Goal: Transaction & Acquisition: Purchase product/service

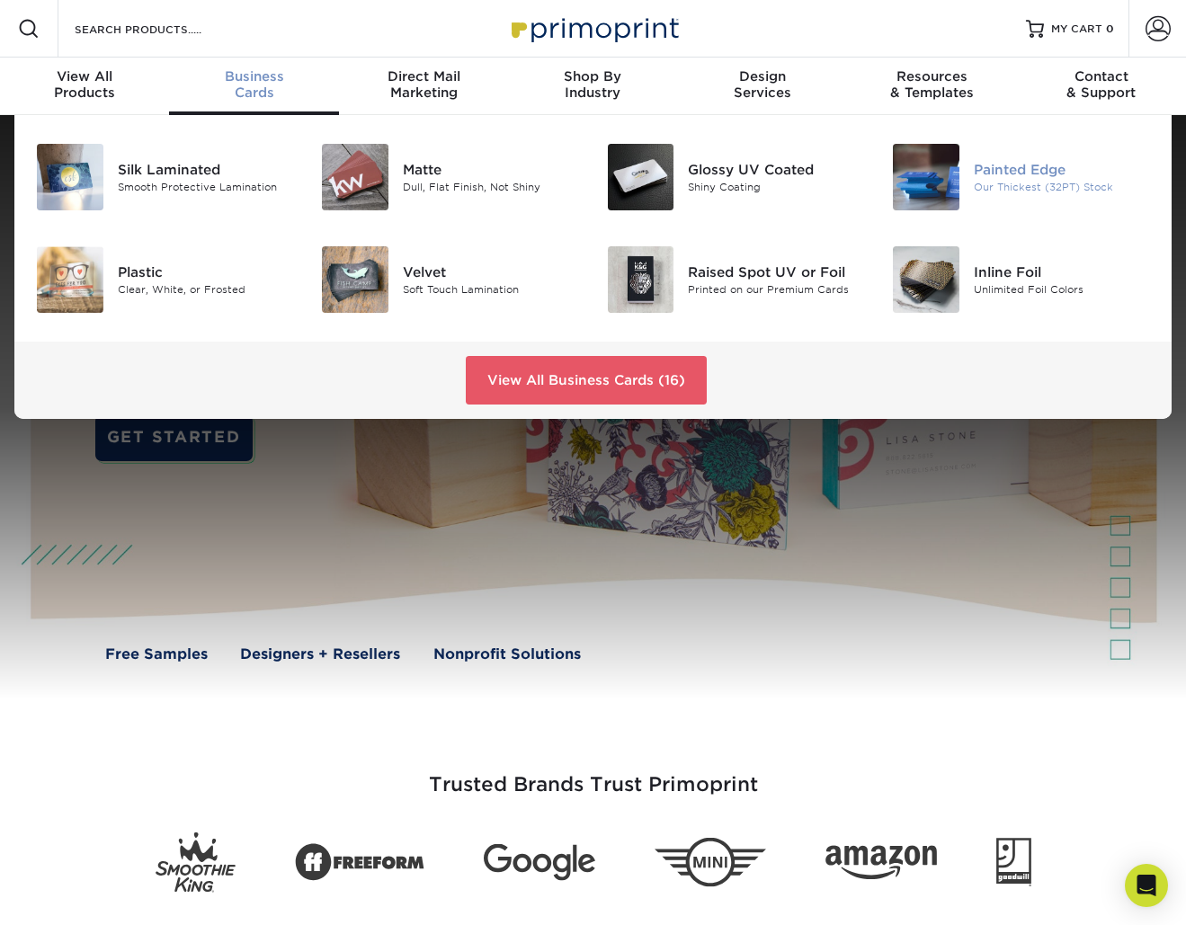
click at [933, 182] on img at bounding box center [926, 177] width 67 height 67
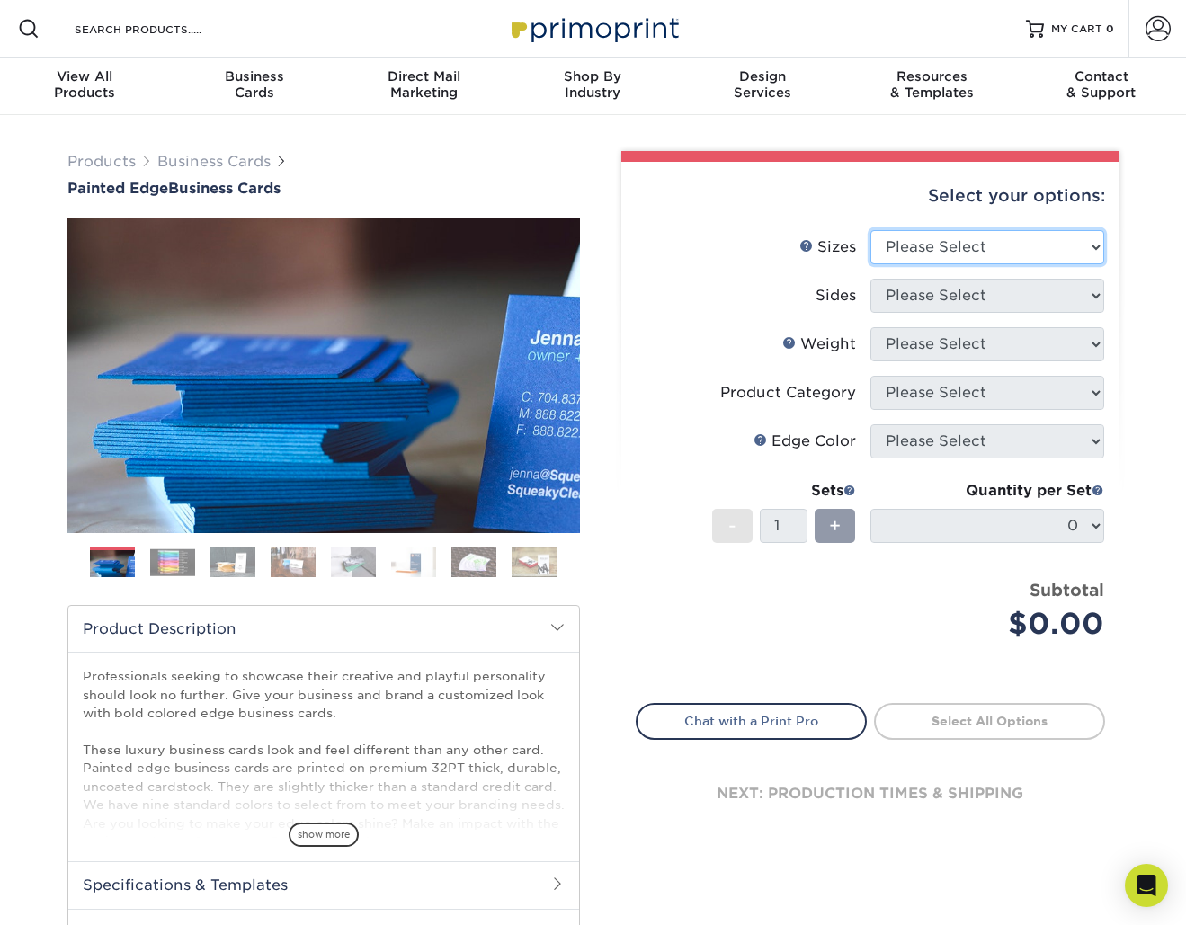
click at [901, 254] on select "Please Select 2" x 3.5" - Standard 2.125" x 3.375" - European 2.5" x 2.5" - Squ…" at bounding box center [987, 247] width 234 height 34
select select "2.00x3.50"
click at [870, 230] on select "Please Select 2" x 3.5" - Standard 2.125" x 3.375" - European 2.5" x 2.5" - Squ…" at bounding box center [987, 247] width 234 height 34
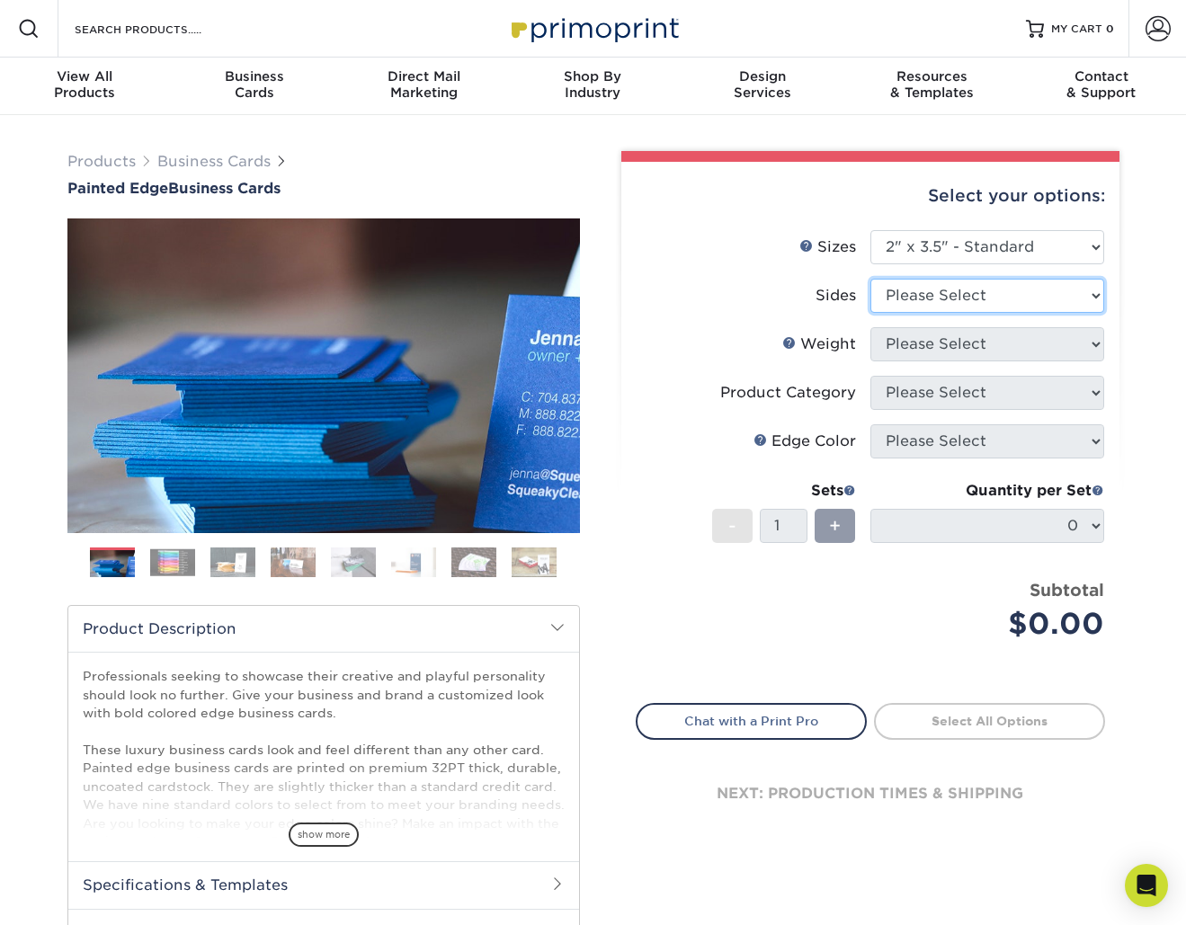
click at [986, 300] on select "Please Select Print Both Sides Print Front Only" at bounding box center [987, 296] width 234 height 34
select select "13abbda7-1d64-4f25-8bb2-c179b224825d"
click at [870, 279] on select "Please Select Print Both Sides Print Front Only" at bounding box center [987, 296] width 234 height 34
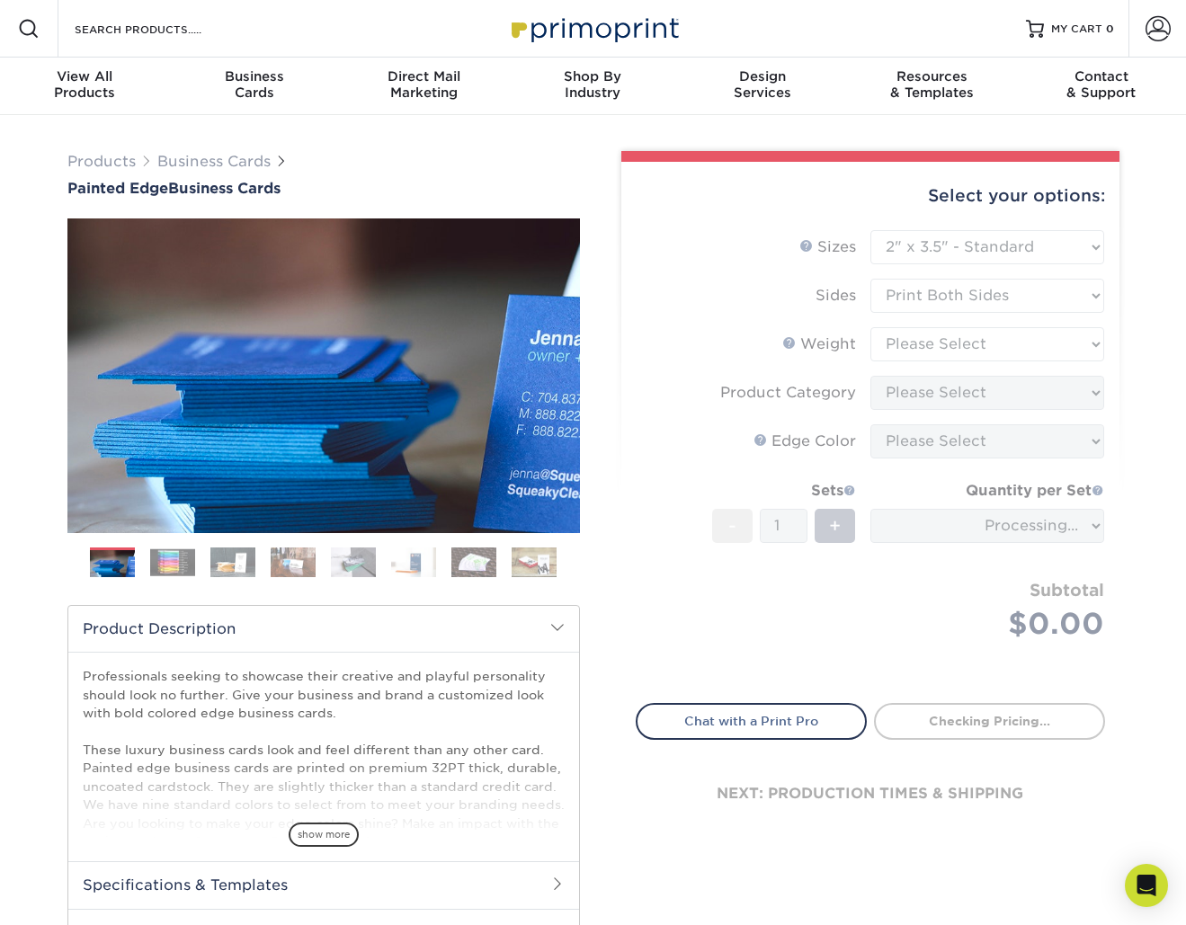
click at [914, 358] on form "Sizes Help Sizes Please Select 2" x 3.5" - Standard 2.125" x 3.375" - European …" at bounding box center [870, 456] width 469 height 452
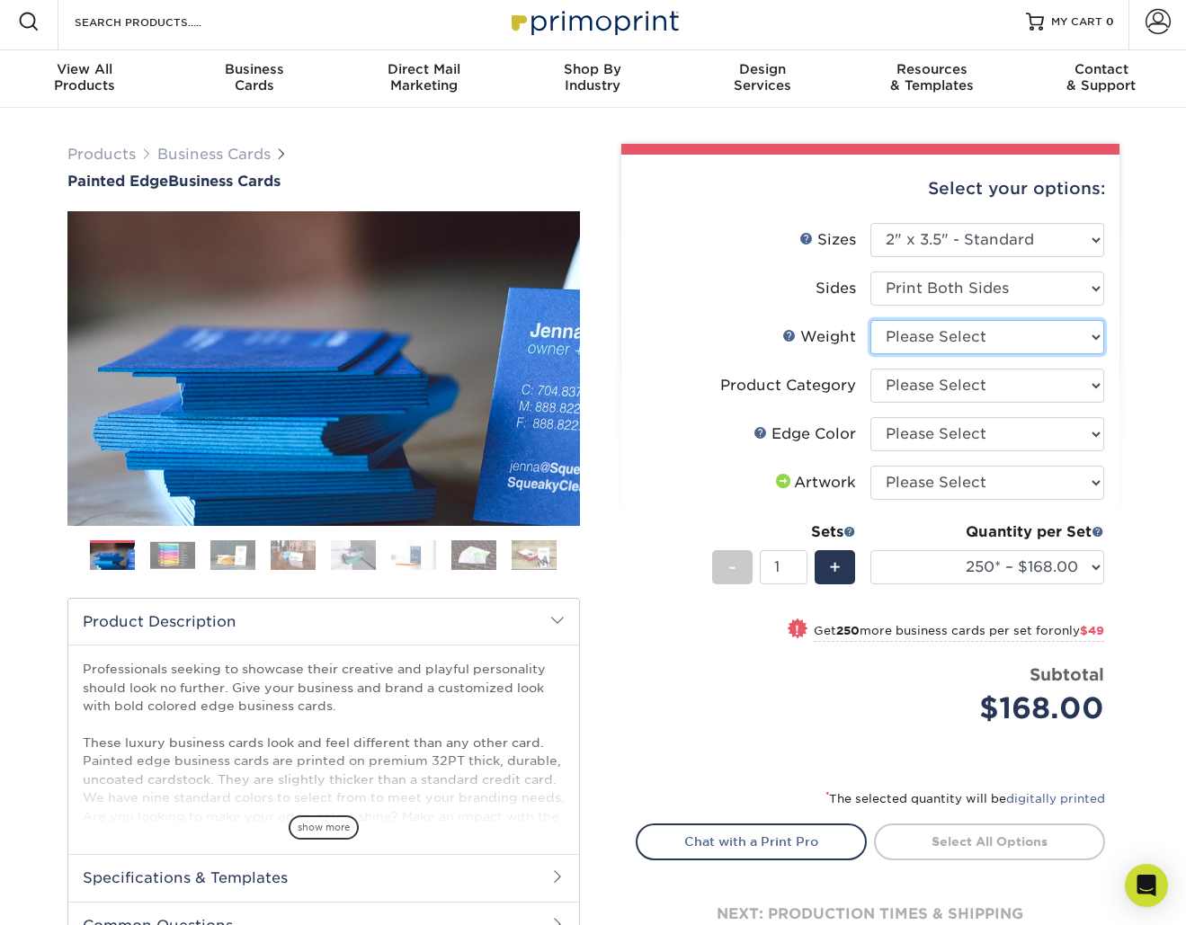
click at [909, 341] on select "Please Select 32PTUC" at bounding box center [987, 337] width 234 height 34
select select "32PTUC"
click at [870, 320] on select "Please Select 32PTUC" at bounding box center [987, 337] width 234 height 34
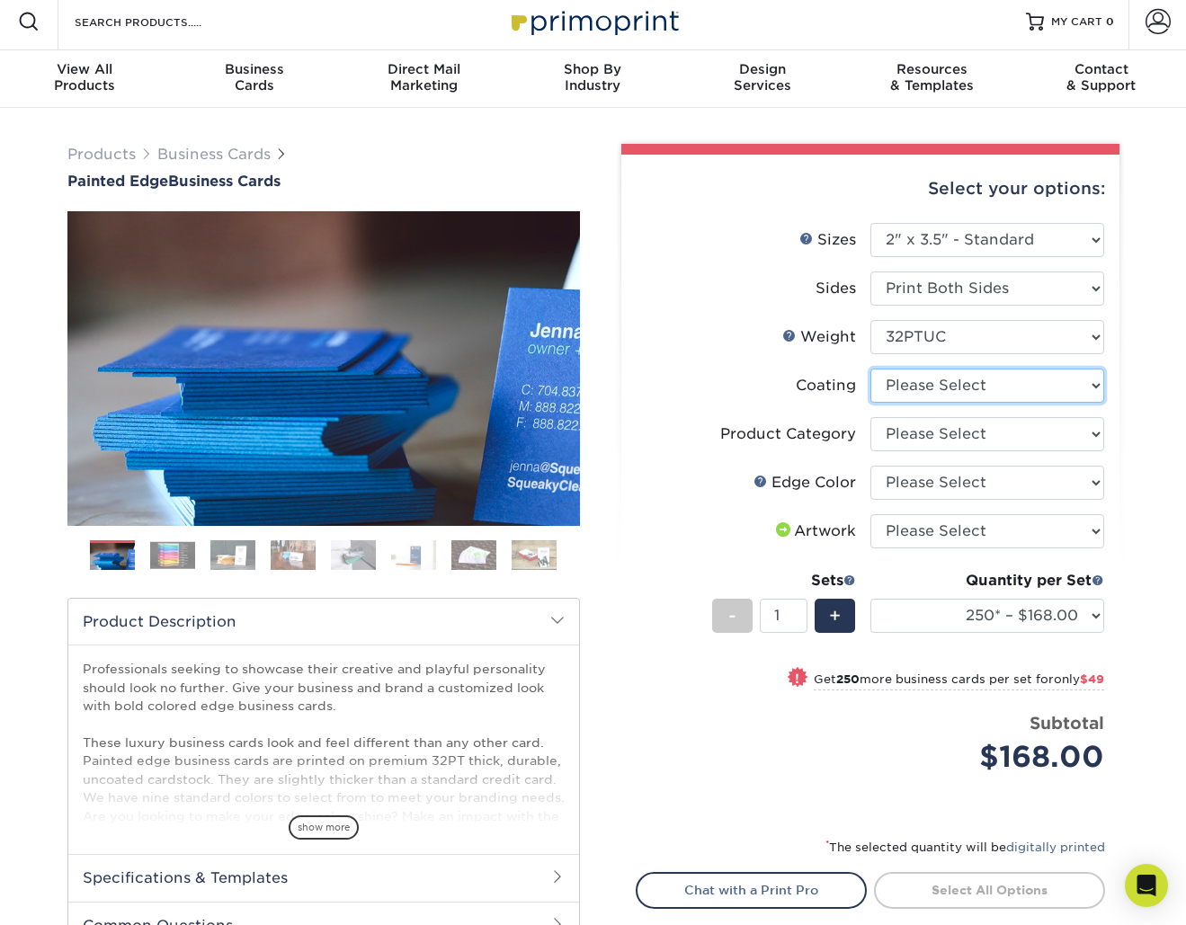
click at [942, 389] on select at bounding box center [987, 386] width 234 height 34
select select "3e7618de-abca-4bda-9f97-8b9129e913d8"
click at [870, 369] on select at bounding box center [987, 386] width 234 height 34
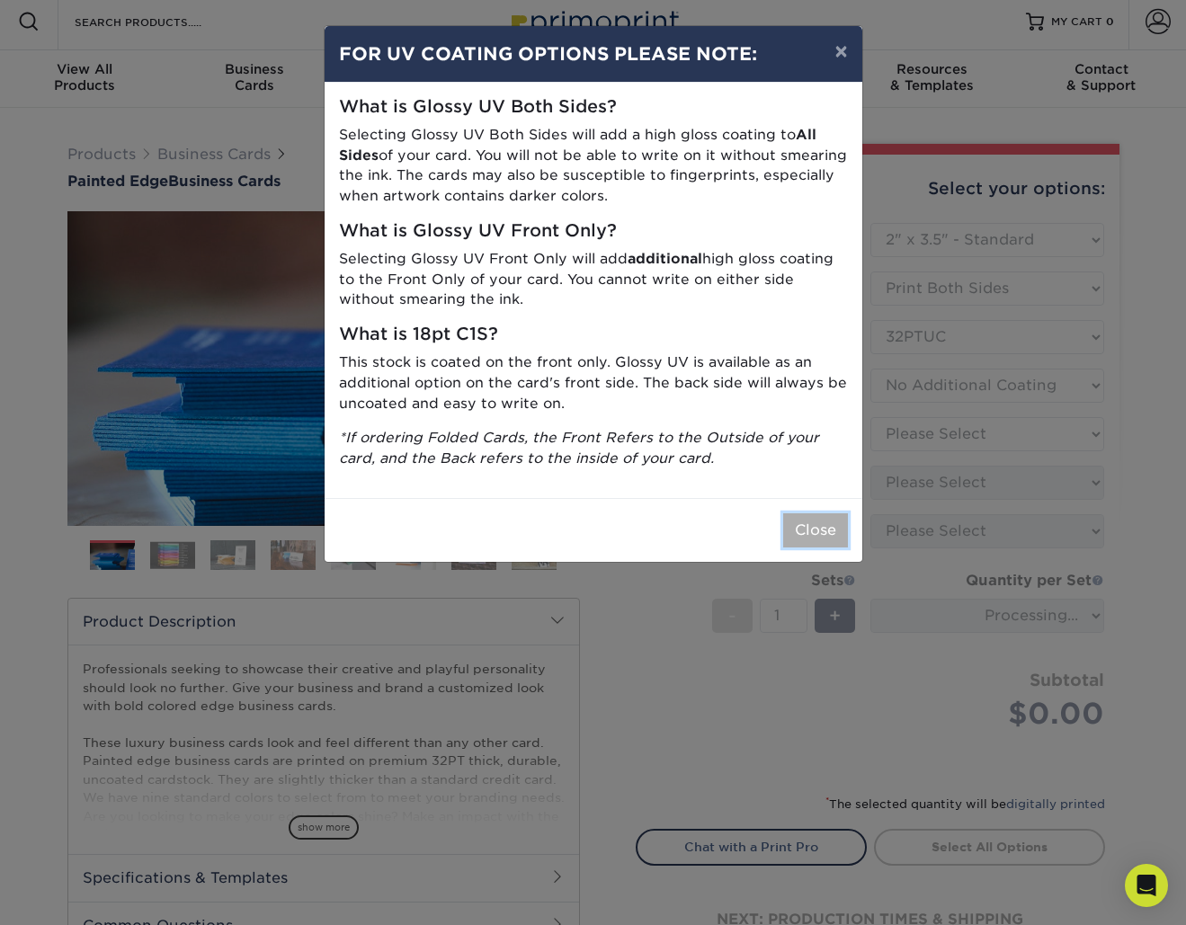
click at [791, 544] on button "Close" at bounding box center [815, 530] width 65 height 34
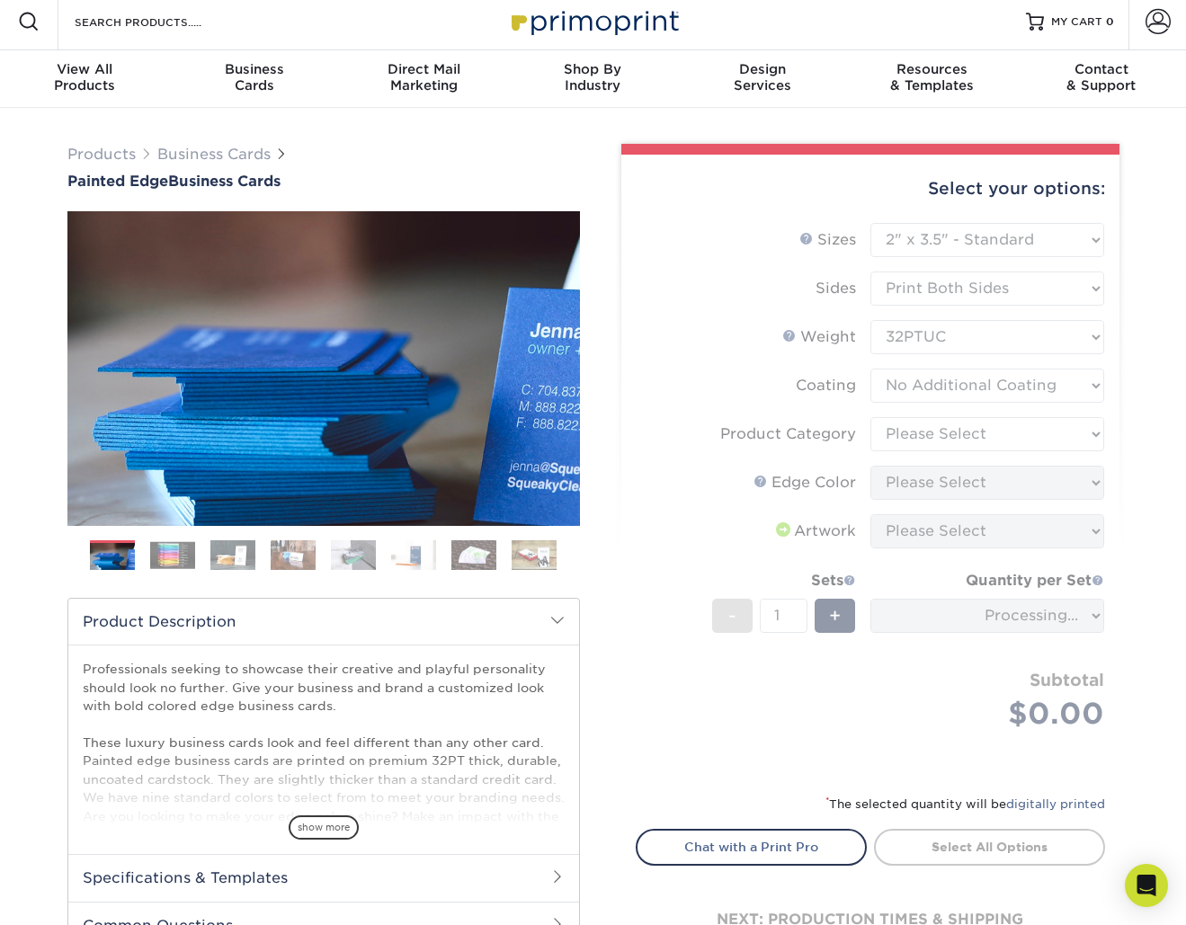
click at [948, 435] on form "Sizes Help Sizes Please Select 2" x 3.5" - Standard 2.125" x 3.375" - European …" at bounding box center [870, 497] width 469 height 549
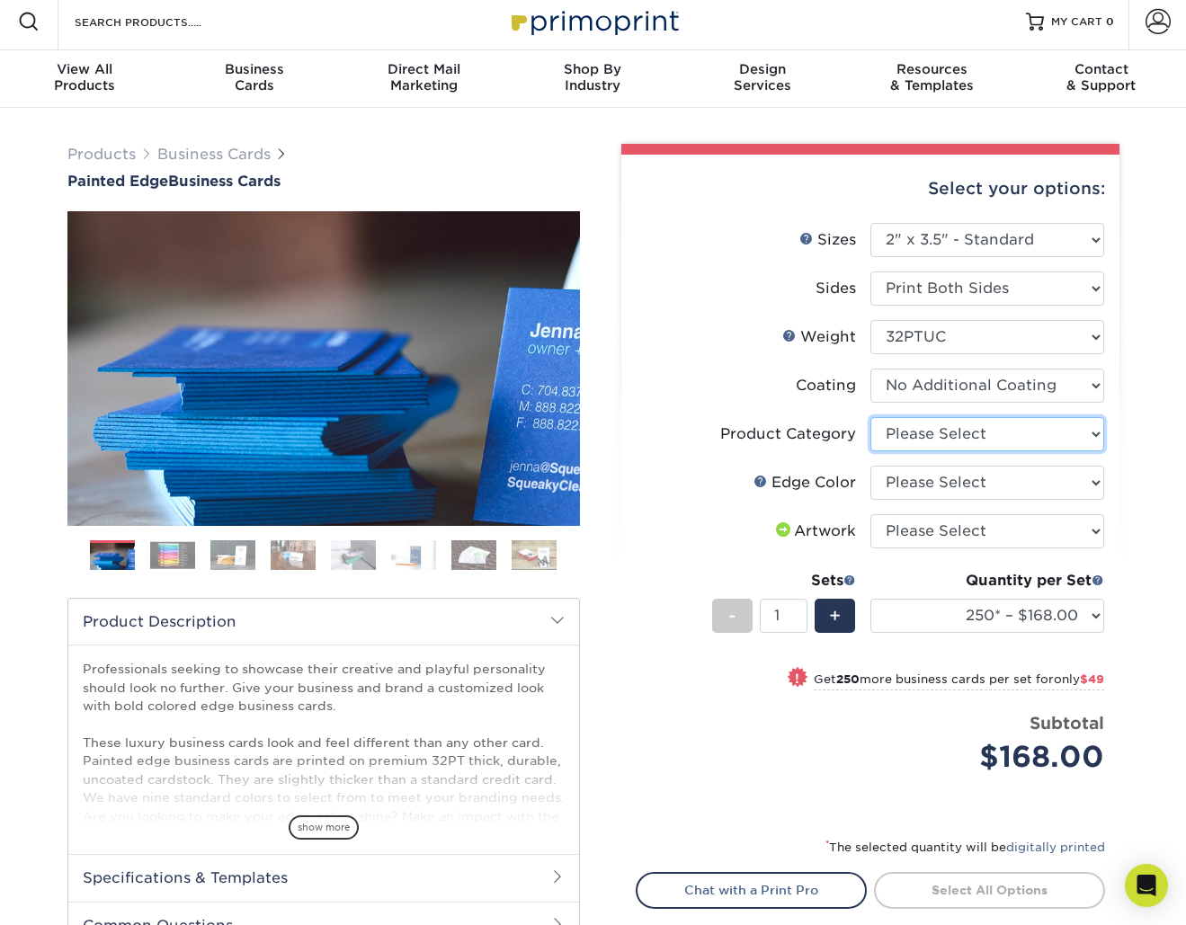
click at [948, 435] on select "Please Select Business Cards" at bounding box center [987, 434] width 234 height 34
select select "3b5148f1-0588-4f88-a218-97bcfdce65c1"
click at [870, 417] on select "Please Select Business Cards" at bounding box center [987, 434] width 234 height 34
click at [903, 485] on select "Please Select Charcoal Black Brown Blue Pearlescent Blue Pearlescent Gold Pearl…" at bounding box center [987, 483] width 234 height 34
select select "34794e23-ba15-445e-813c-341542a5462f"
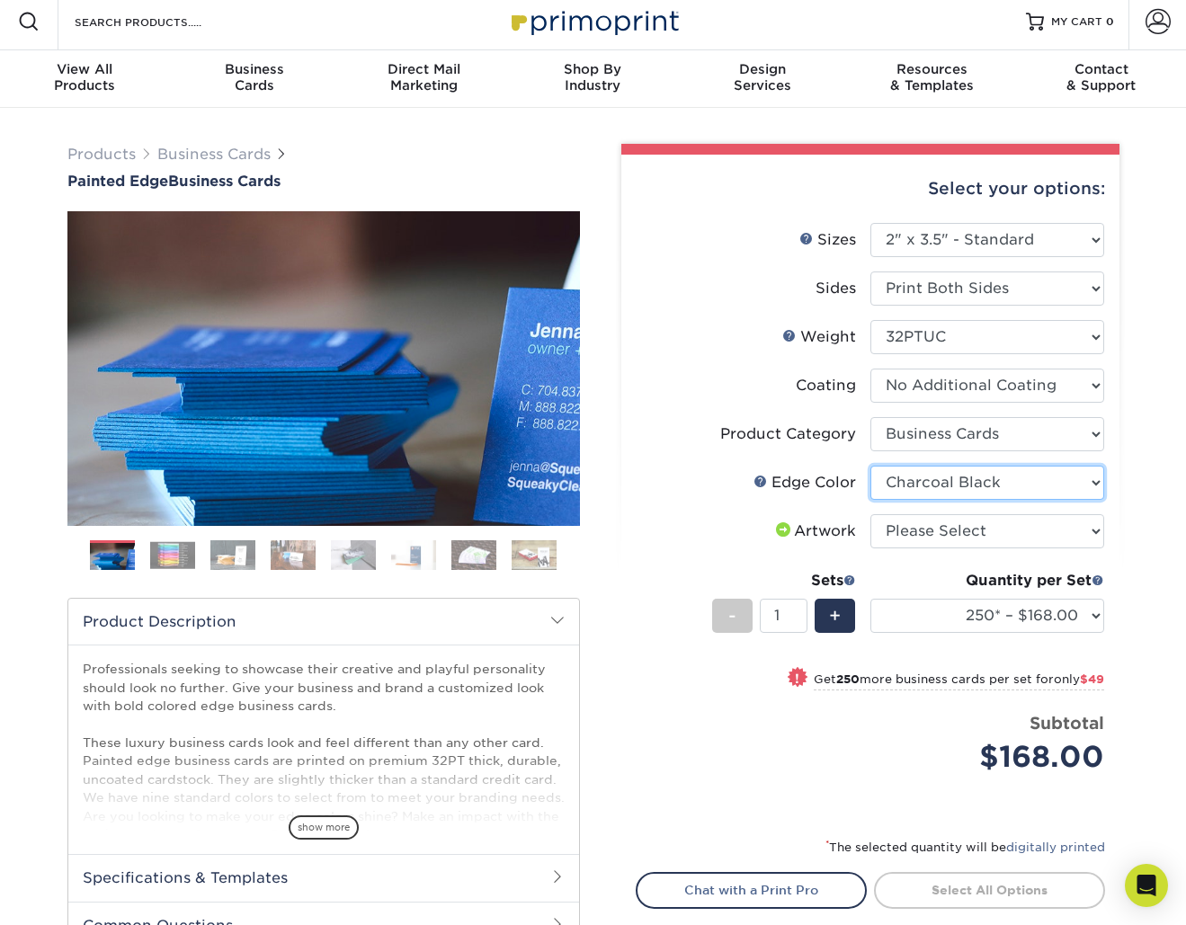
click at [870, 466] on select "Please Select Charcoal Black Brown Blue Pearlescent Blue Pearlescent Gold Pearl…" at bounding box center [987, 483] width 234 height 34
click at [945, 514] on select "Please Select I will upload files I need a design - $100" at bounding box center [987, 531] width 234 height 34
select select "upload"
click at [870, 514] on select "Please Select I will upload files I need a design - $100" at bounding box center [987, 531] width 234 height 34
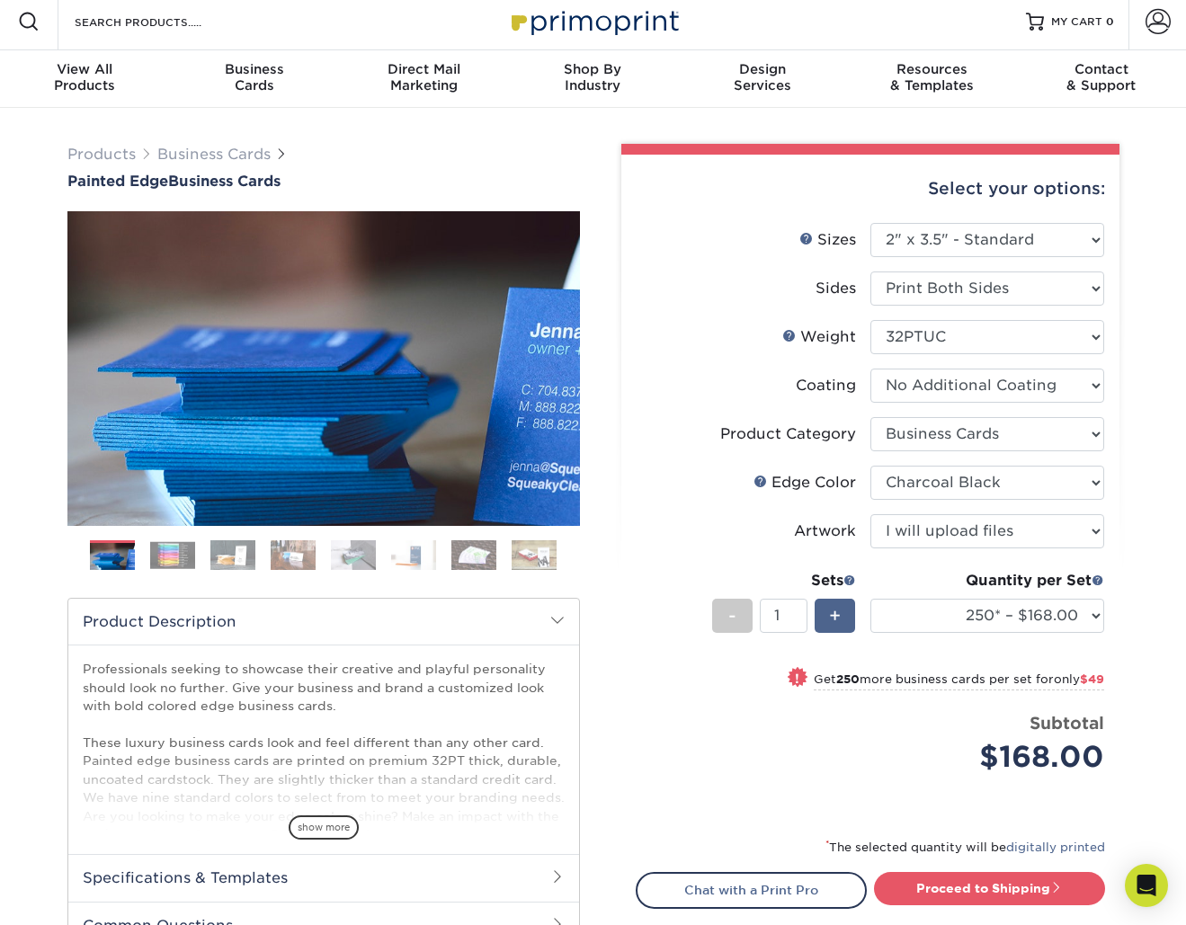
click at [827, 612] on div "+" at bounding box center [834, 616] width 40 height 34
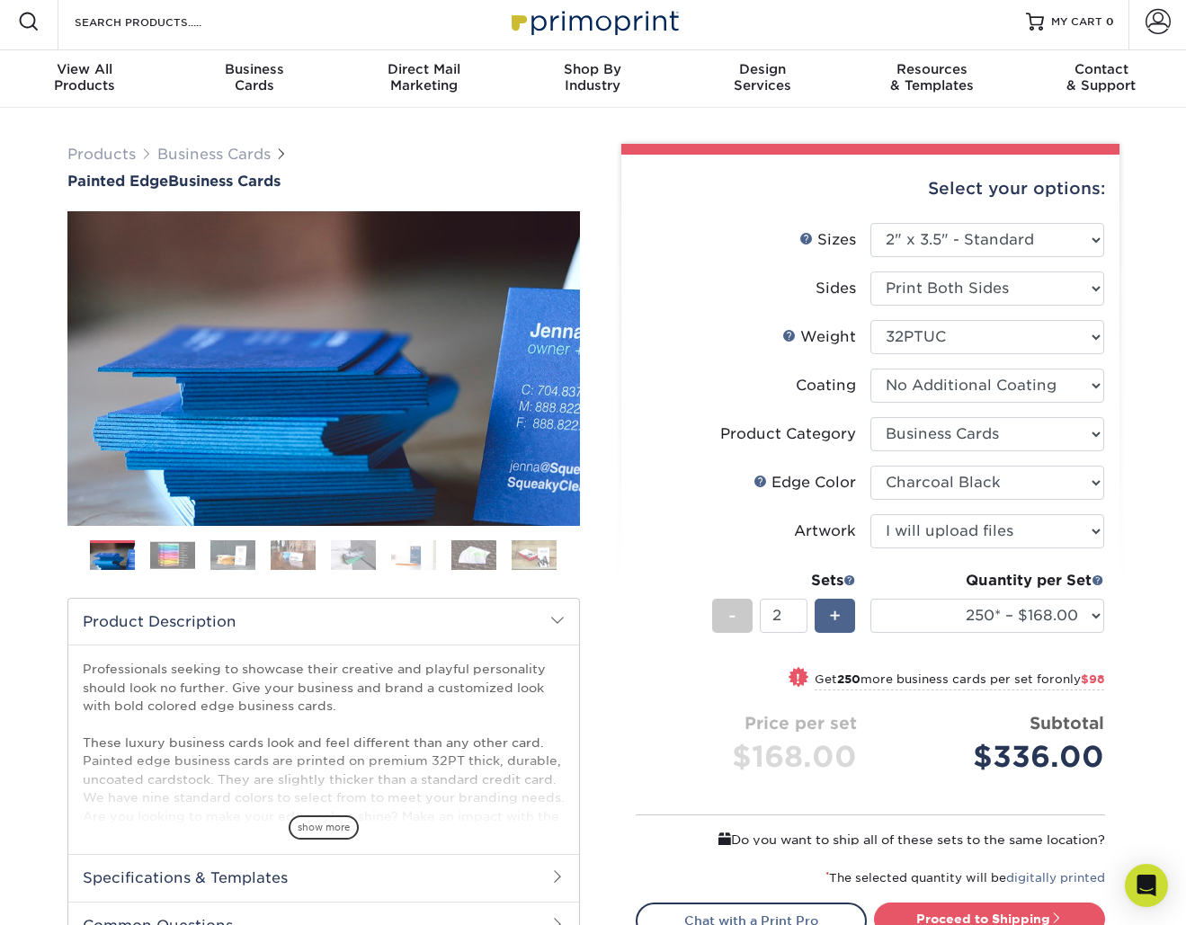
click at [826, 612] on div "+" at bounding box center [834, 616] width 40 height 34
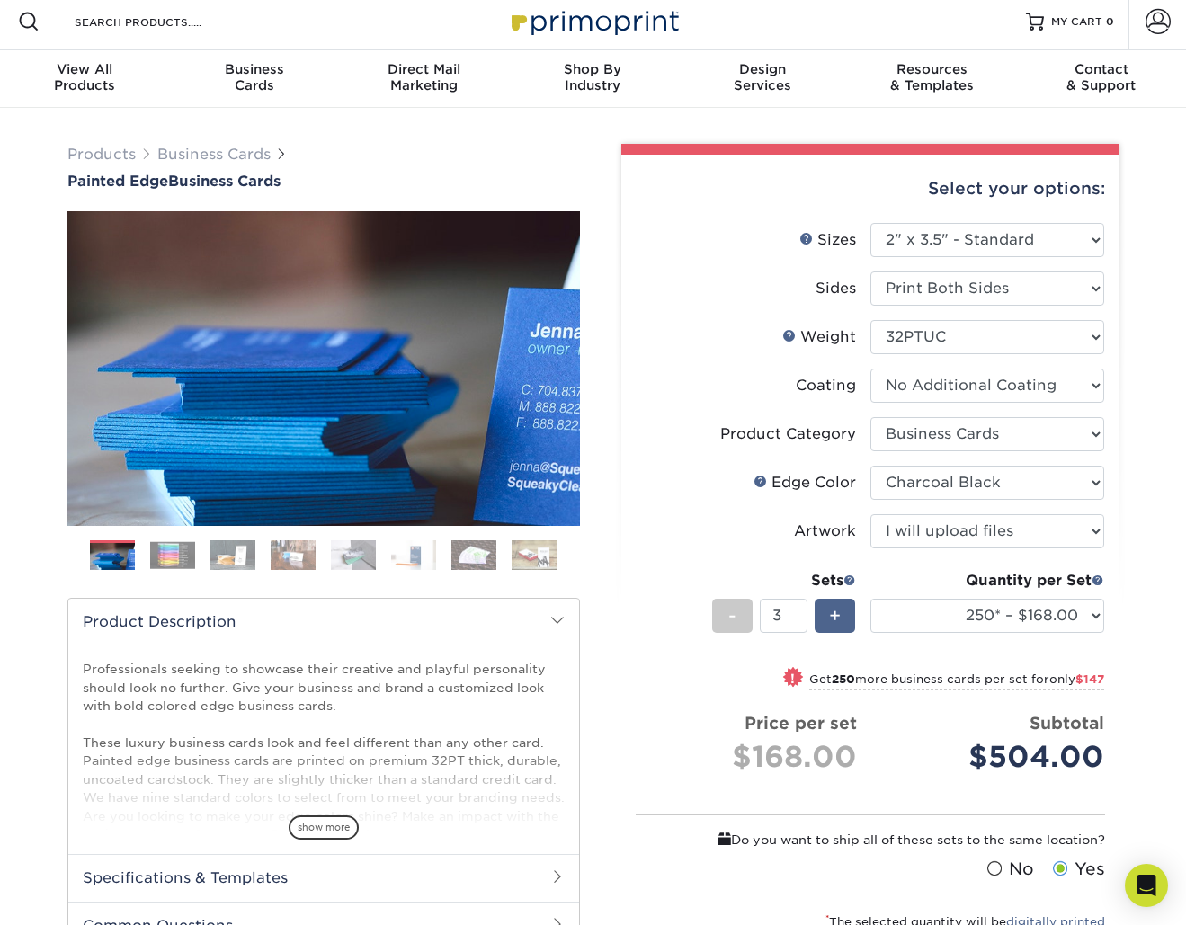
click at [826, 612] on div "+" at bounding box center [834, 616] width 40 height 34
type input "4"
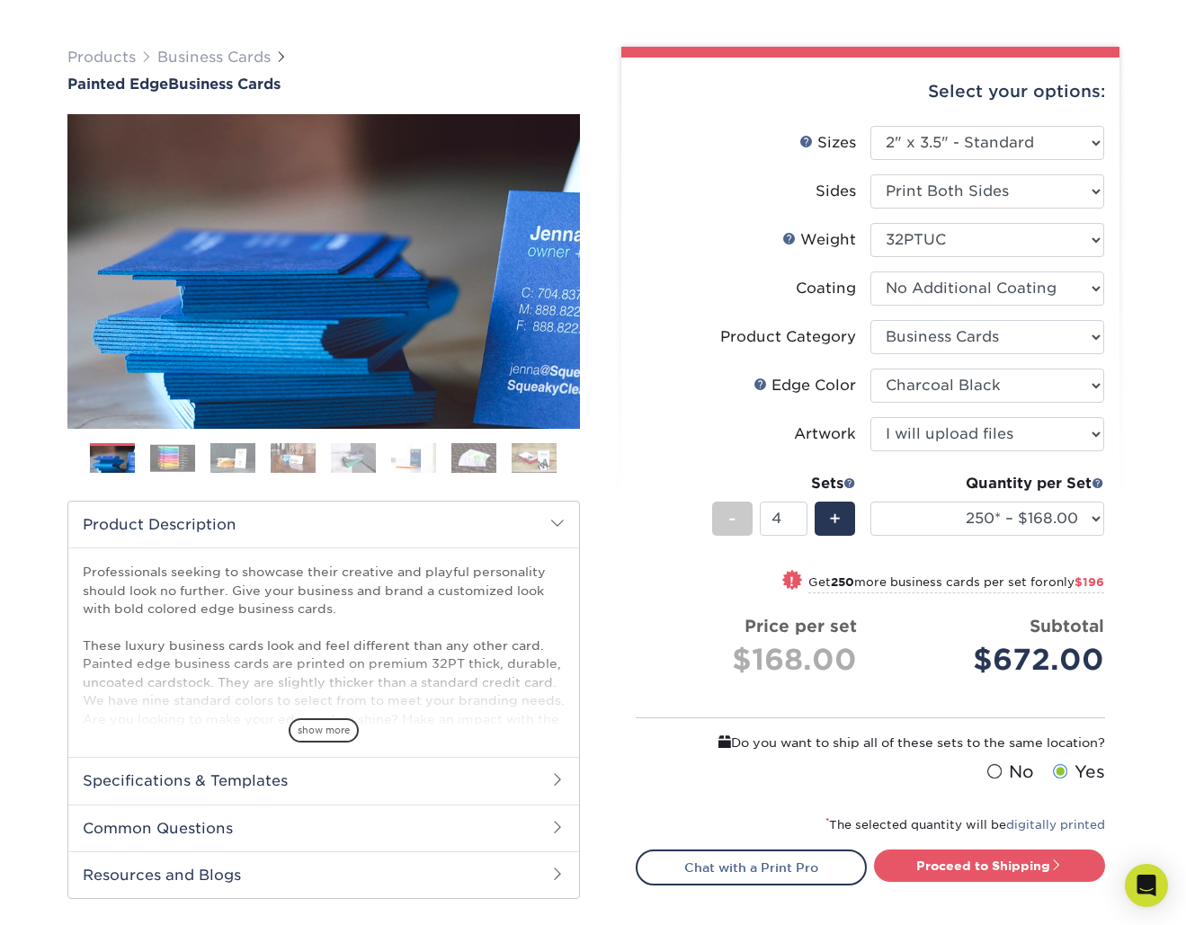
scroll to position [116, 0]
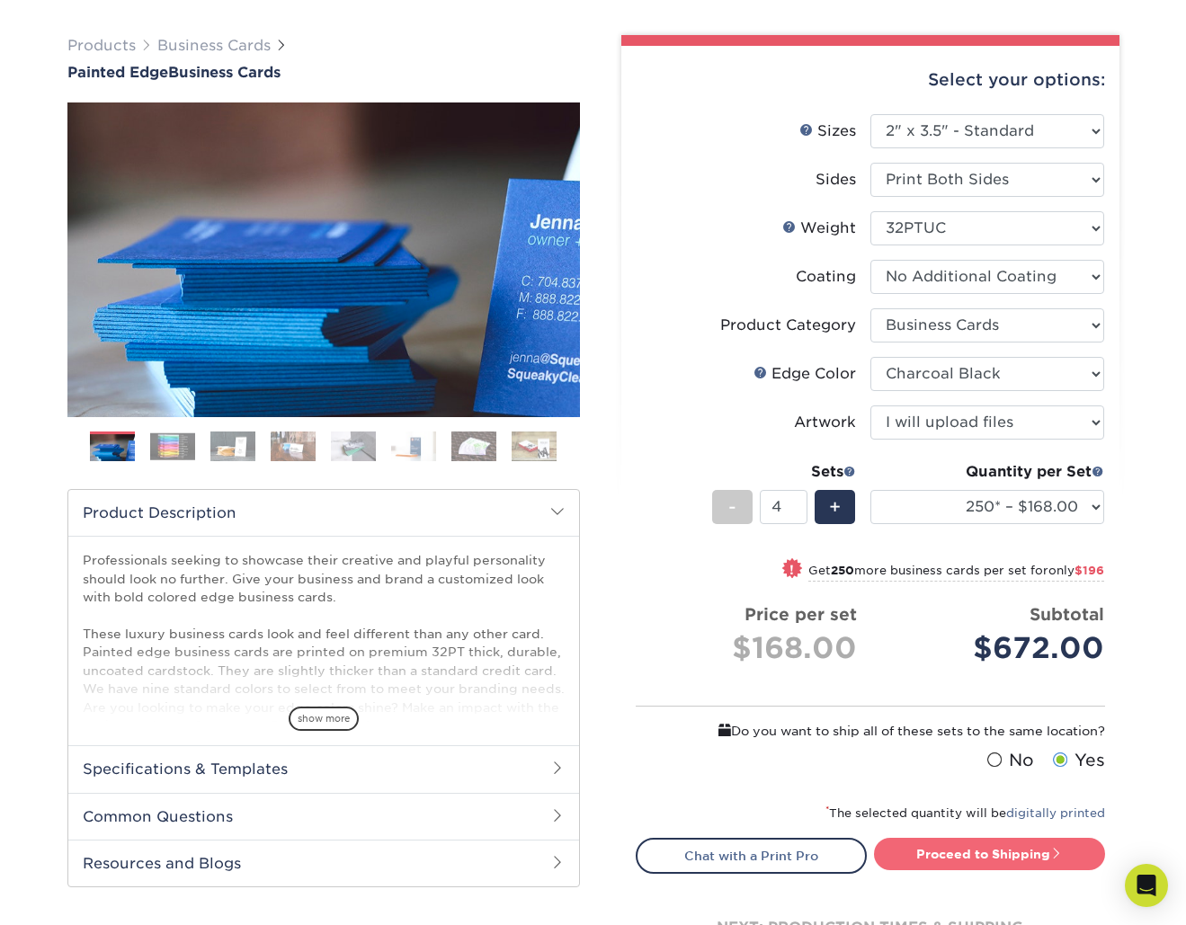
click at [987, 852] on link "Proceed to Shipping" at bounding box center [989, 854] width 231 height 32
type input "Set 1"
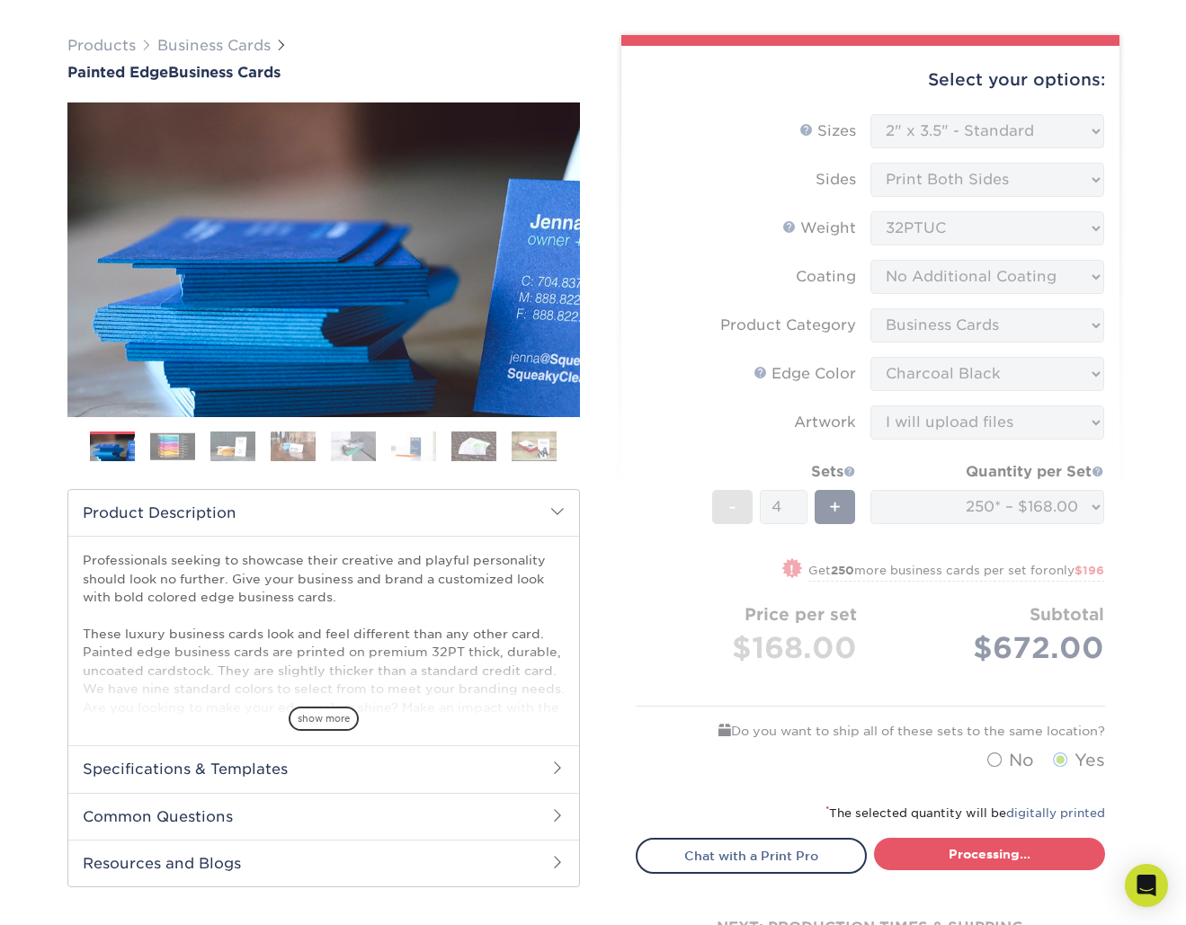
select select "b1d50ed3-fc81-464d-a1d8-d1915fbce704"
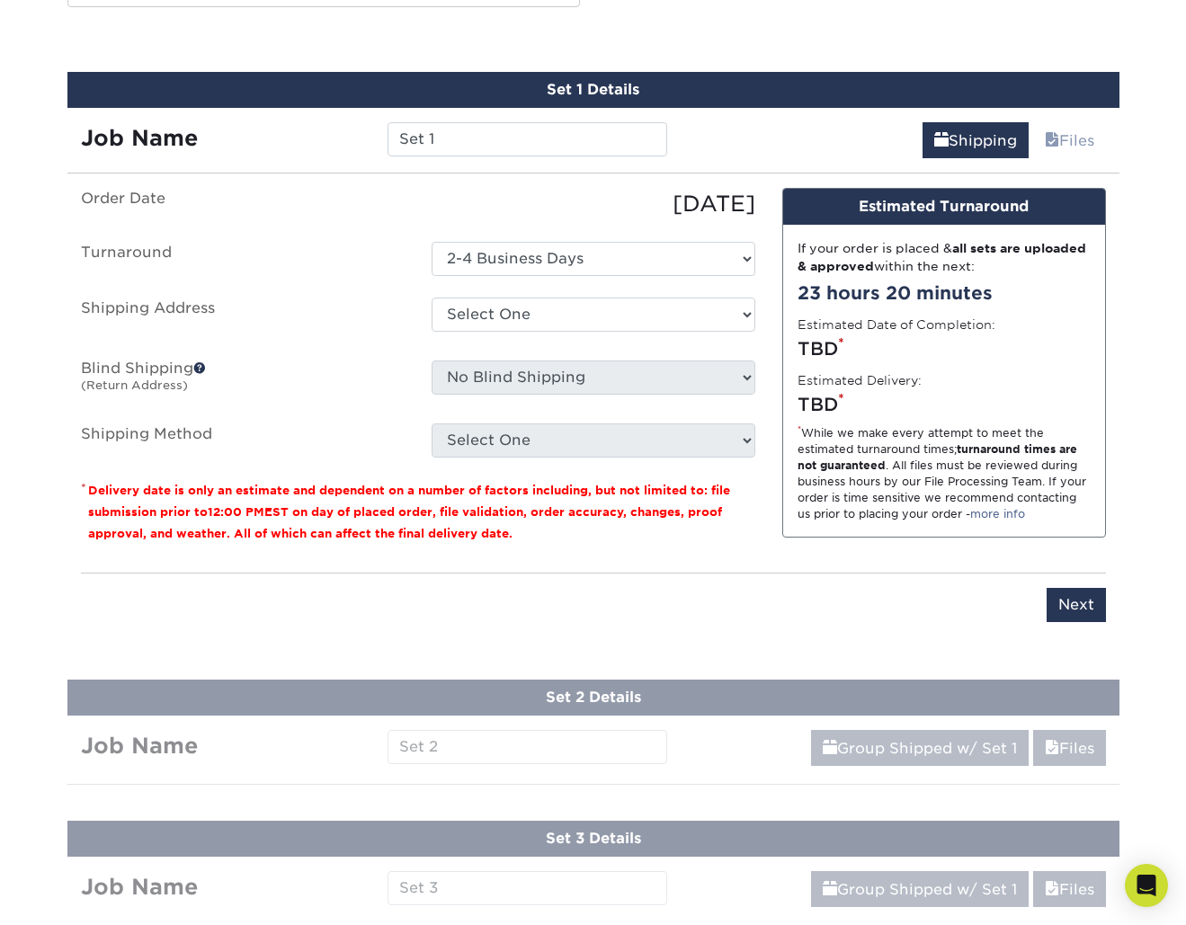
scroll to position [1001, 0]
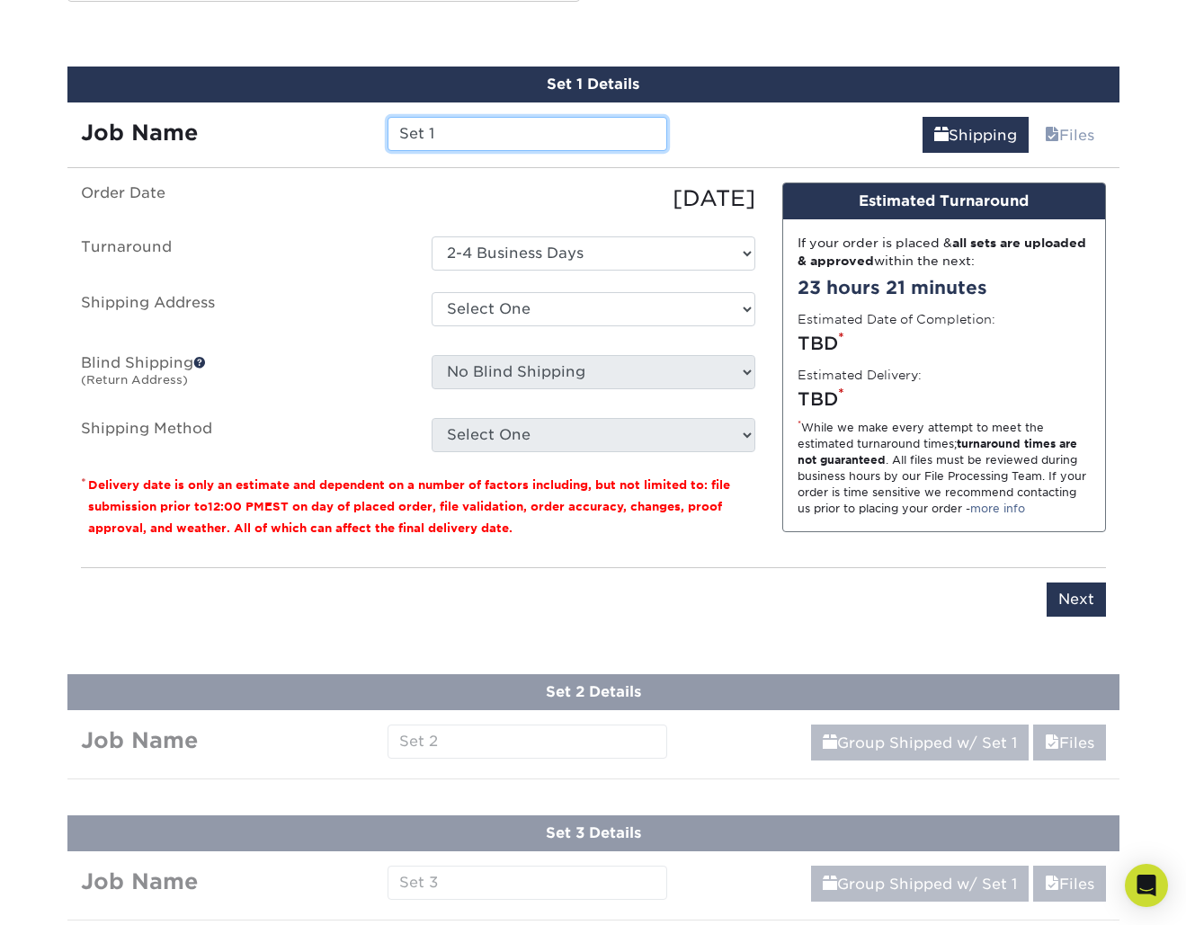
click at [425, 131] on input "Set 1" at bounding box center [527, 134] width 280 height 34
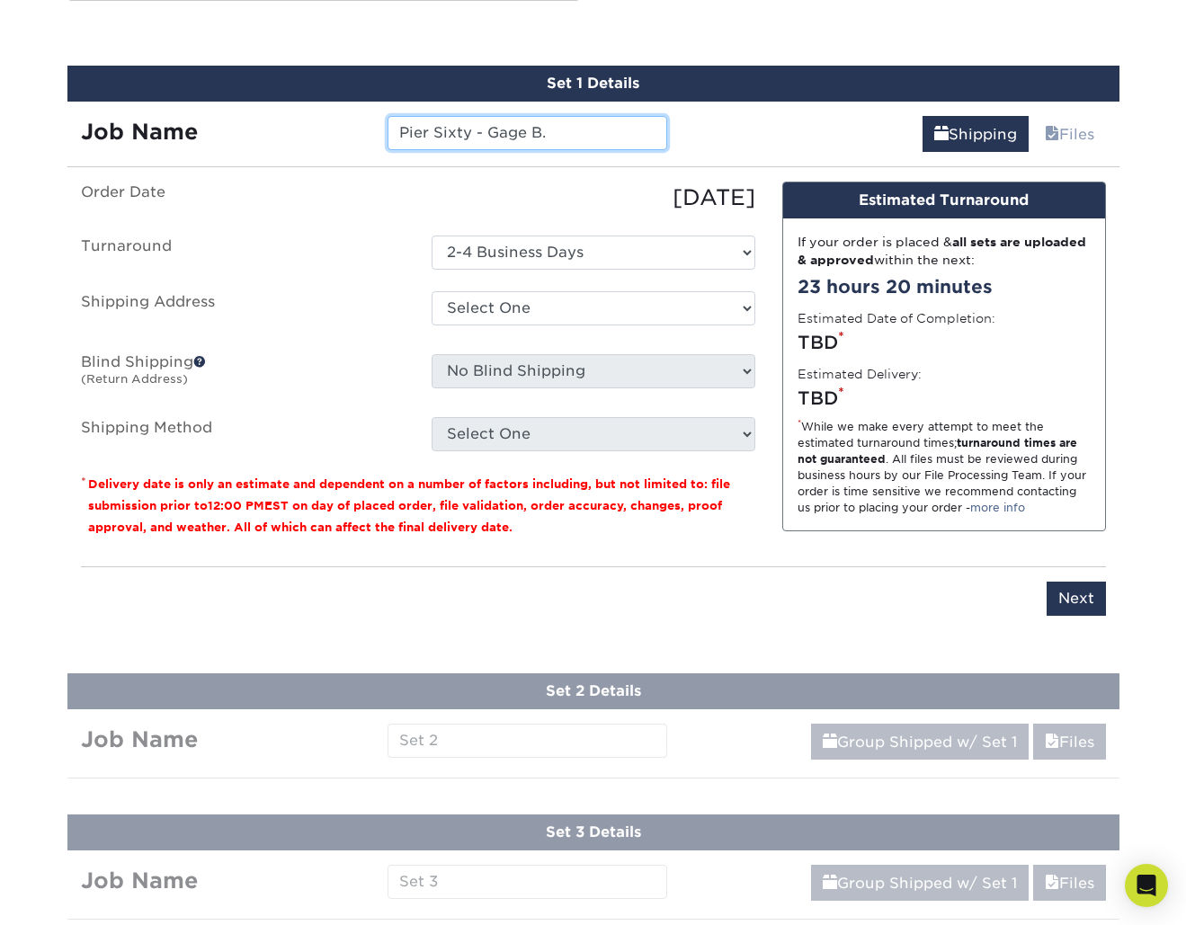
type input "Pier Sixty - Gage B."
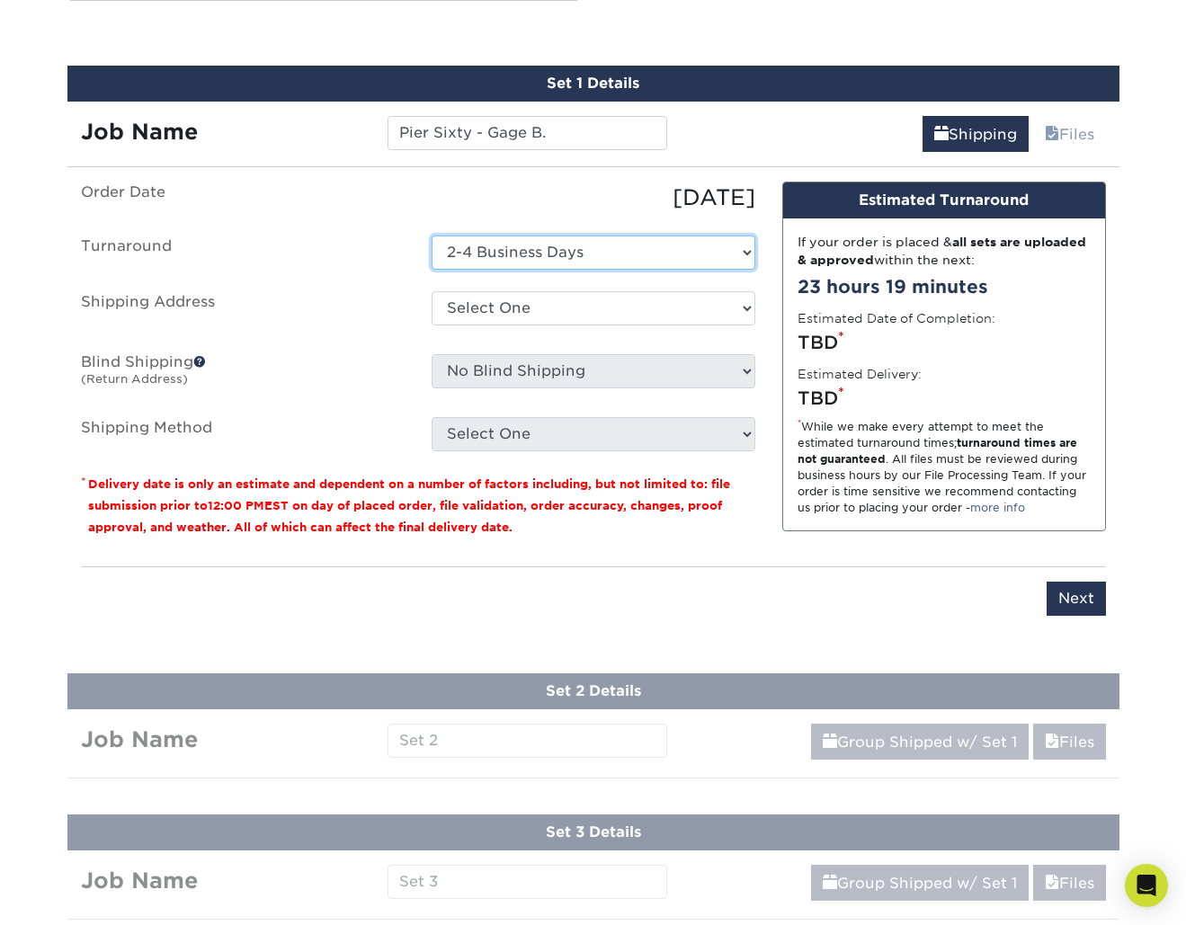
click at [580, 244] on select "Select One 2-4 Business Days" at bounding box center [594, 253] width 324 height 34
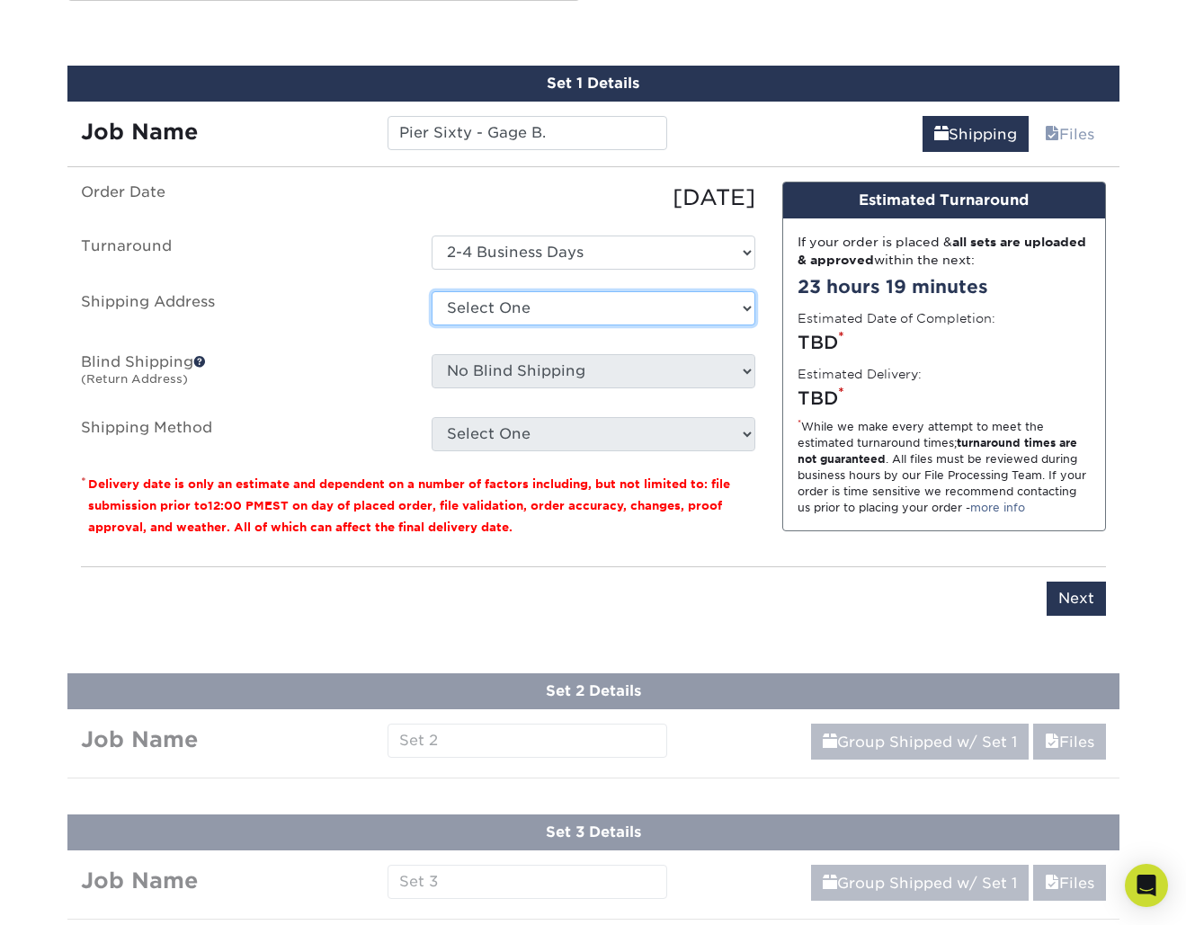
click at [514, 297] on select "Select One + Add New Address - Login" at bounding box center [594, 308] width 324 height 34
click at [432, 325] on select "Select One + Add New Address - Login" at bounding box center [594, 308] width 324 height 34
select select "-1"
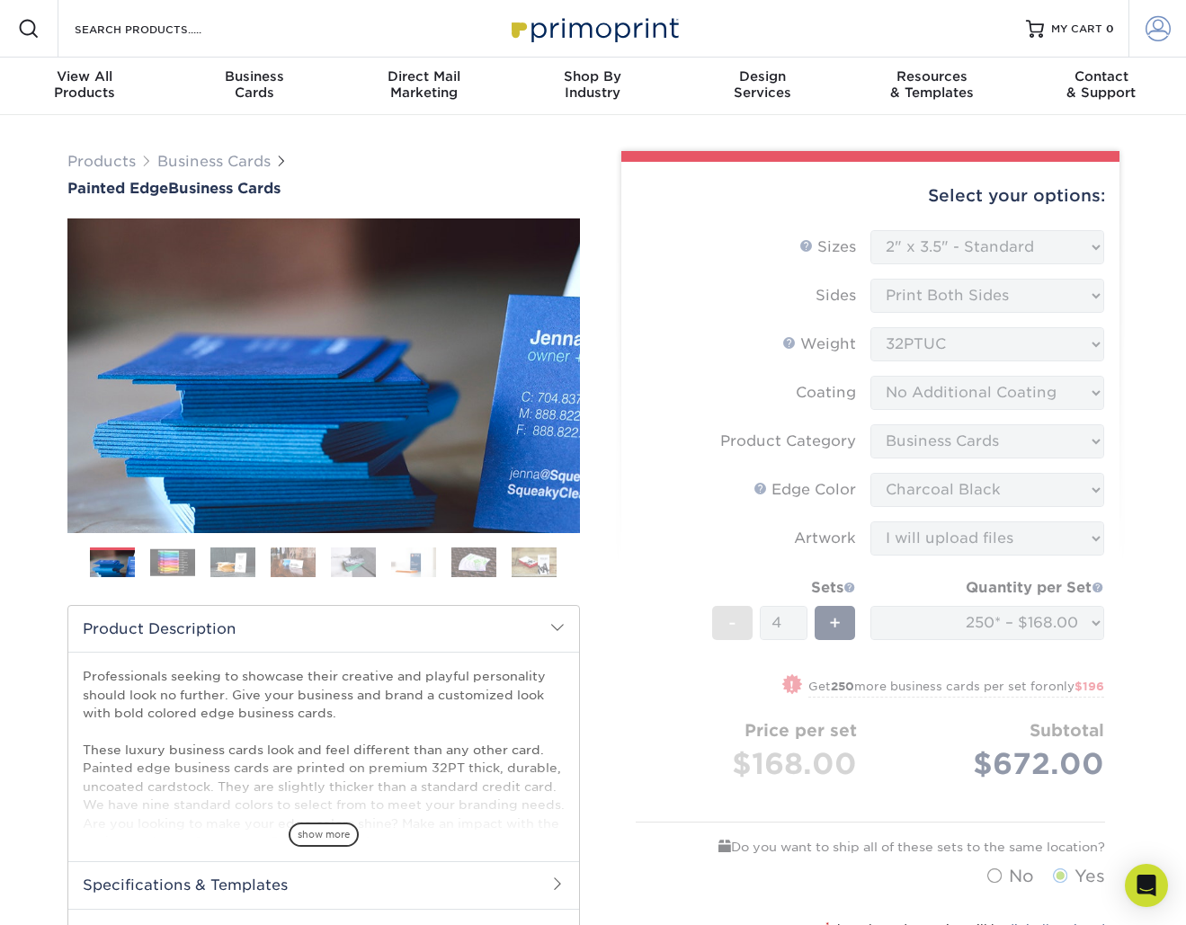
click at [1166, 26] on span at bounding box center [1157, 28] width 25 height 25
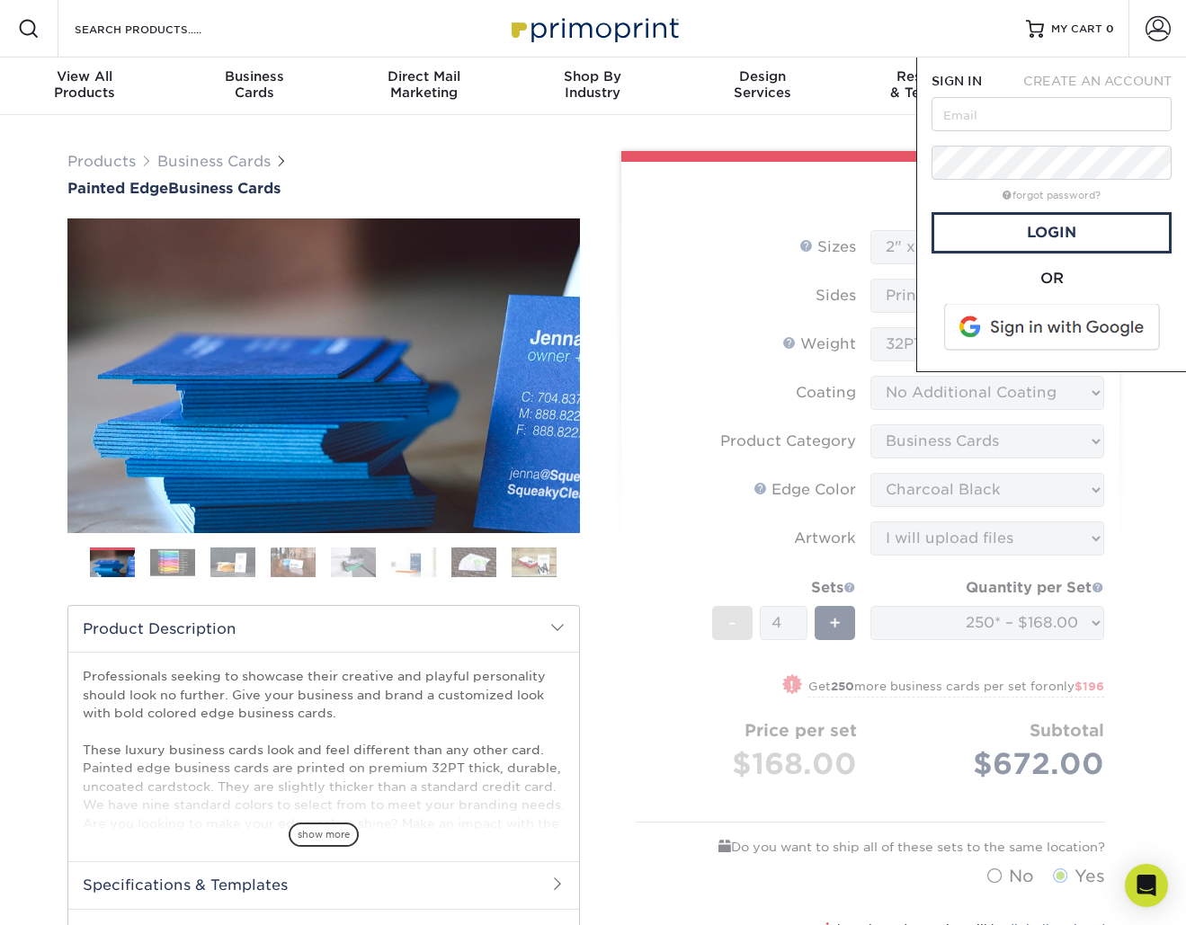
click at [1044, 86] on span "CREATE AN ACCOUNT" at bounding box center [1097, 81] width 148 height 14
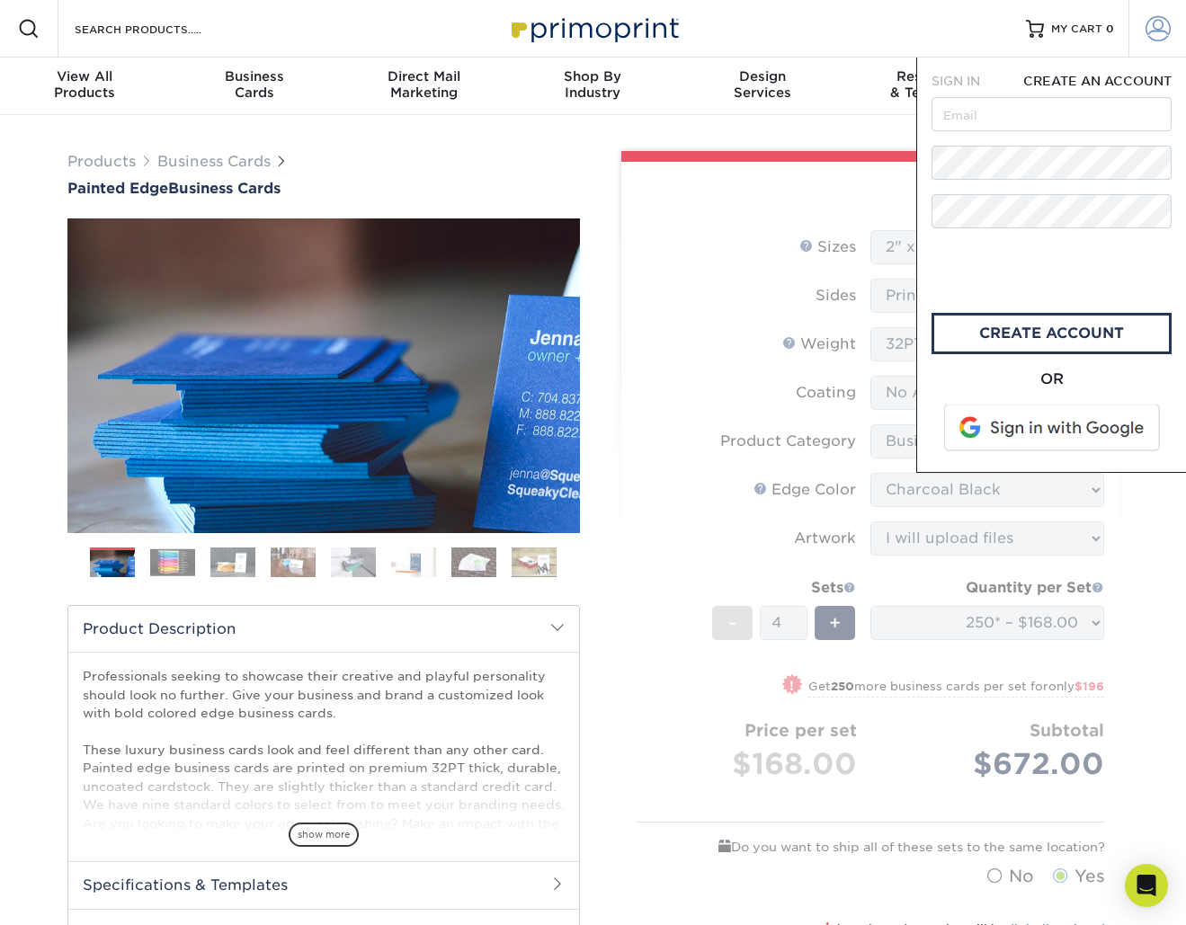
click at [1135, 39] on link "Account" at bounding box center [1157, 29] width 58 height 58
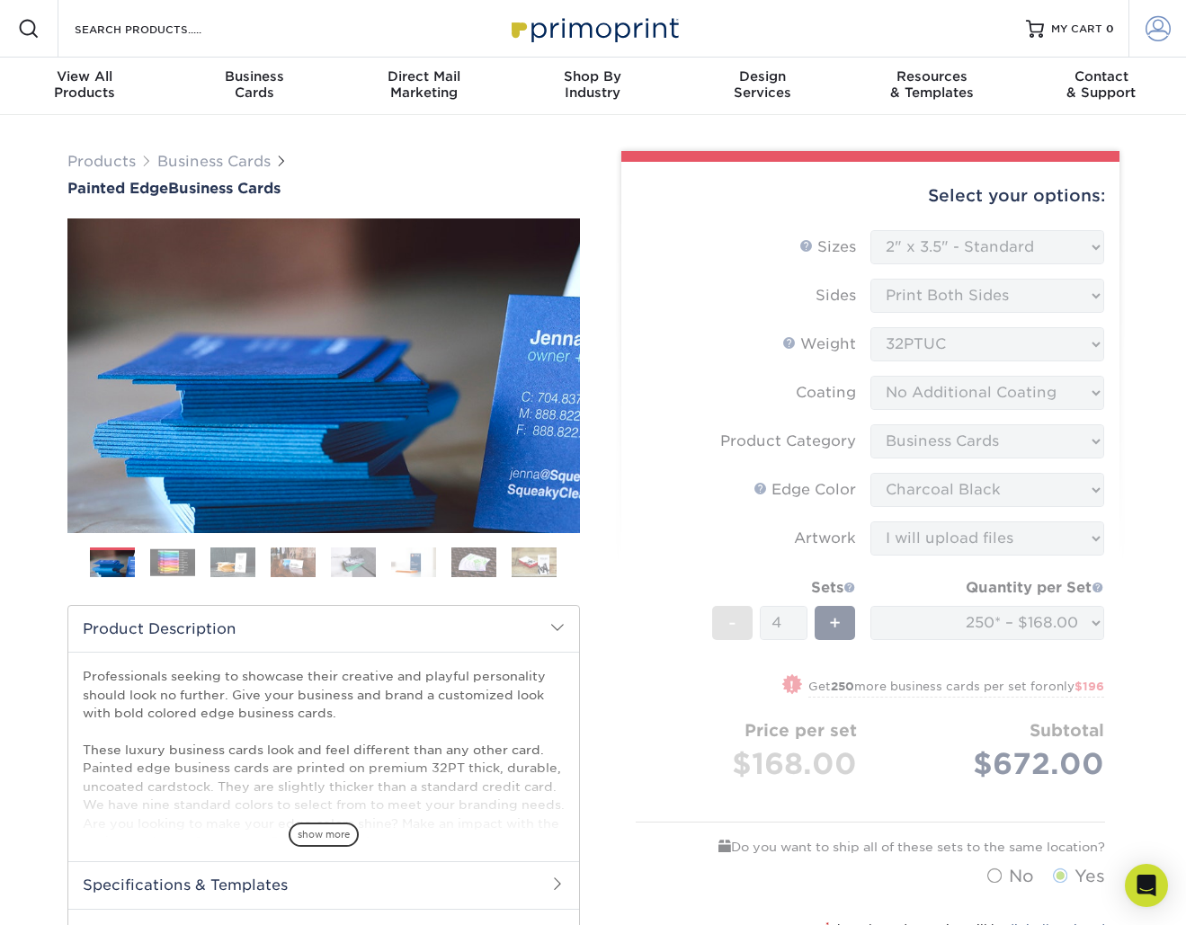
click at [1146, 23] on span at bounding box center [1157, 28] width 25 height 25
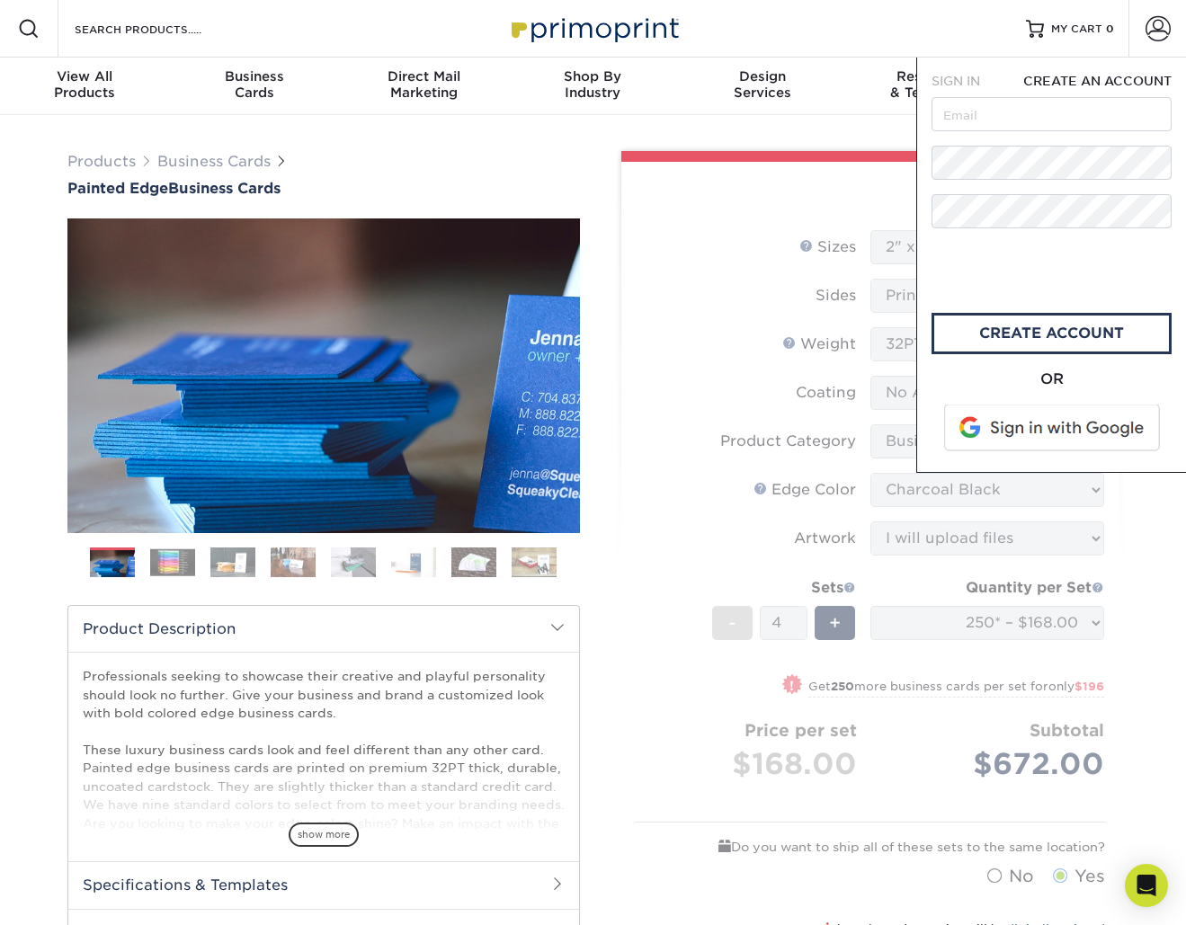
drag, startPoint x: 999, startPoint y: 76, endPoint x: 966, endPoint y: 82, distance: 33.7
click at [999, 76] on div "SIGN IN" at bounding box center [962, 81] width 89 height 18
click at [966, 82] on span "SIGN IN" at bounding box center [955, 81] width 49 height 14
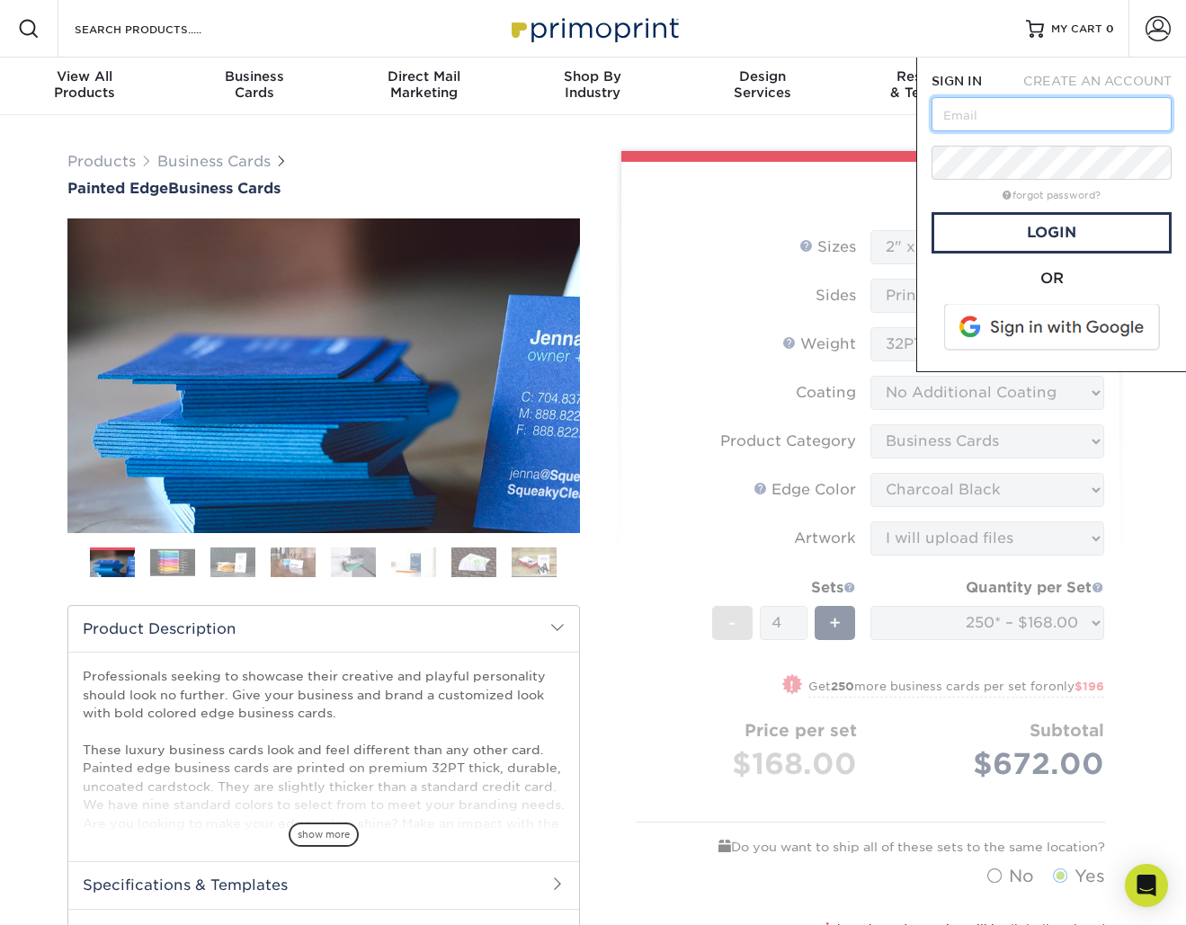
click at [964, 120] on input "text" at bounding box center [1051, 114] width 240 height 34
type input "[EMAIL_ADDRESS][DOMAIN_NAME]"
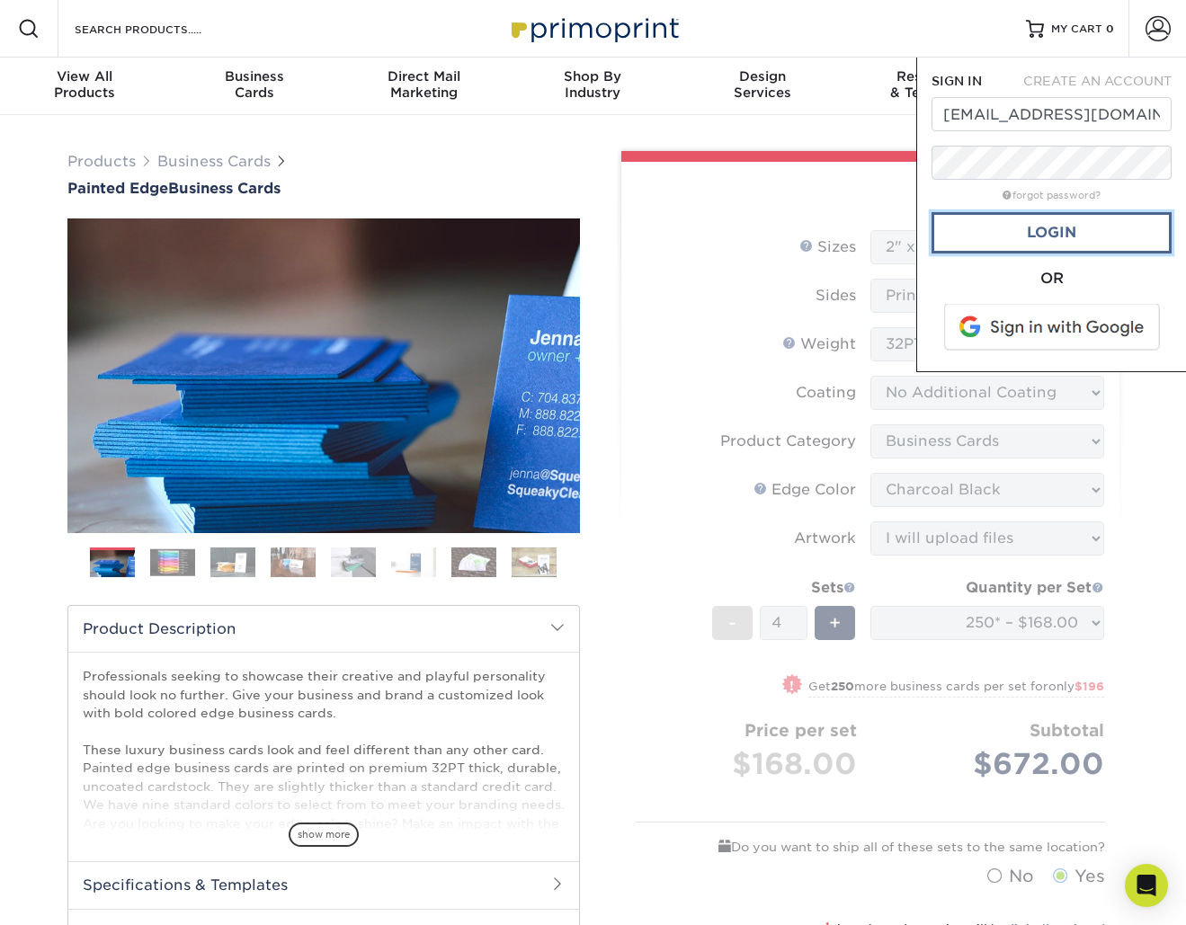
click at [1019, 236] on link "Login" at bounding box center [1051, 232] width 240 height 41
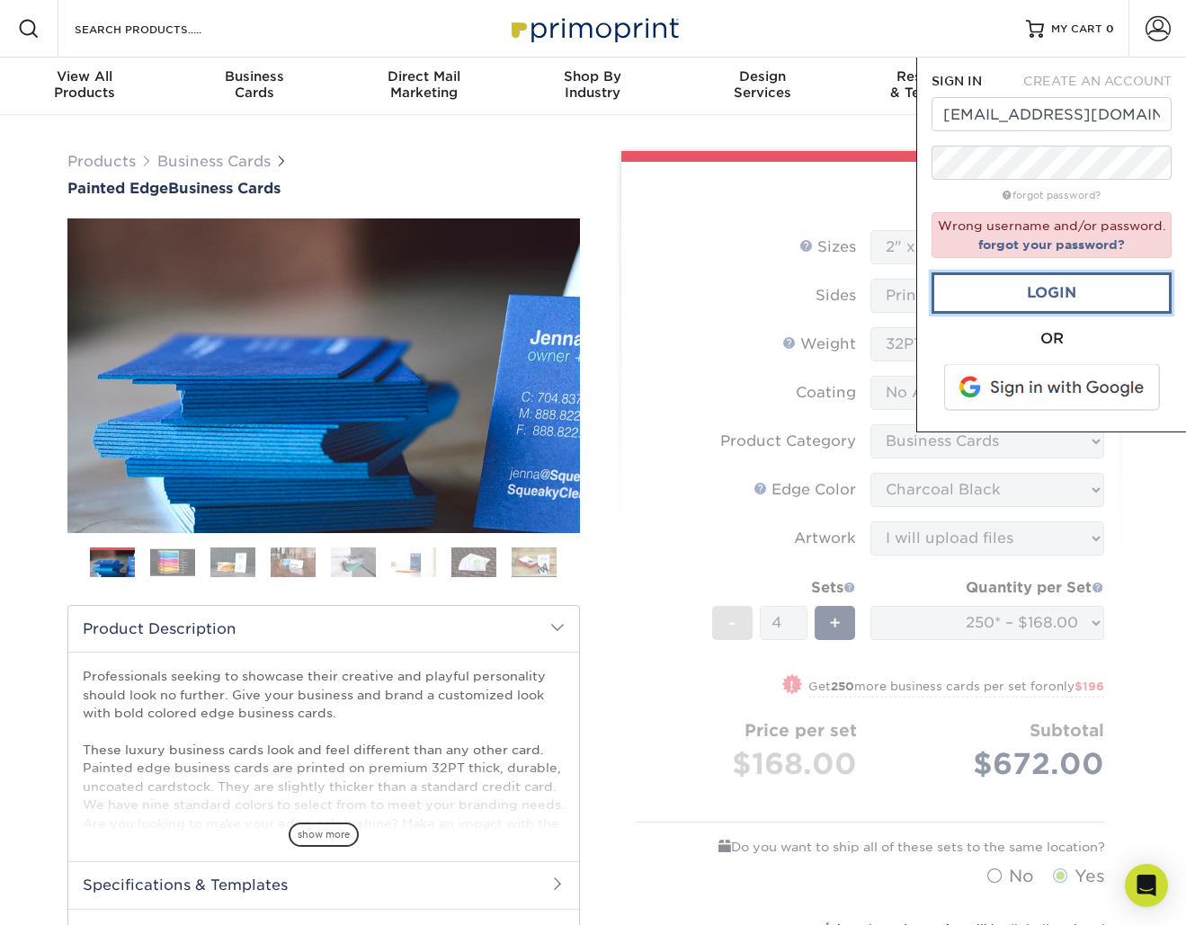
click at [1024, 292] on link "Login" at bounding box center [1051, 292] width 240 height 41
drag, startPoint x: 1023, startPoint y: 292, endPoint x: 1023, endPoint y: 275, distance: 17.1
click at [1023, 292] on link "Login" at bounding box center [1051, 292] width 240 height 41
click at [1174, 23] on link "Account" at bounding box center [1157, 29] width 58 height 58
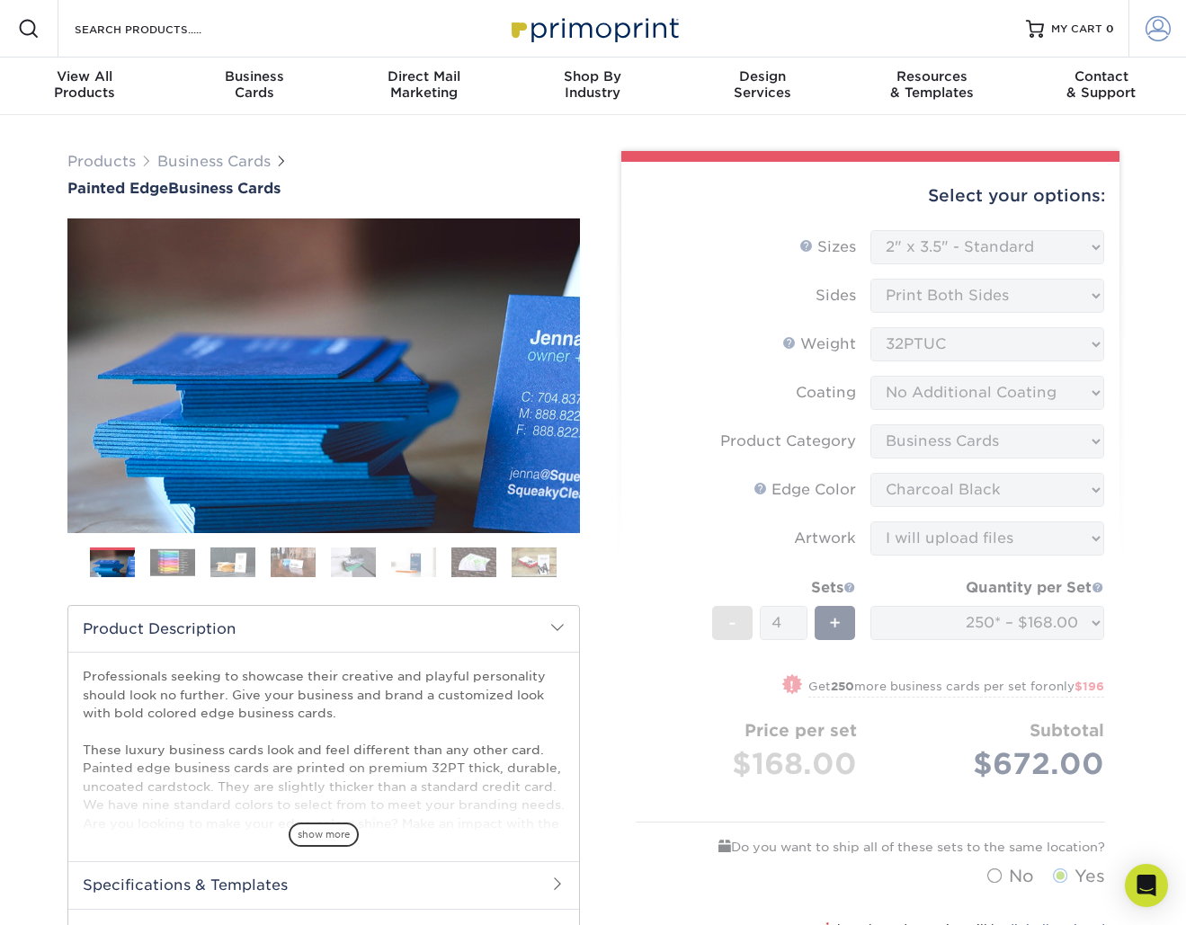
click at [1145, 31] on span at bounding box center [1157, 28] width 25 height 25
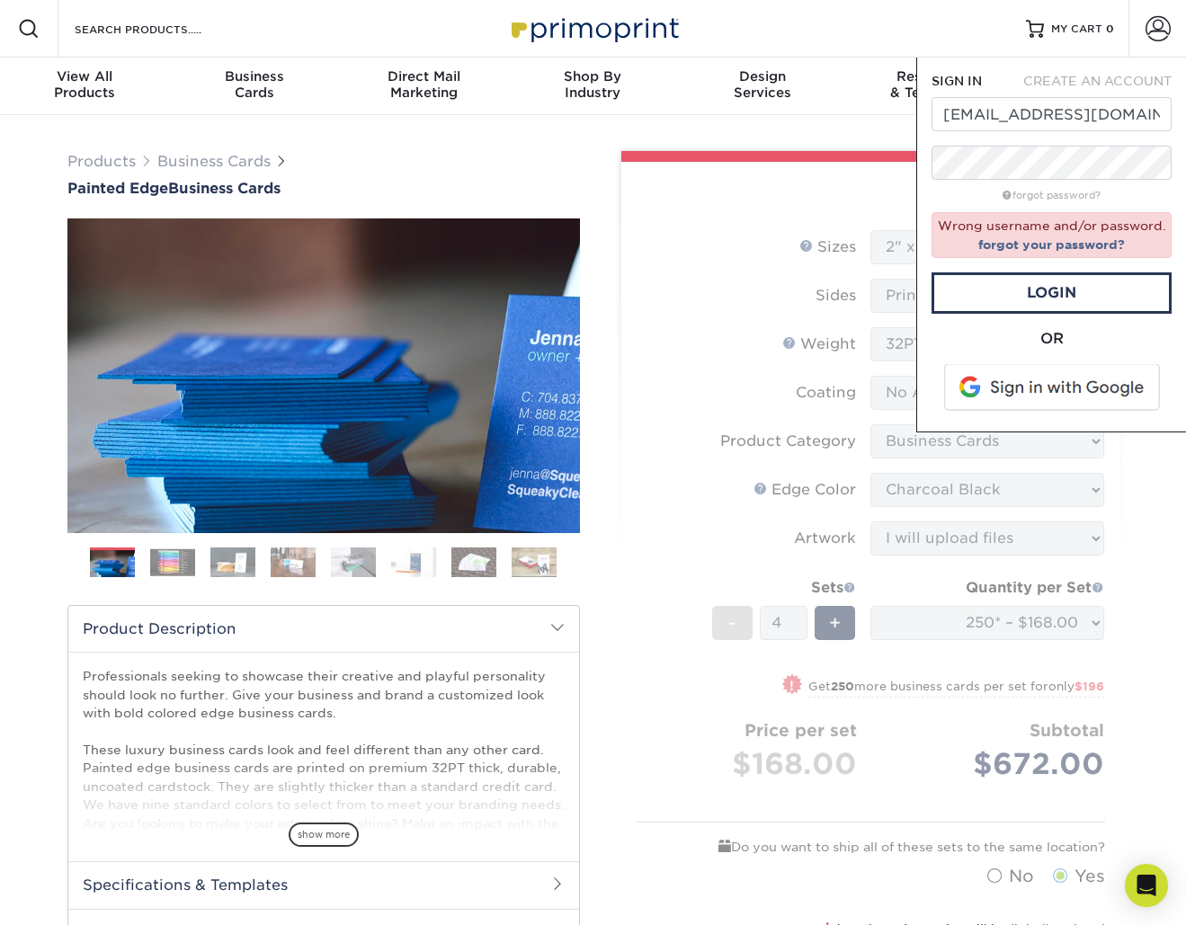
click at [914, 18] on div "Resources Menu Search Products Account SIGN IN CREATE AN ACCOUNT [EMAIL_ADDRESS…" at bounding box center [593, 29] width 1186 height 58
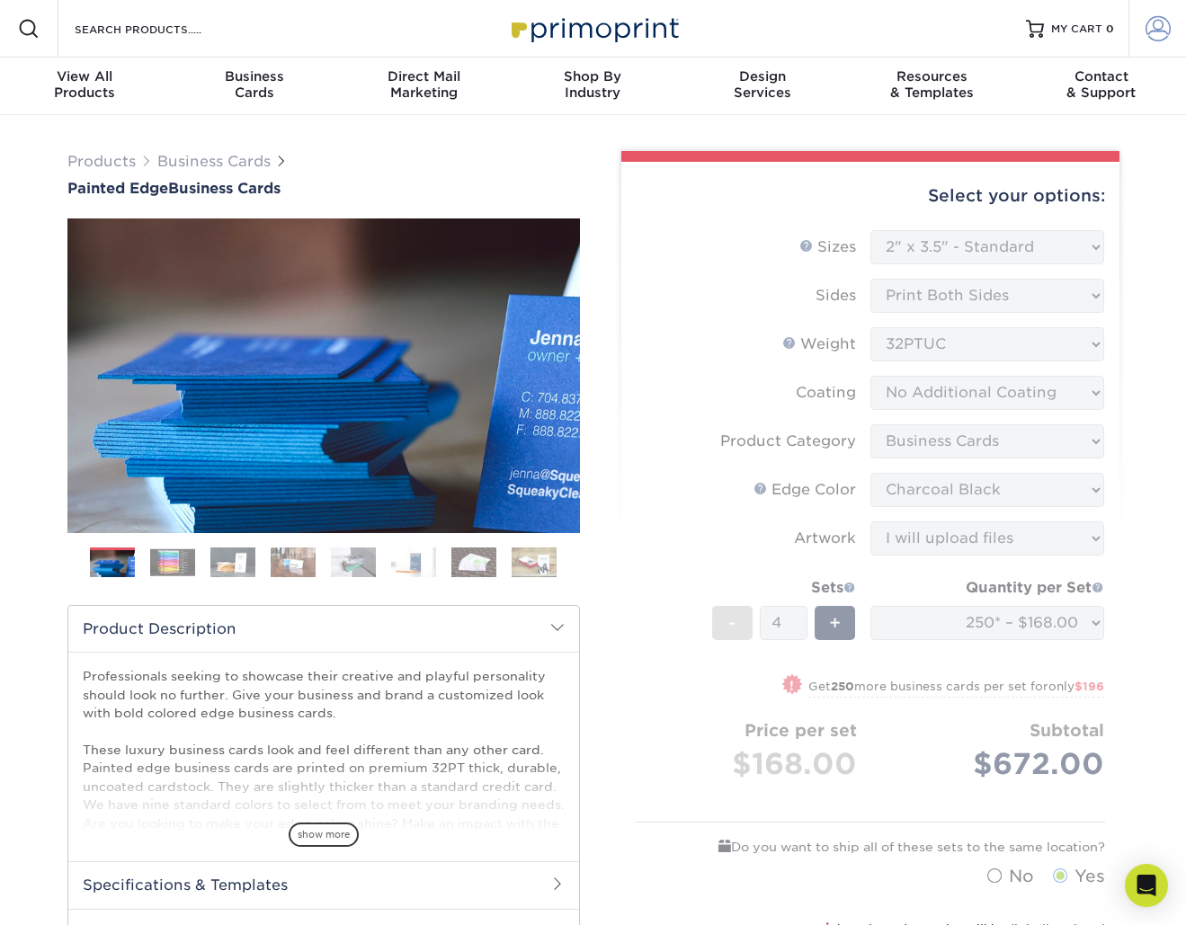
click at [1163, 26] on span at bounding box center [1157, 28] width 25 height 25
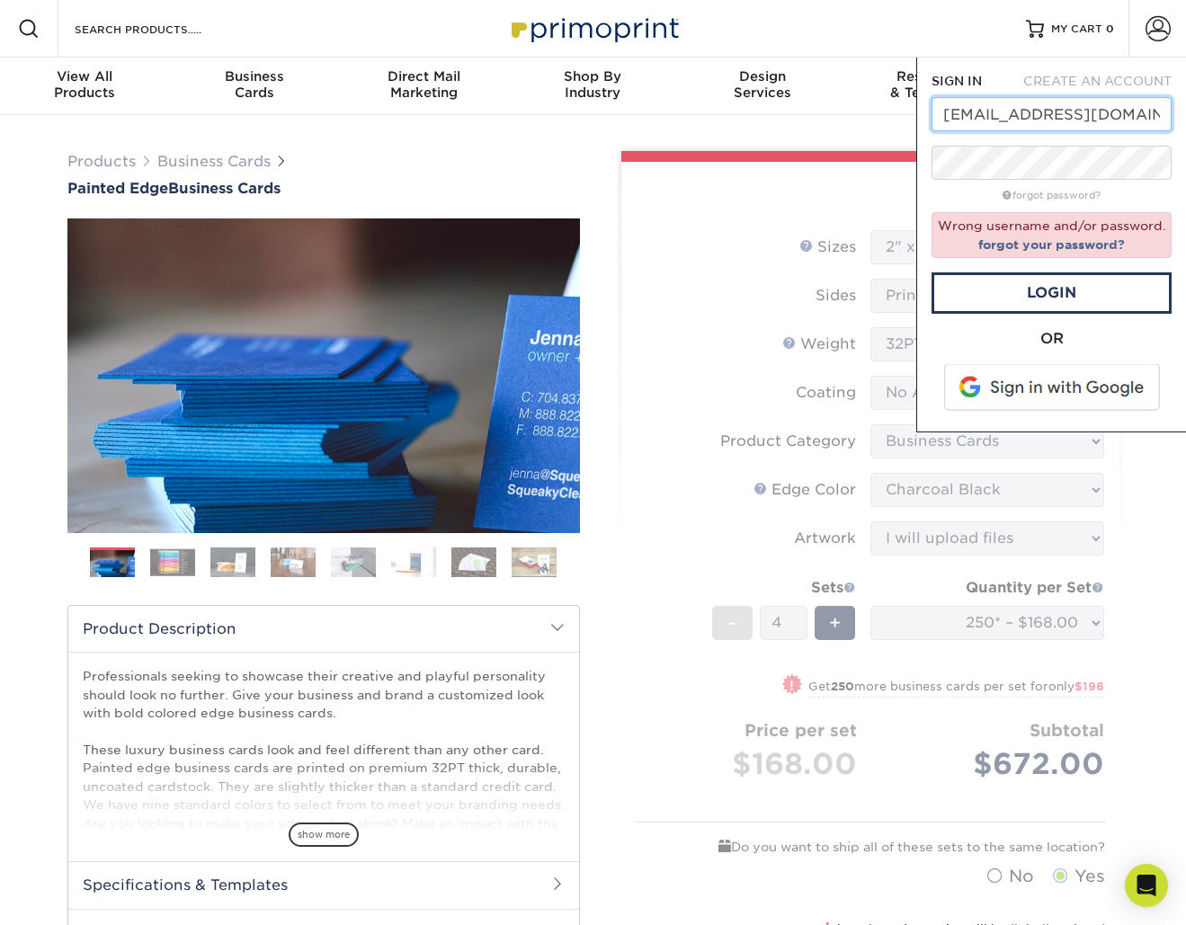
click at [966, 127] on input "[EMAIL_ADDRESS][DOMAIN_NAME]" at bounding box center [1051, 114] width 240 height 34
click at [982, 111] on input "text" at bounding box center [1051, 114] width 240 height 34
type input "[EMAIL_ADDRESS][DOMAIN_NAME]"
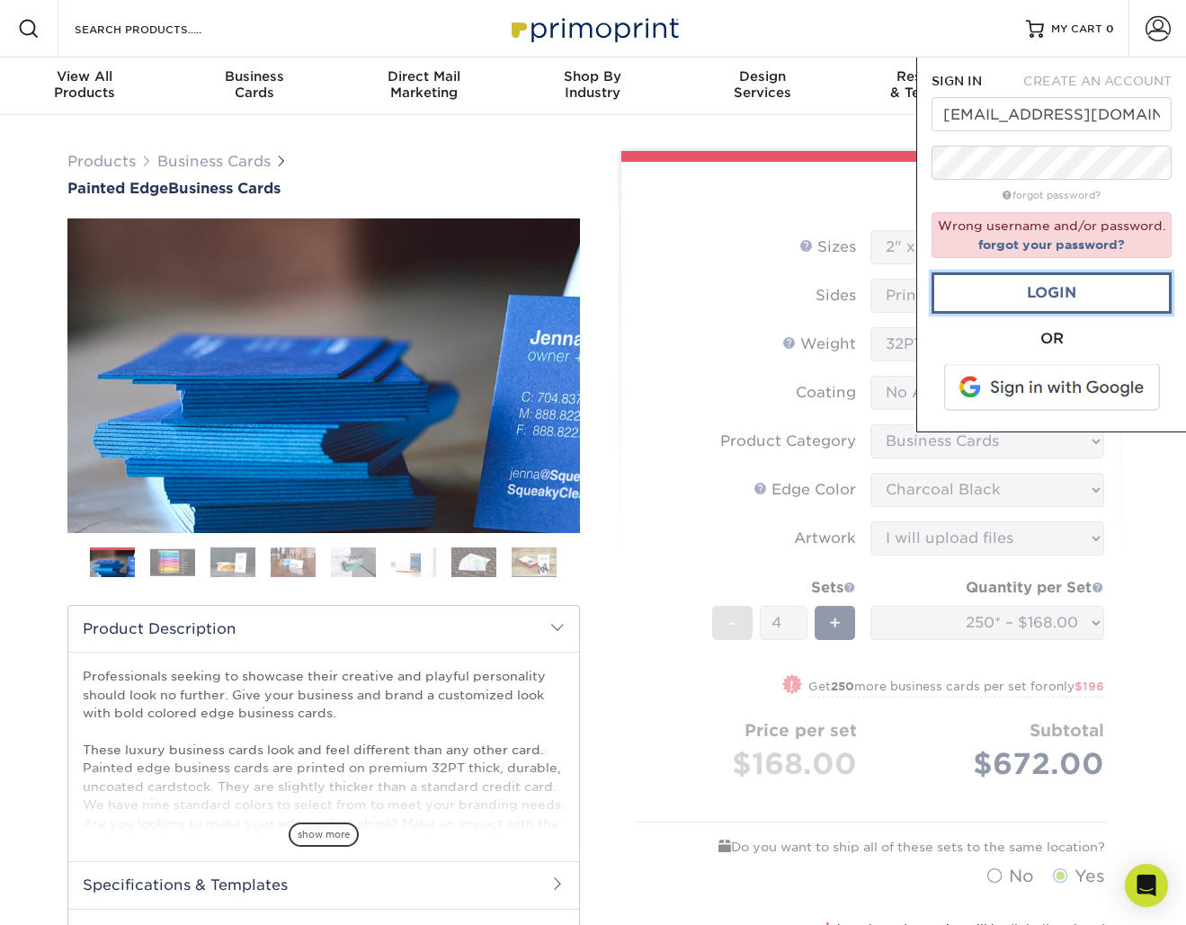
click at [1016, 311] on link "Login" at bounding box center [1051, 292] width 240 height 41
click at [1022, 244] on link "forgot your password?" at bounding box center [1051, 244] width 147 height 14
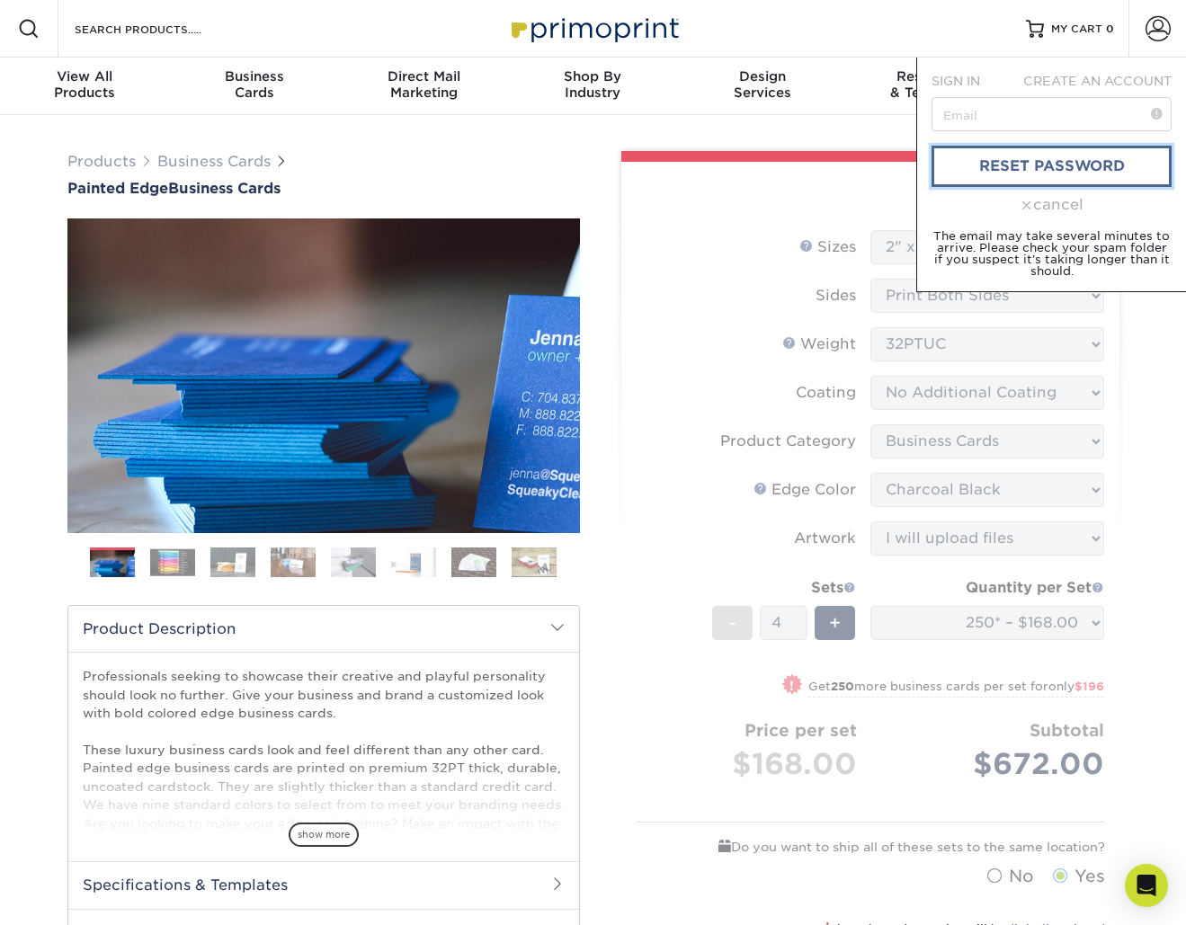
click at [1018, 166] on link "reset password" at bounding box center [1051, 166] width 240 height 41
click at [1019, 109] on input "text" at bounding box center [1051, 114] width 240 height 34
click at [1030, 113] on input "text" at bounding box center [1051, 114] width 240 height 34
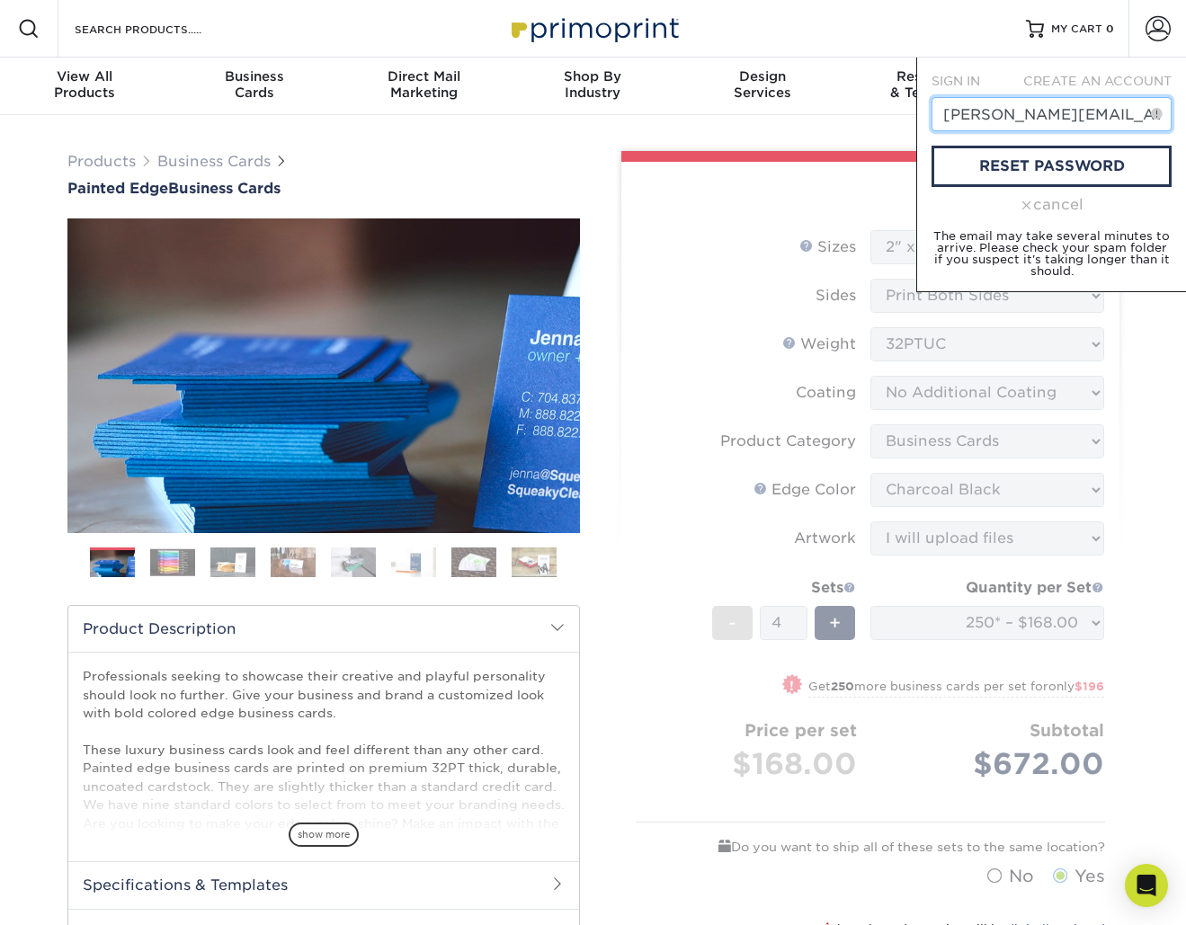
scroll to position [0, 11]
click at [982, 118] on input "[PERSON_NAME][EMAIL_ADDRESS][DOMAIN_NAME]" at bounding box center [1051, 114] width 240 height 34
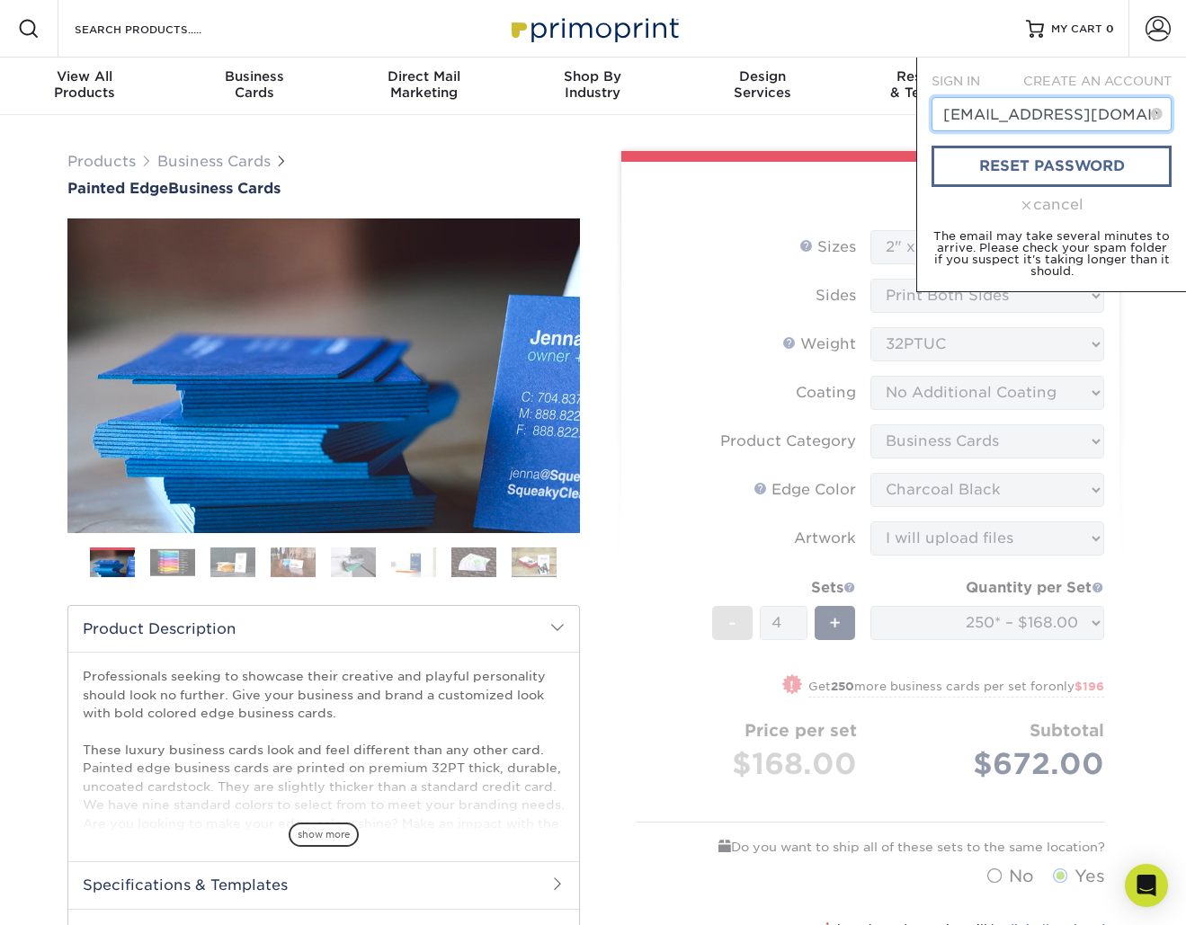
type input "[EMAIL_ADDRESS][DOMAIN_NAME]"
click at [984, 167] on link "reset password" at bounding box center [1051, 166] width 240 height 41
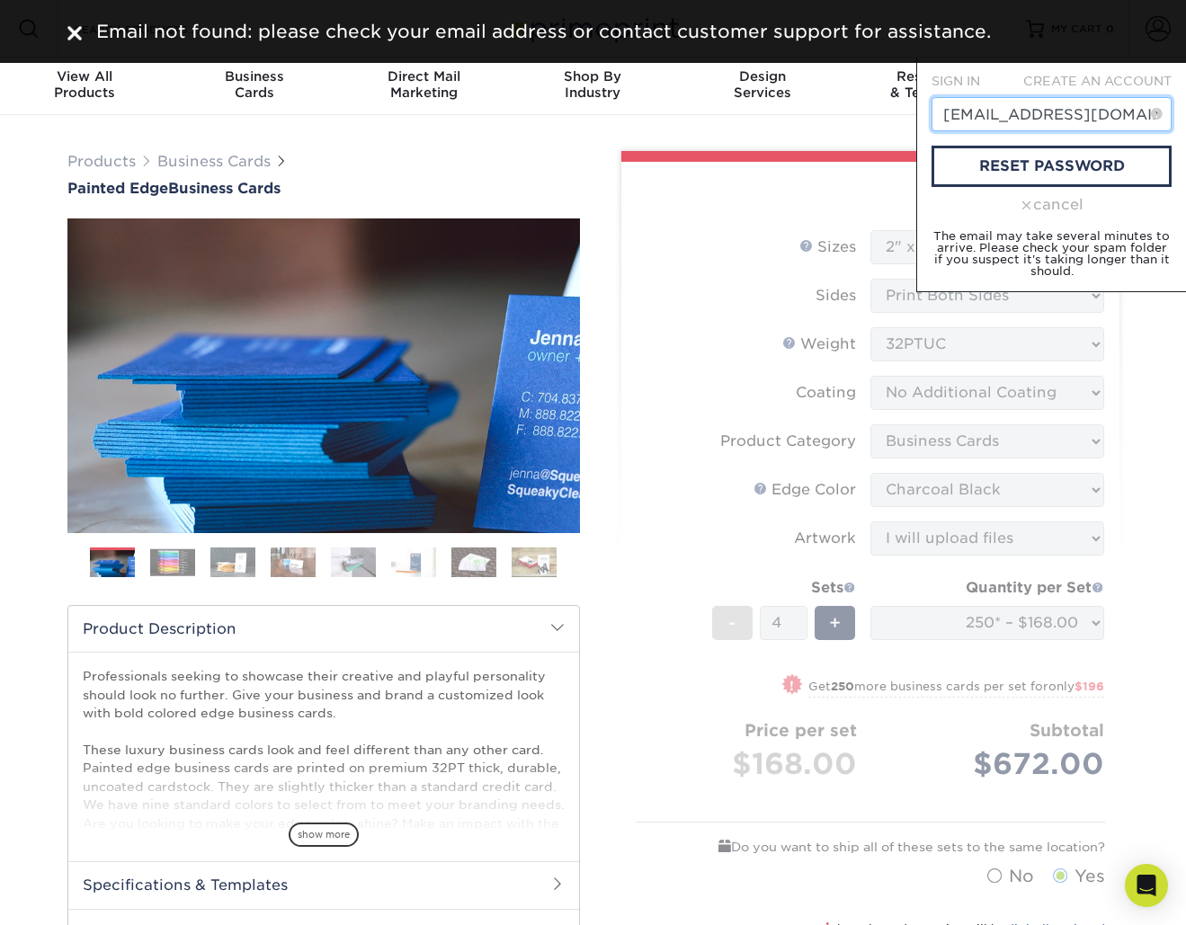
click at [1067, 118] on input "[EMAIL_ADDRESS][DOMAIN_NAME]" at bounding box center [1051, 114] width 240 height 34
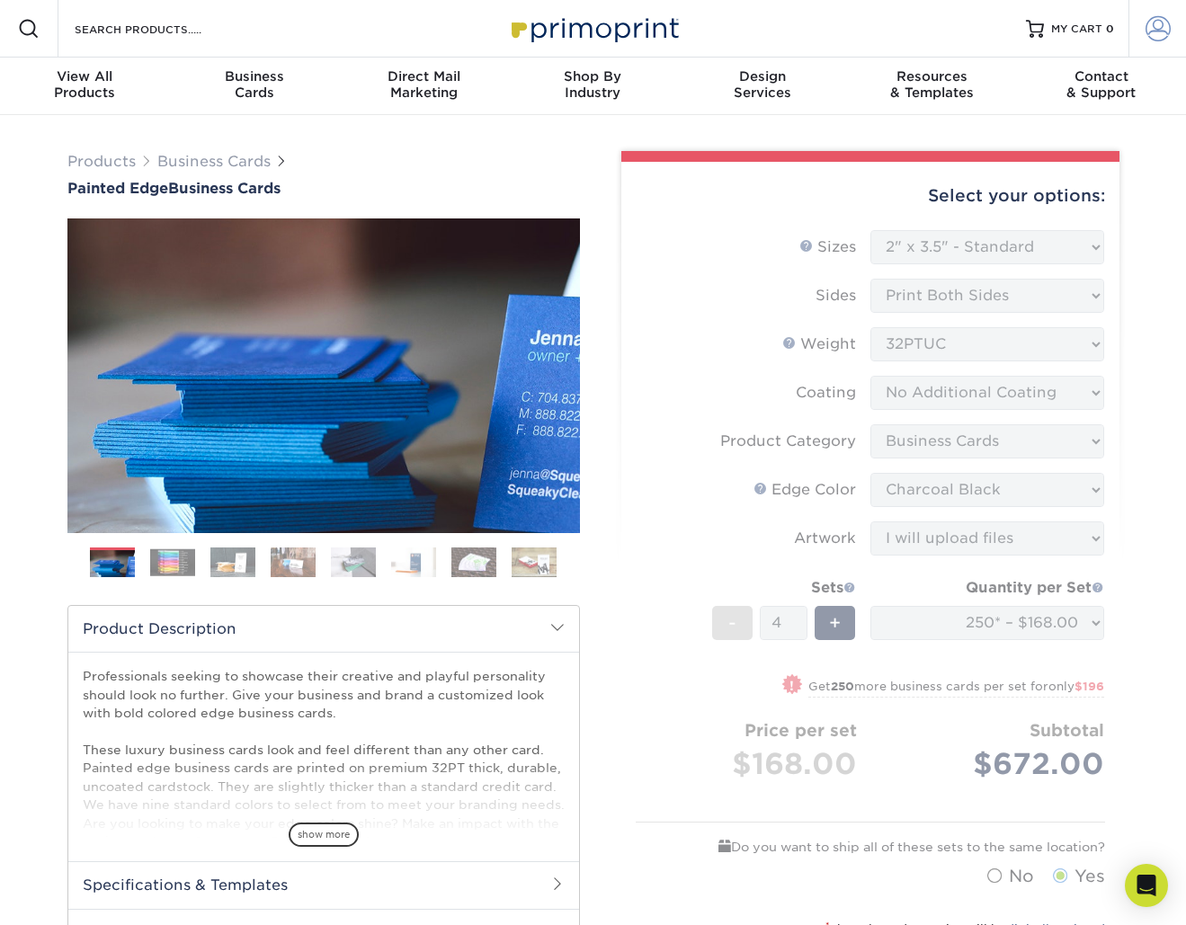
click at [1151, 22] on span at bounding box center [1157, 28] width 25 height 25
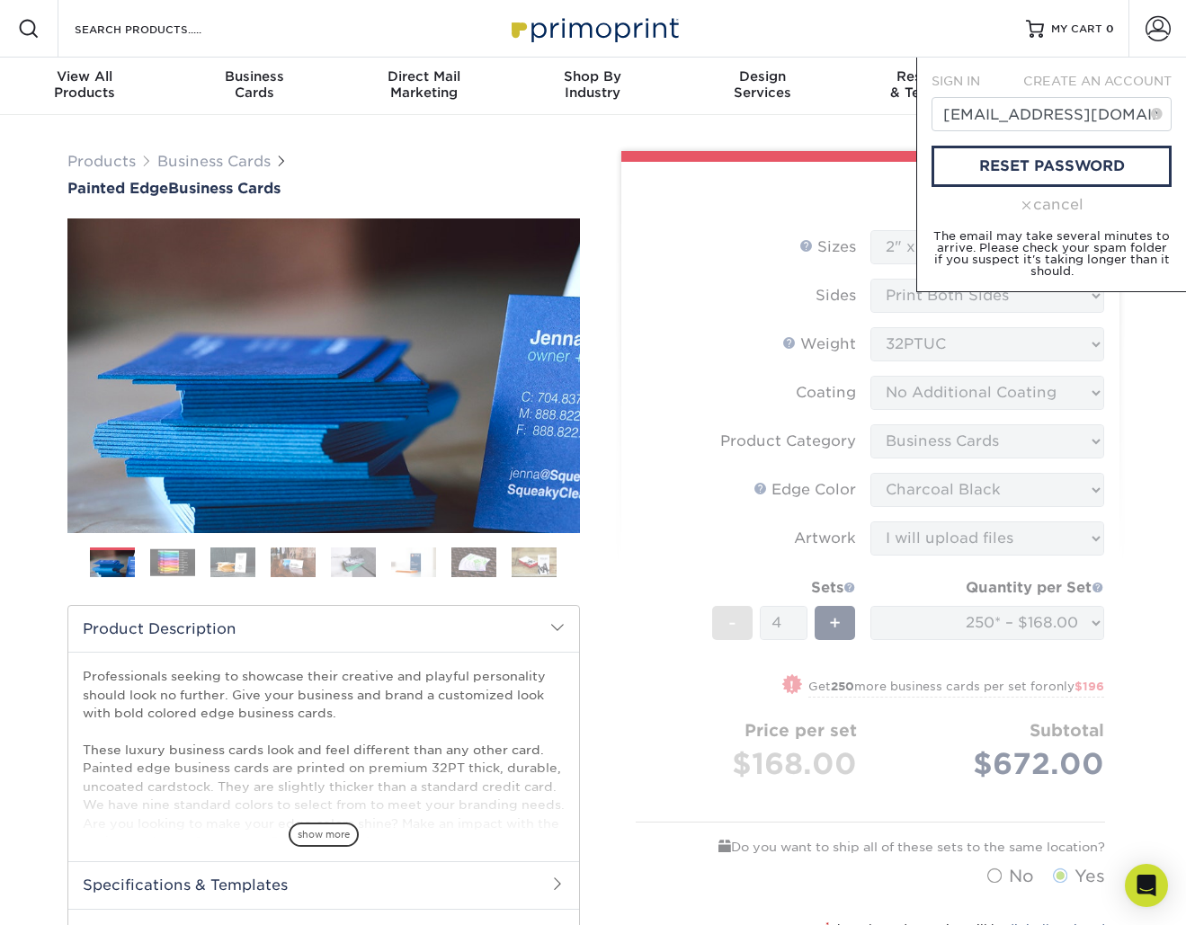
click at [971, 85] on span "SIGN IN" at bounding box center [955, 81] width 49 height 14
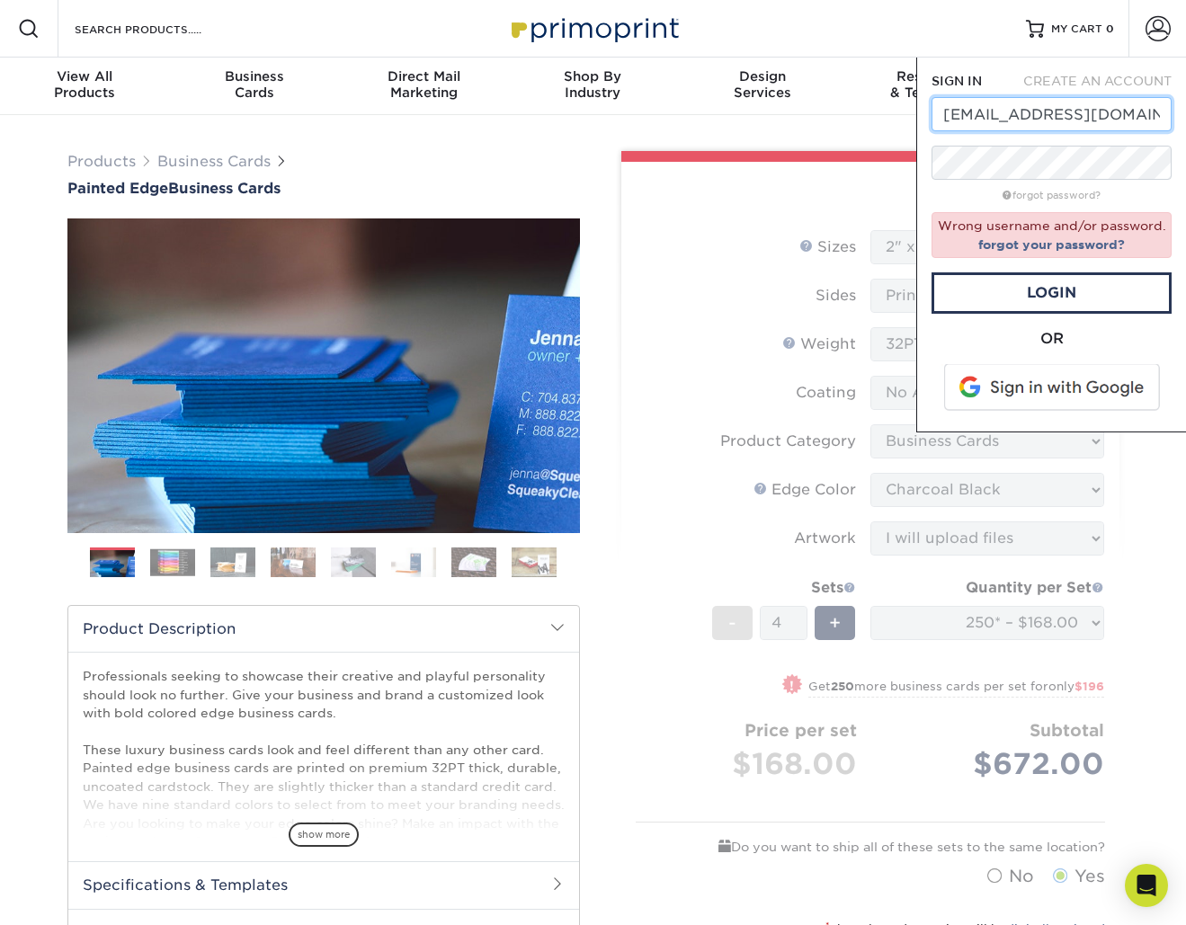
click at [1017, 112] on input "[EMAIL_ADDRESS][DOMAIN_NAME]" at bounding box center [1051, 114] width 240 height 34
type input "[EMAIL_ADDRESS][DOMAIN_NAME]"
click at [1072, 284] on link "Login" at bounding box center [1051, 292] width 240 height 41
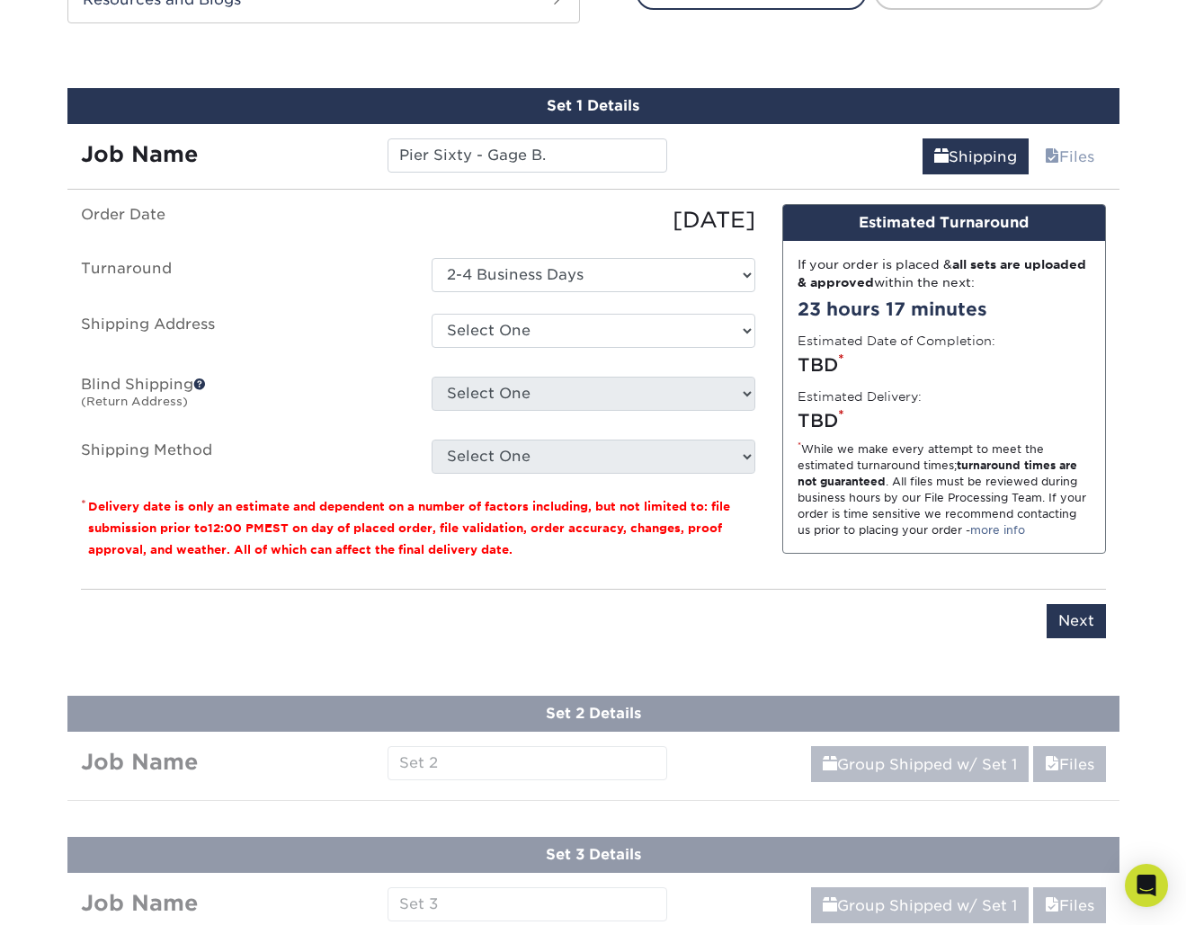
scroll to position [973, 0]
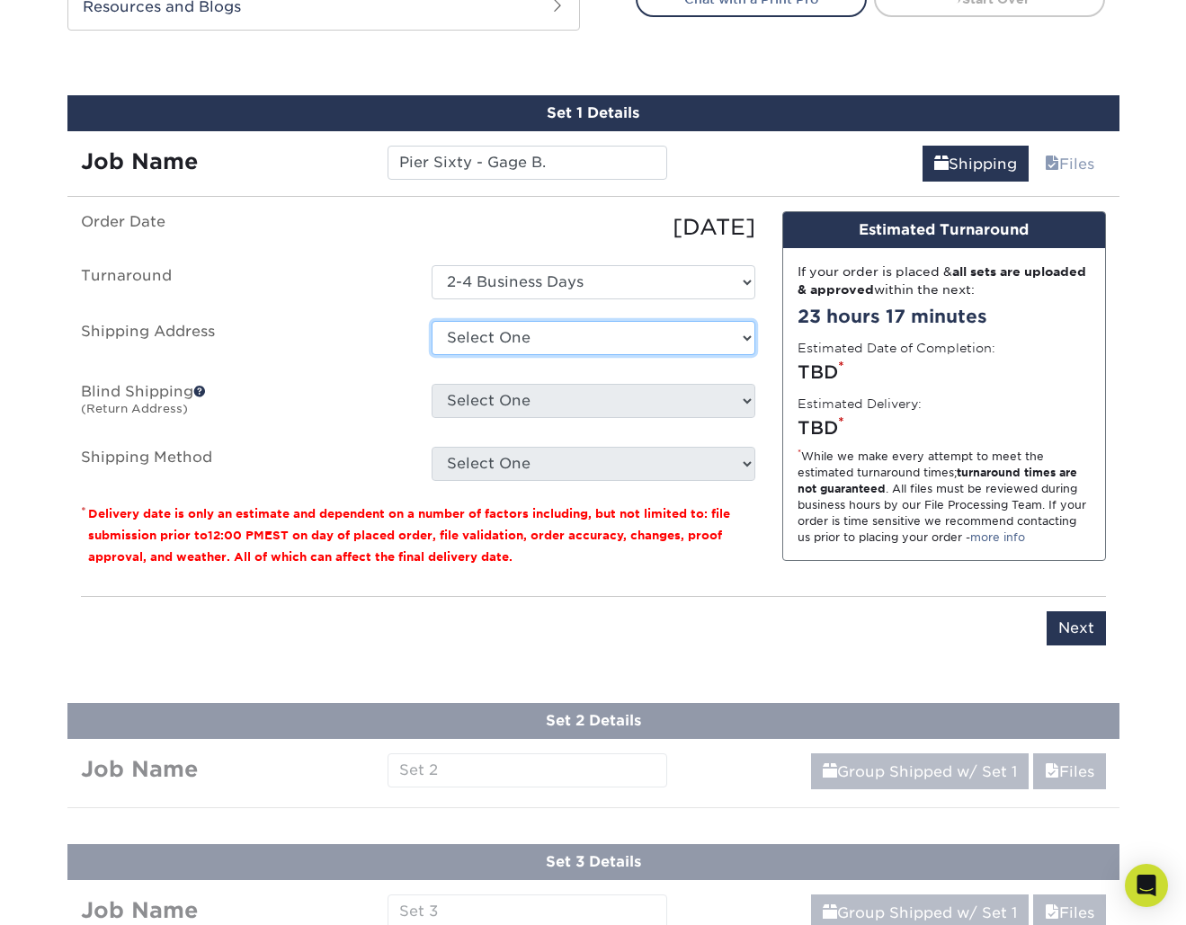
click at [554, 352] on select "Select One [STREET_ADDRESS][GEOGRAPHIC_DATA][US_STATE][STREET_ADDRESS][PERSON_N…" at bounding box center [594, 338] width 324 height 34
select select "256352"
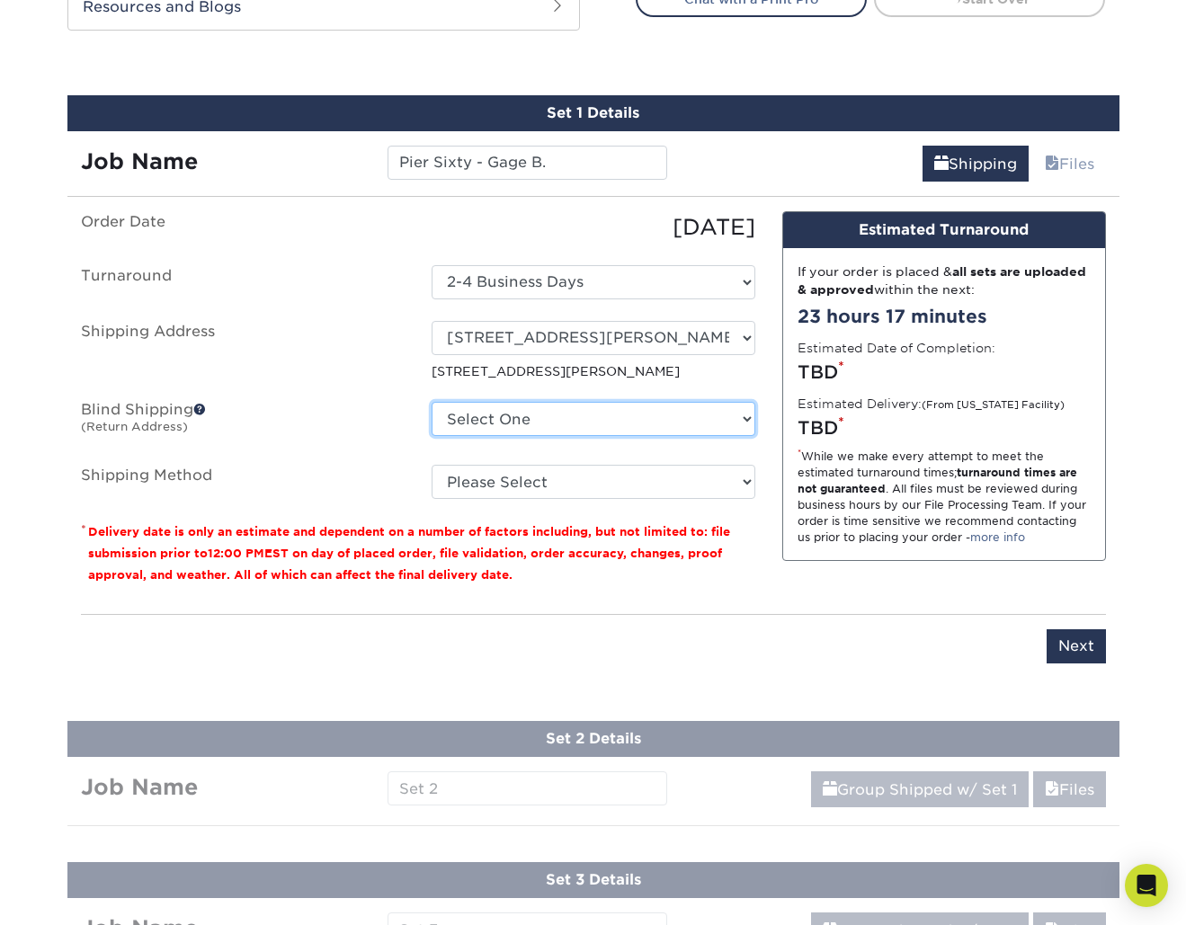
click at [503, 419] on select "Select One [STREET_ADDRESS][GEOGRAPHIC_DATA][US_STATE][STREET_ADDRESS][PERSON_N…" at bounding box center [594, 419] width 324 height 34
click at [592, 404] on select "Select One [STREET_ADDRESS][GEOGRAPHIC_DATA][US_STATE][STREET_ADDRESS][PERSON_N…" at bounding box center [594, 419] width 324 height 34
click at [201, 406] on span at bounding box center [199, 409] width 13 height 13
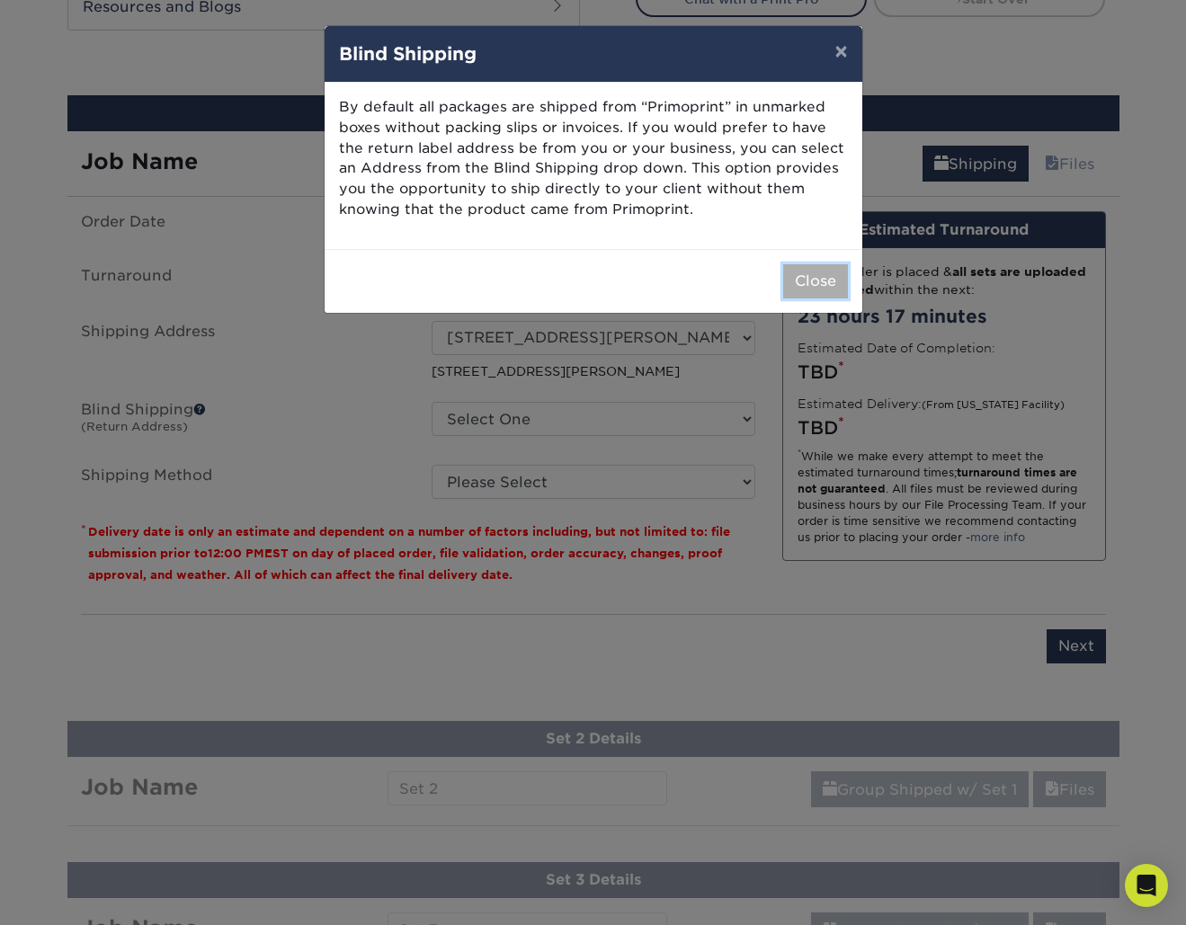
click at [832, 282] on button "Close" at bounding box center [815, 281] width 65 height 34
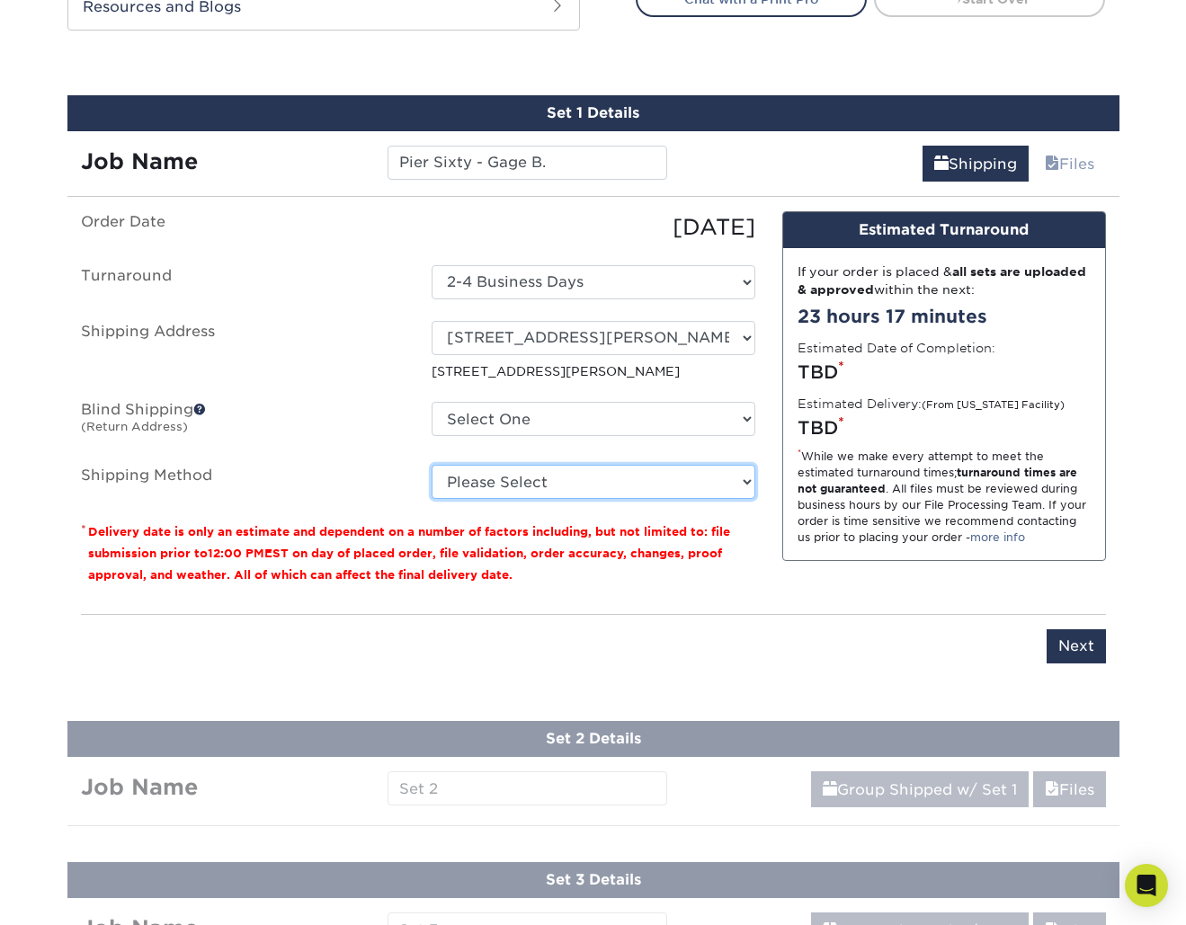
click at [523, 485] on select "Please Select Ground Shipping (+$16.60) 3 Day Shipping Service (+$25.95) 2 Day …" at bounding box center [594, 482] width 324 height 34
select select "03"
click at [432, 465] on select "Please Select Ground Shipping (+$16.60) 3 Day Shipping Service (+$25.95) 2 Day …" at bounding box center [594, 482] width 324 height 34
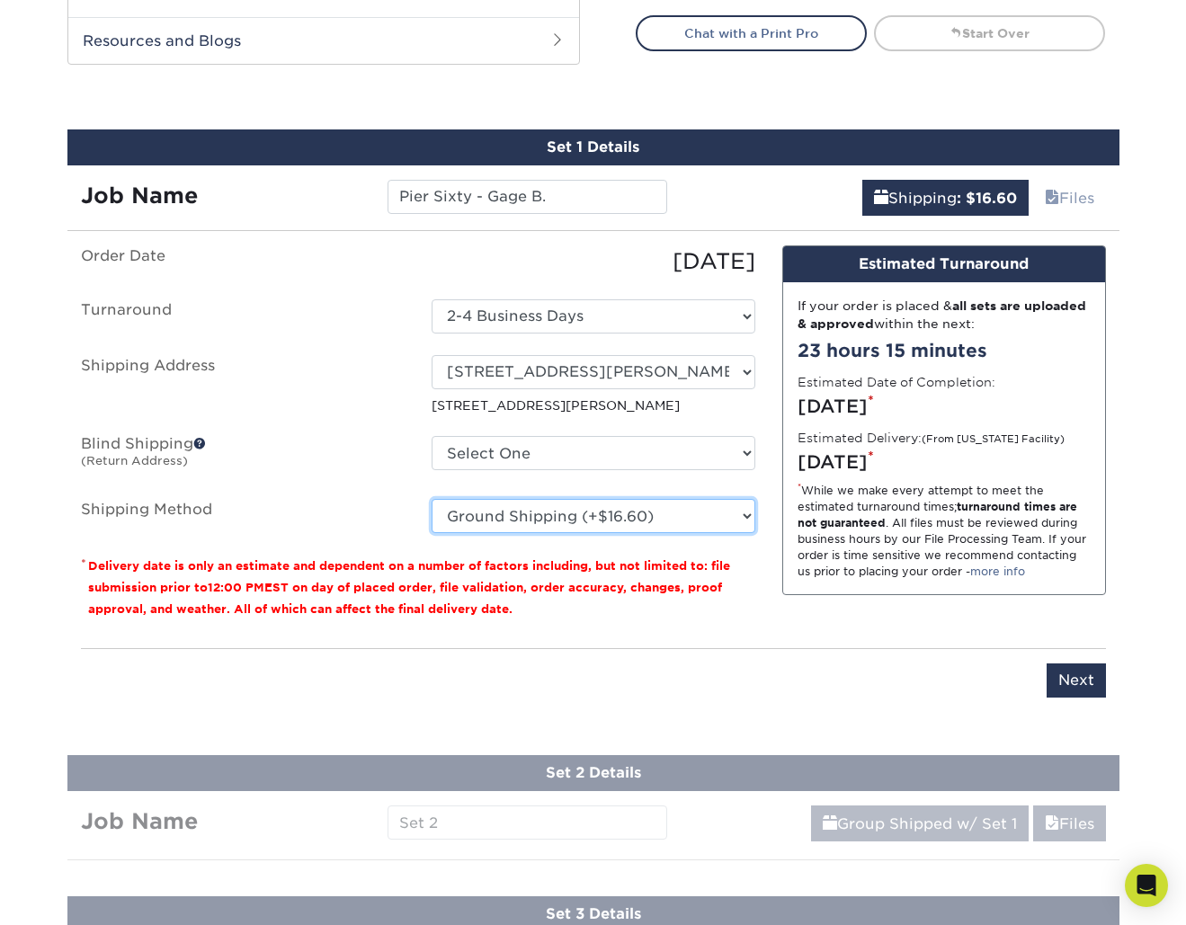
scroll to position [942, 0]
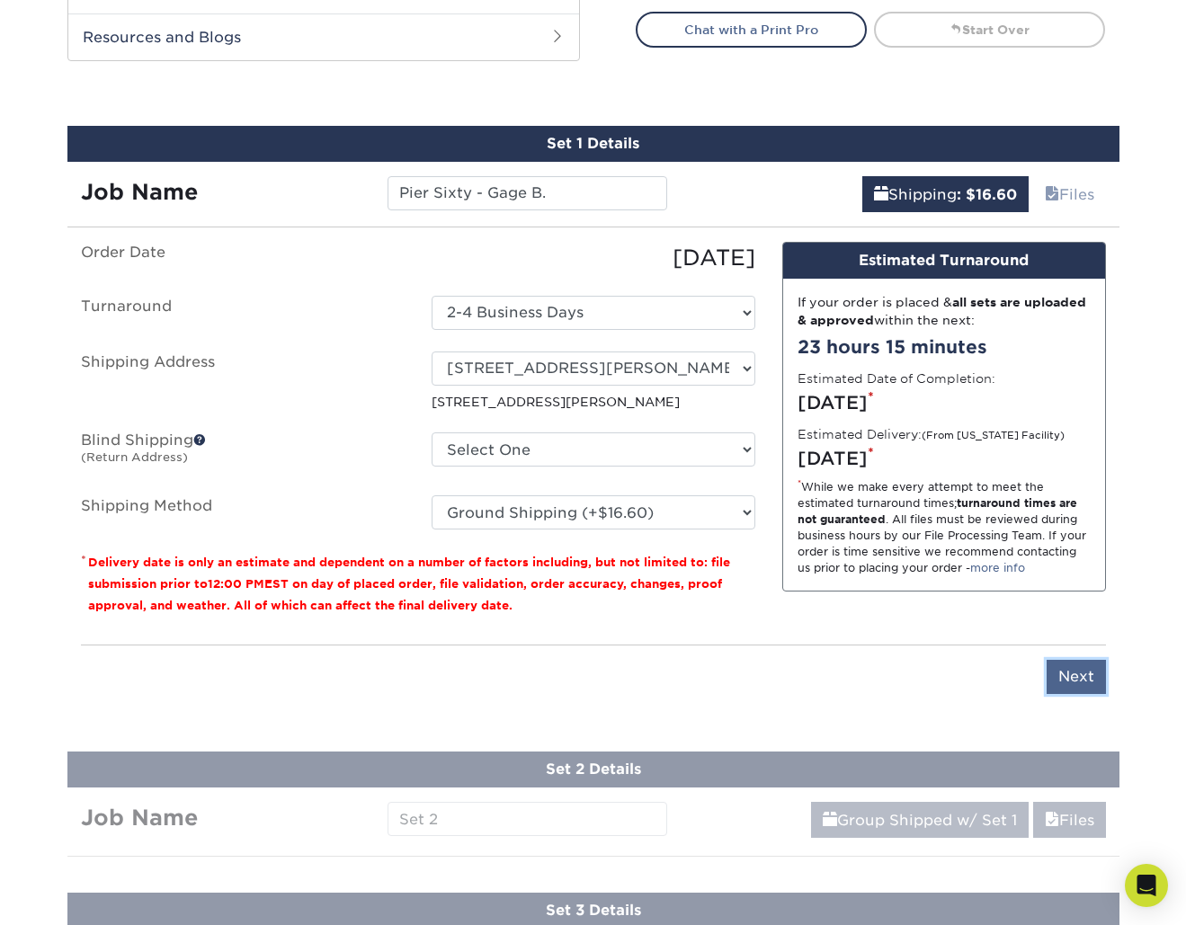
click at [1073, 660] on input "Next" at bounding box center [1075, 677] width 59 height 34
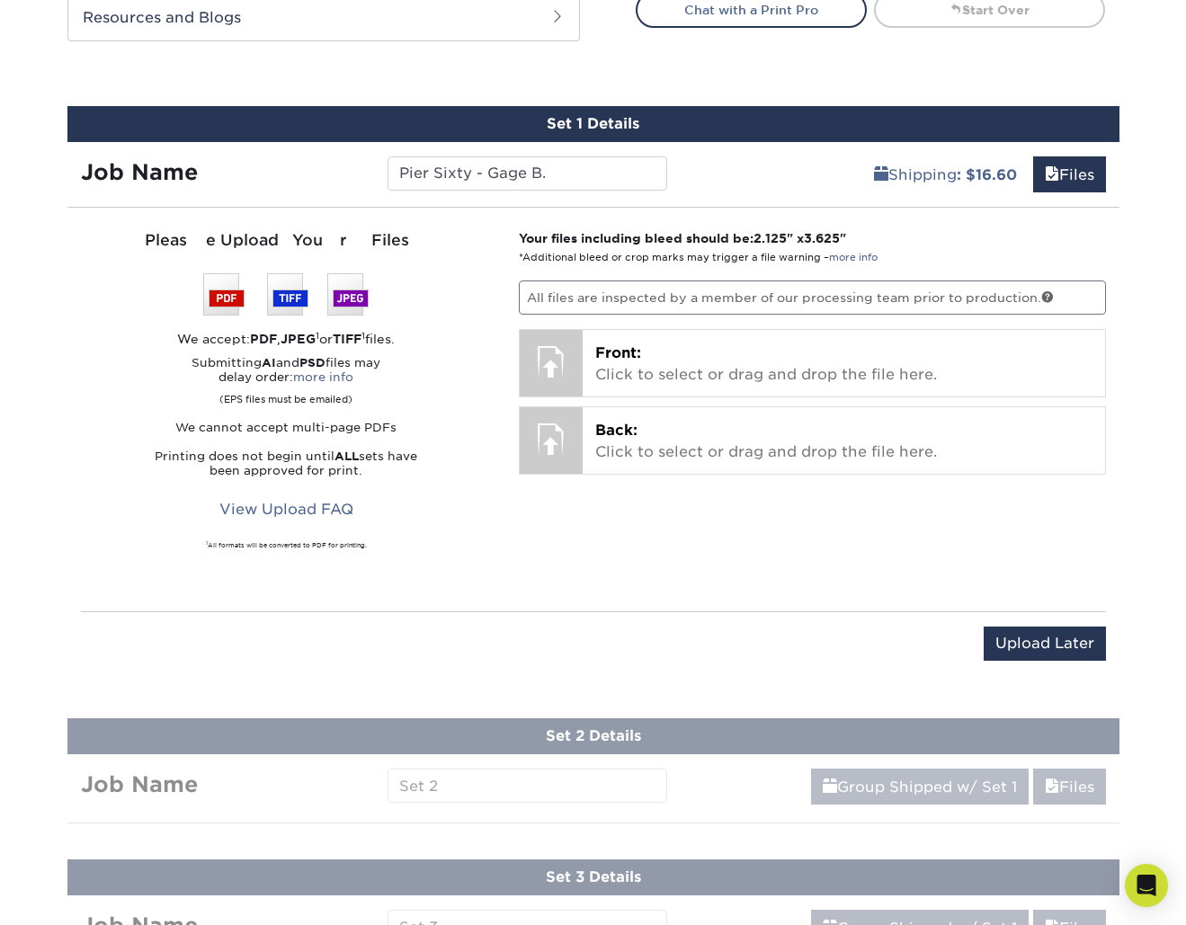
scroll to position [960, 0]
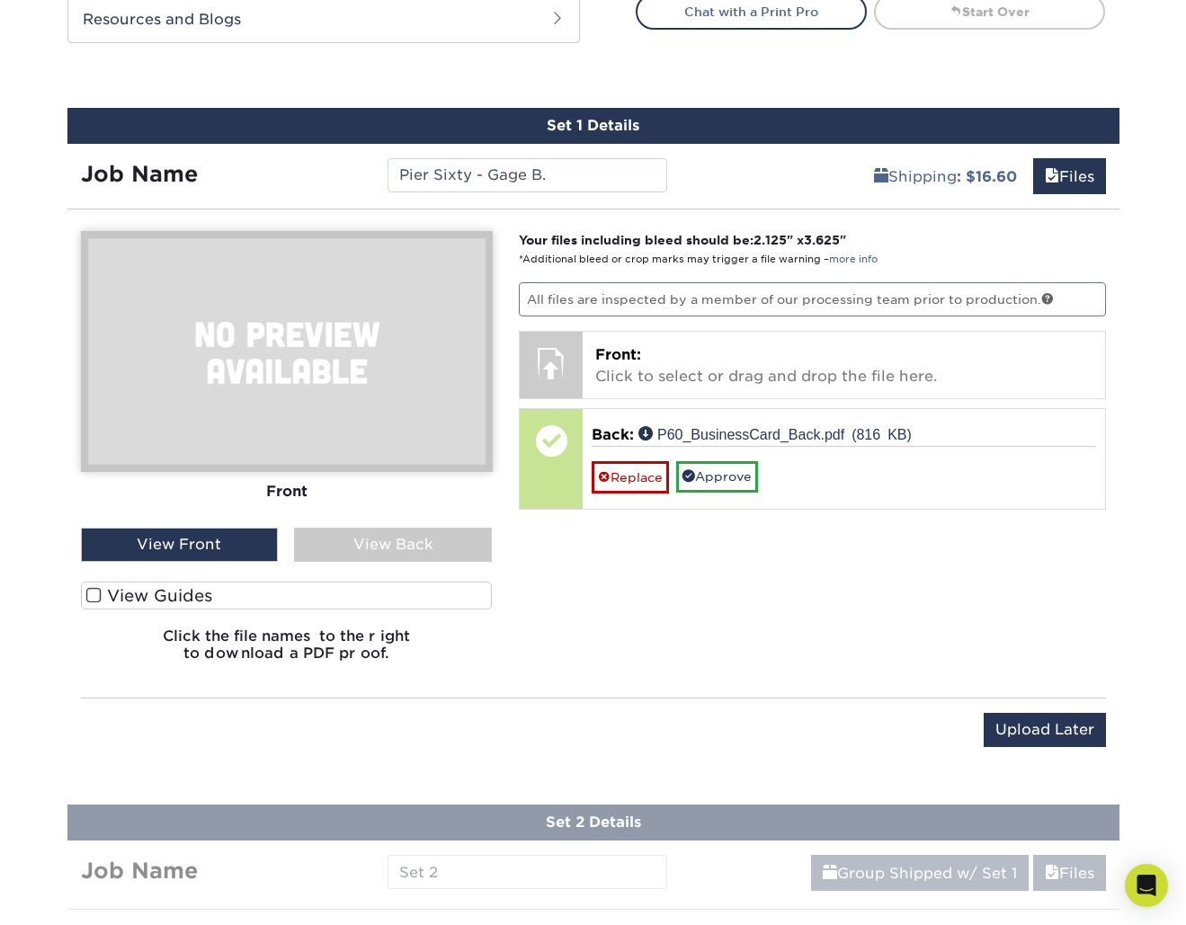
click at [167, 598] on label "View Guides" at bounding box center [287, 596] width 412 height 28
click at [0, 0] on input "View Guides" at bounding box center [0, 0] width 0 height 0
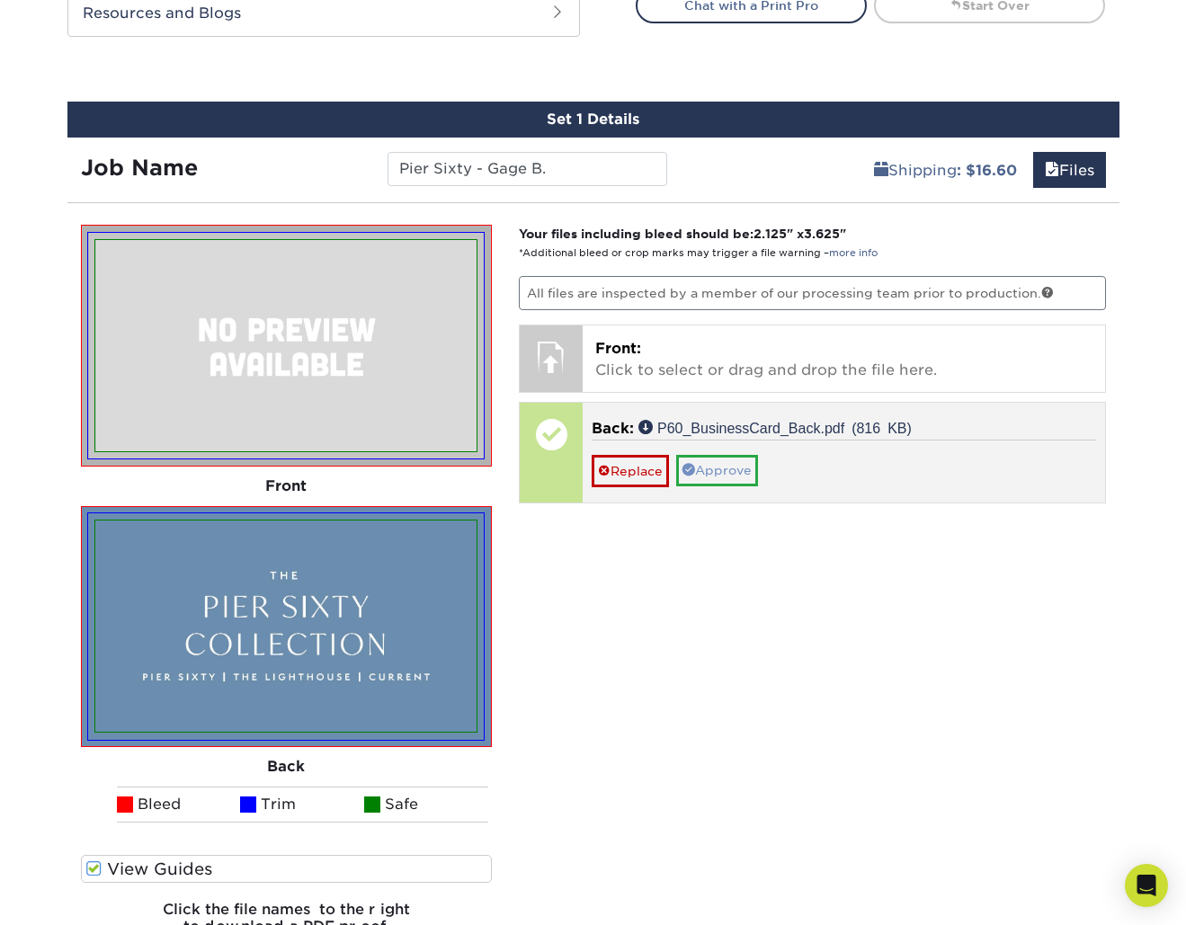
scroll to position [950, 0]
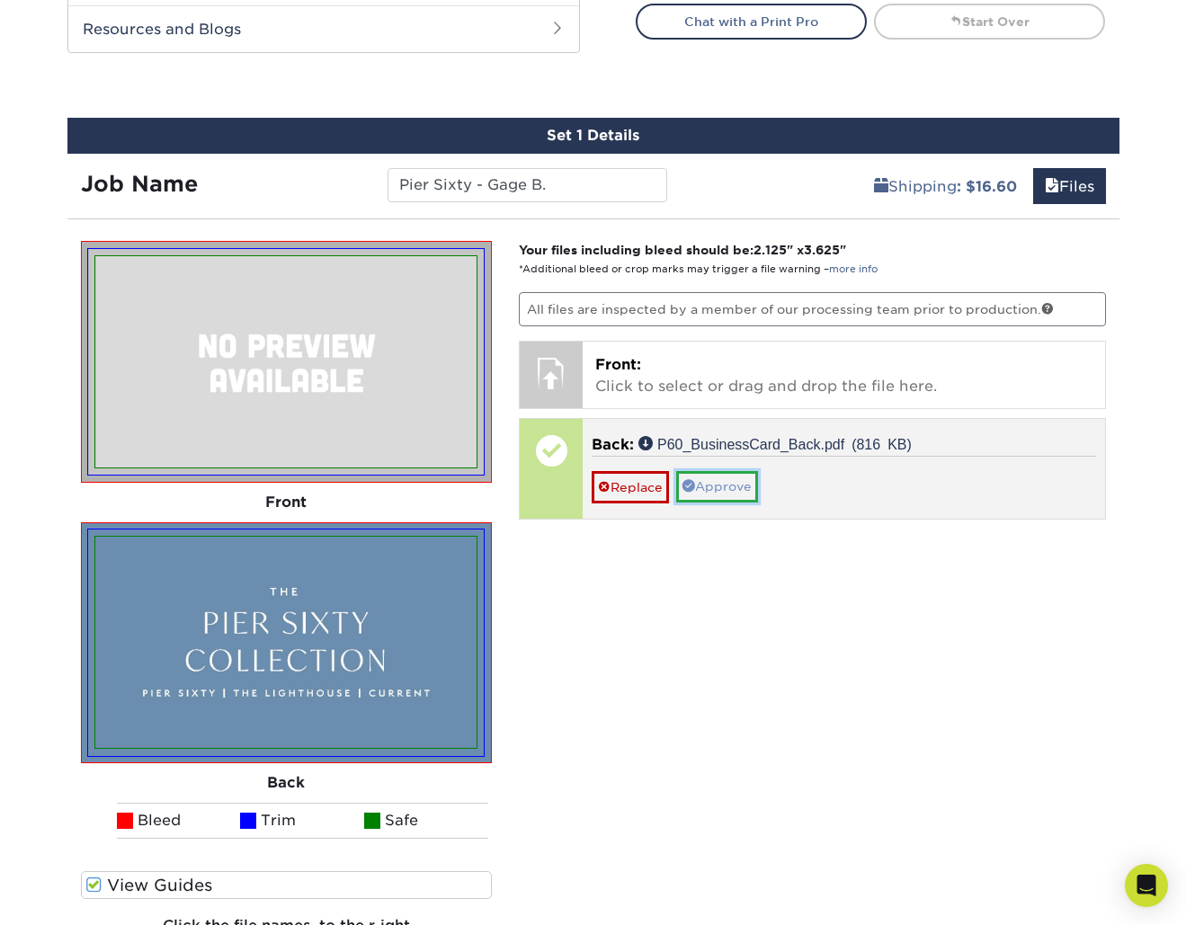
click at [747, 486] on link "Approve" at bounding box center [717, 486] width 82 height 31
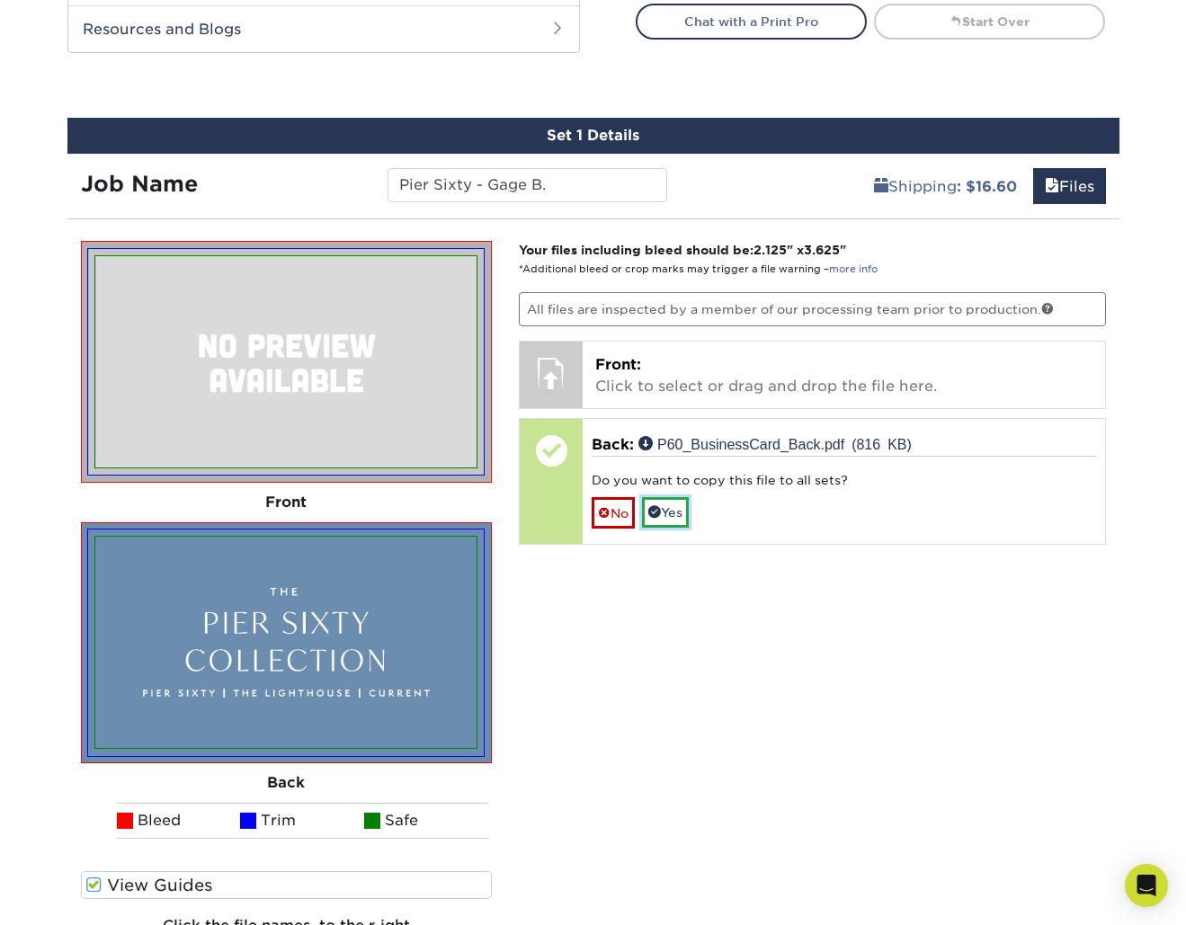
click at [672, 516] on link "Yes" at bounding box center [665, 512] width 47 height 31
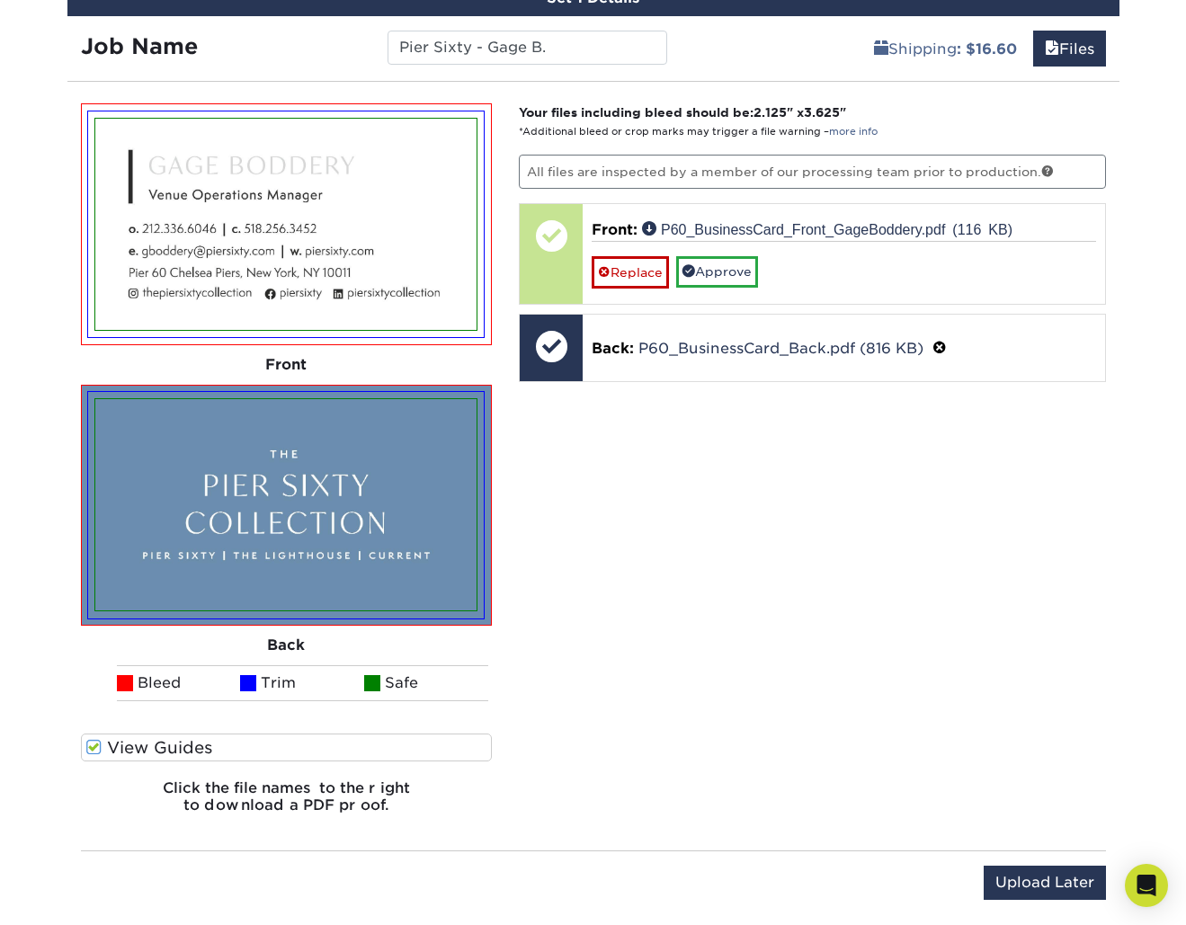
scroll to position [1114, 0]
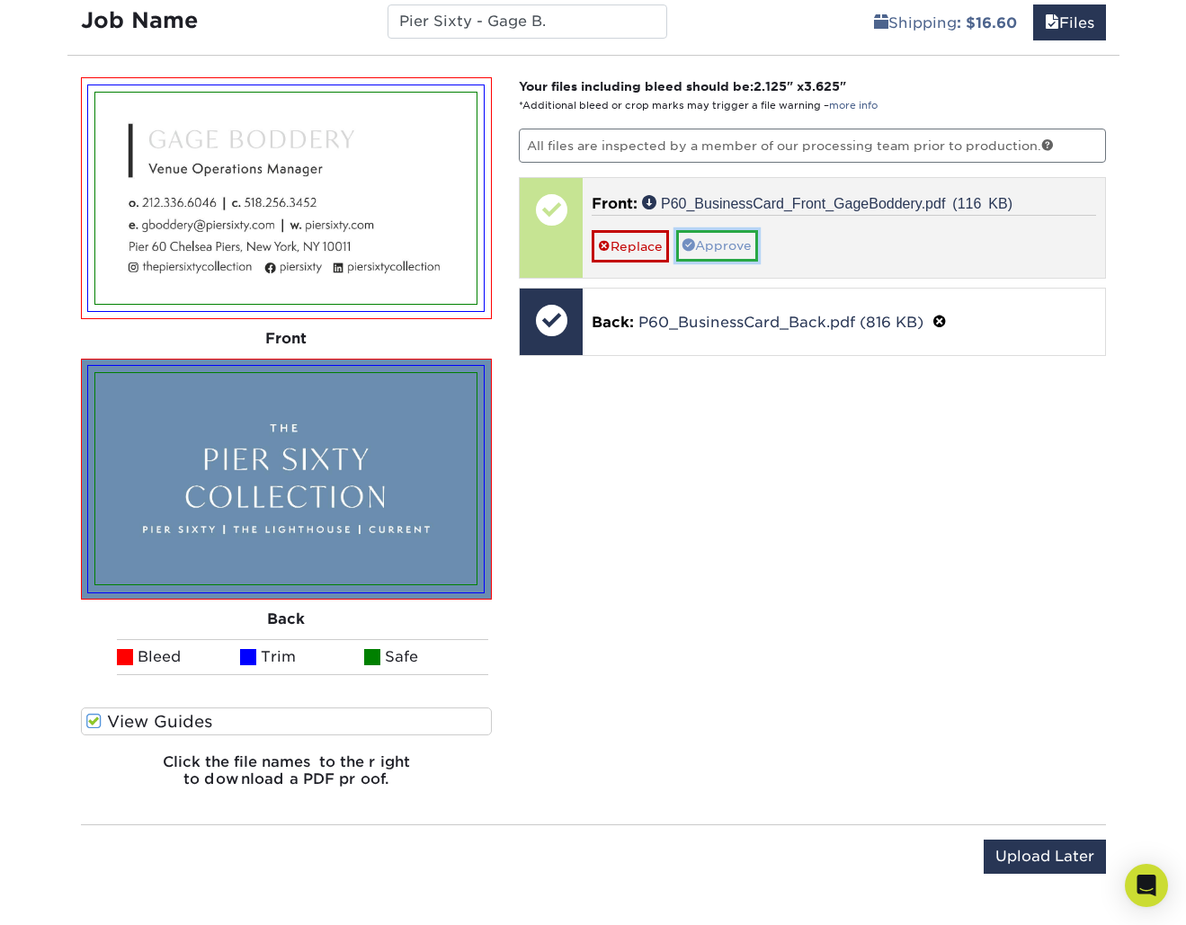
click at [747, 242] on link "Approve" at bounding box center [717, 245] width 82 height 31
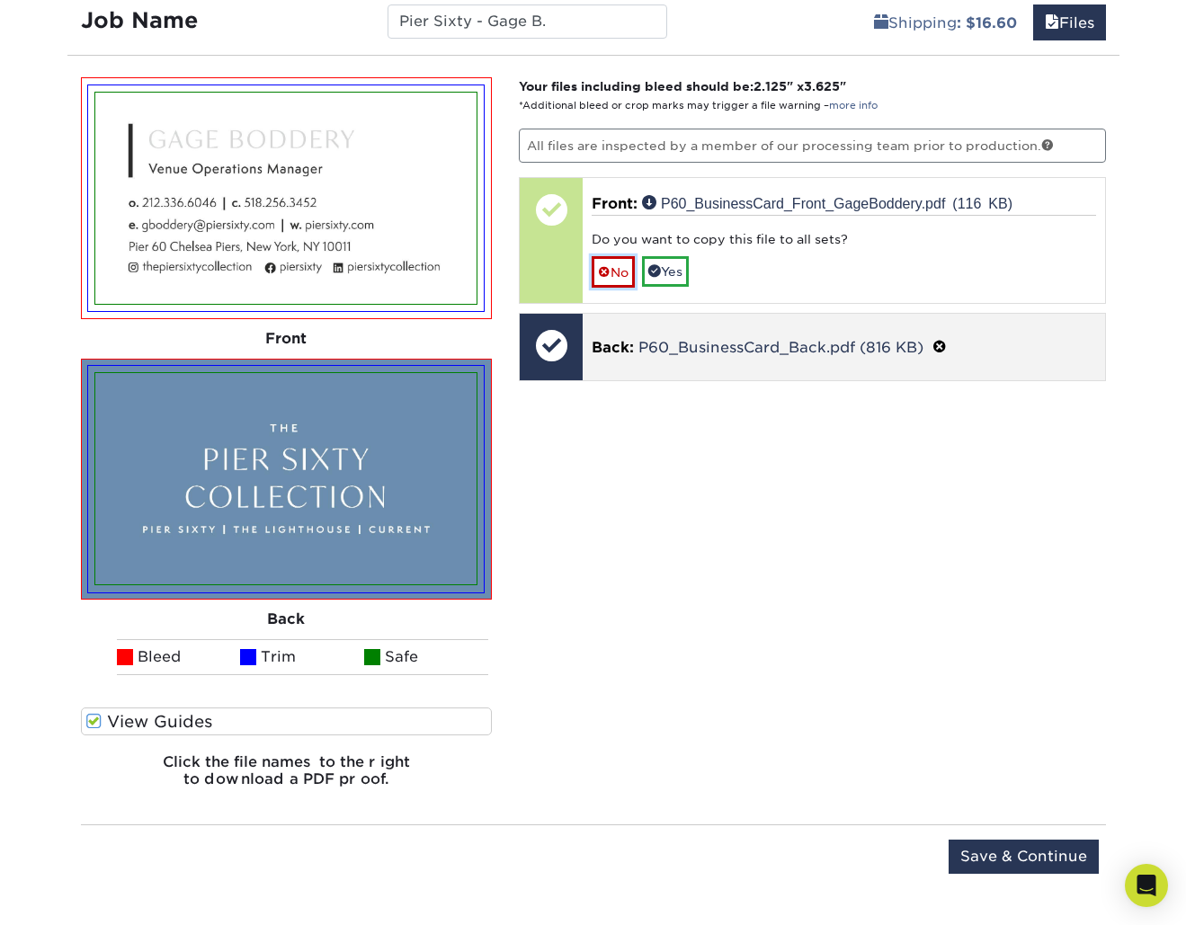
click at [619, 273] on link "No" at bounding box center [613, 271] width 43 height 31
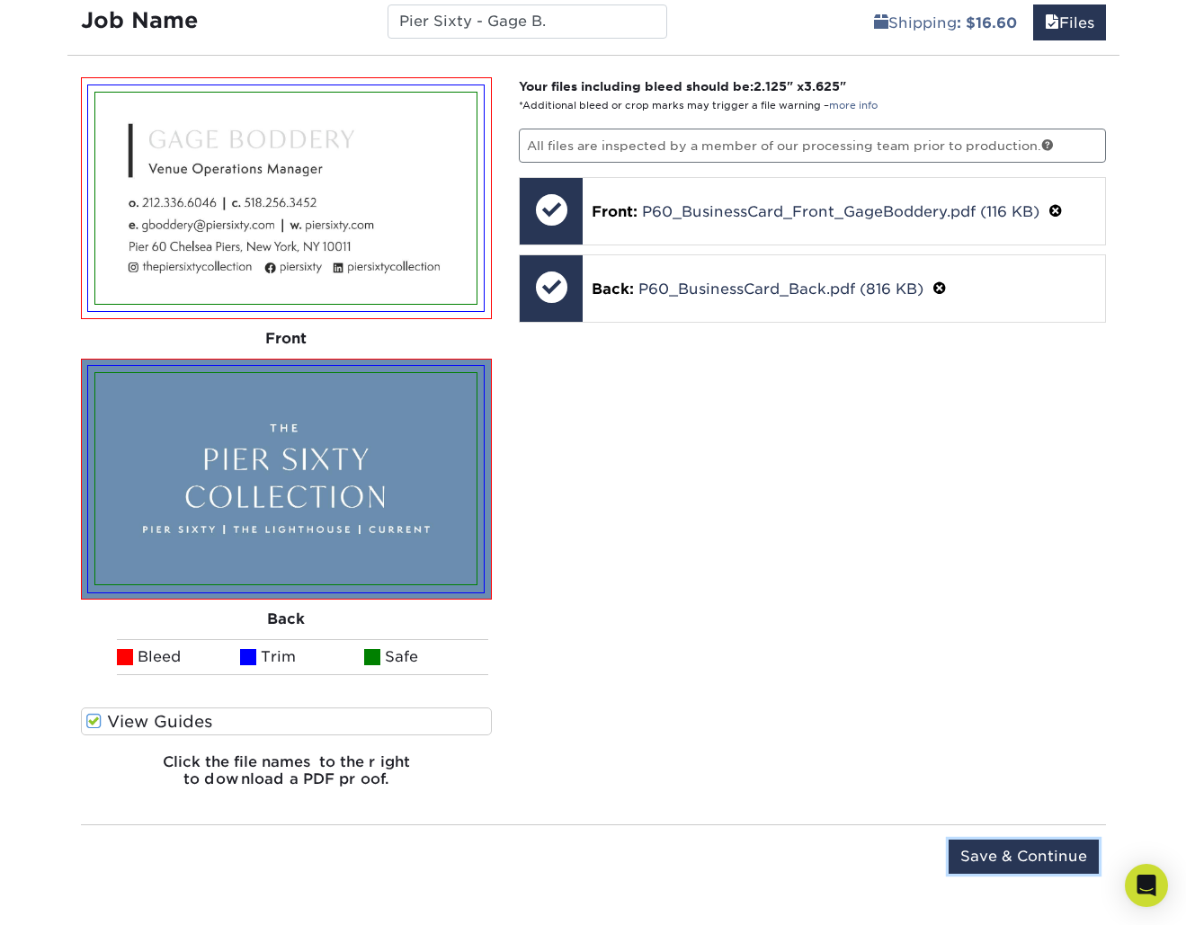
drag, startPoint x: 994, startPoint y: 849, endPoint x: 970, endPoint y: 811, distance: 44.9
click at [994, 849] on input "Save & Continue" at bounding box center [1023, 857] width 150 height 34
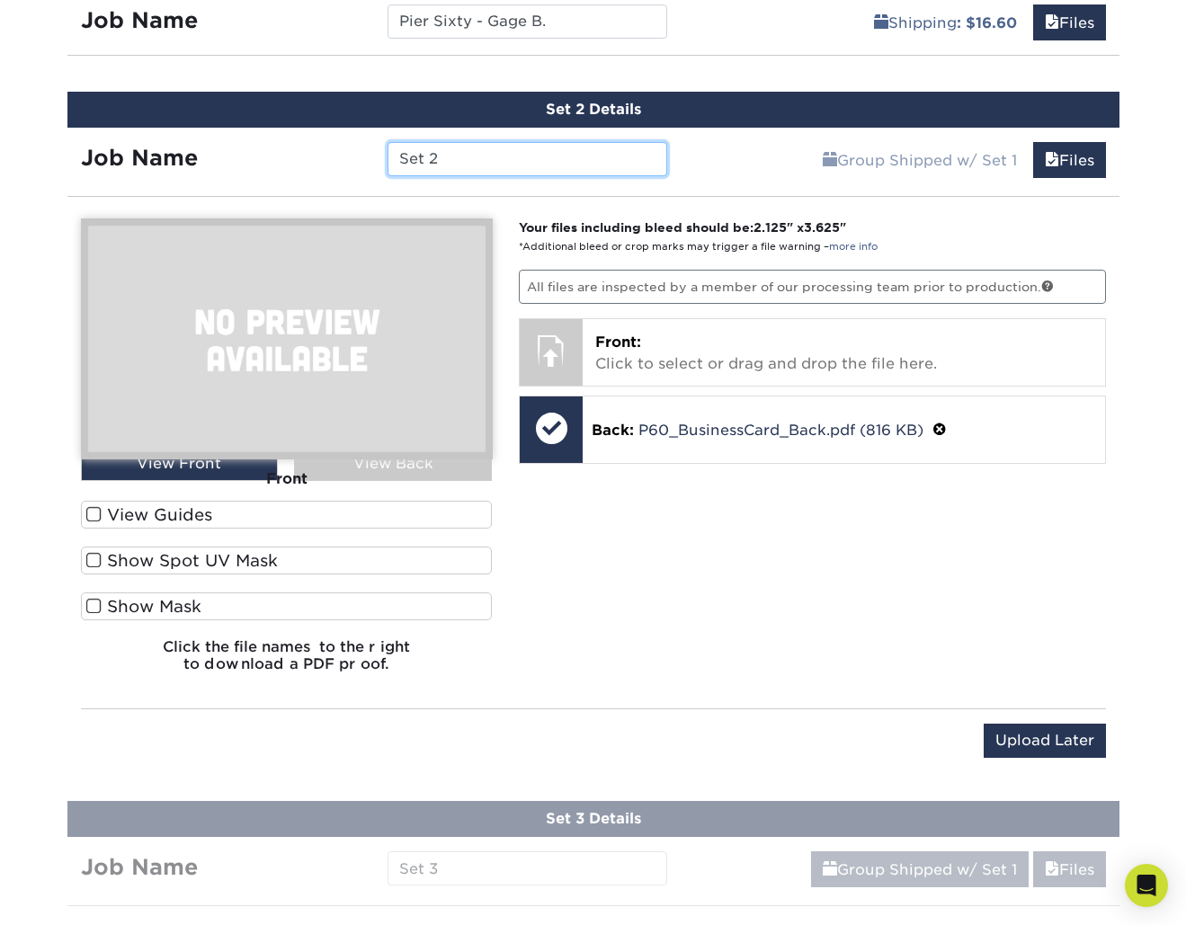
click at [548, 164] on input "Set 2" at bounding box center [527, 159] width 280 height 34
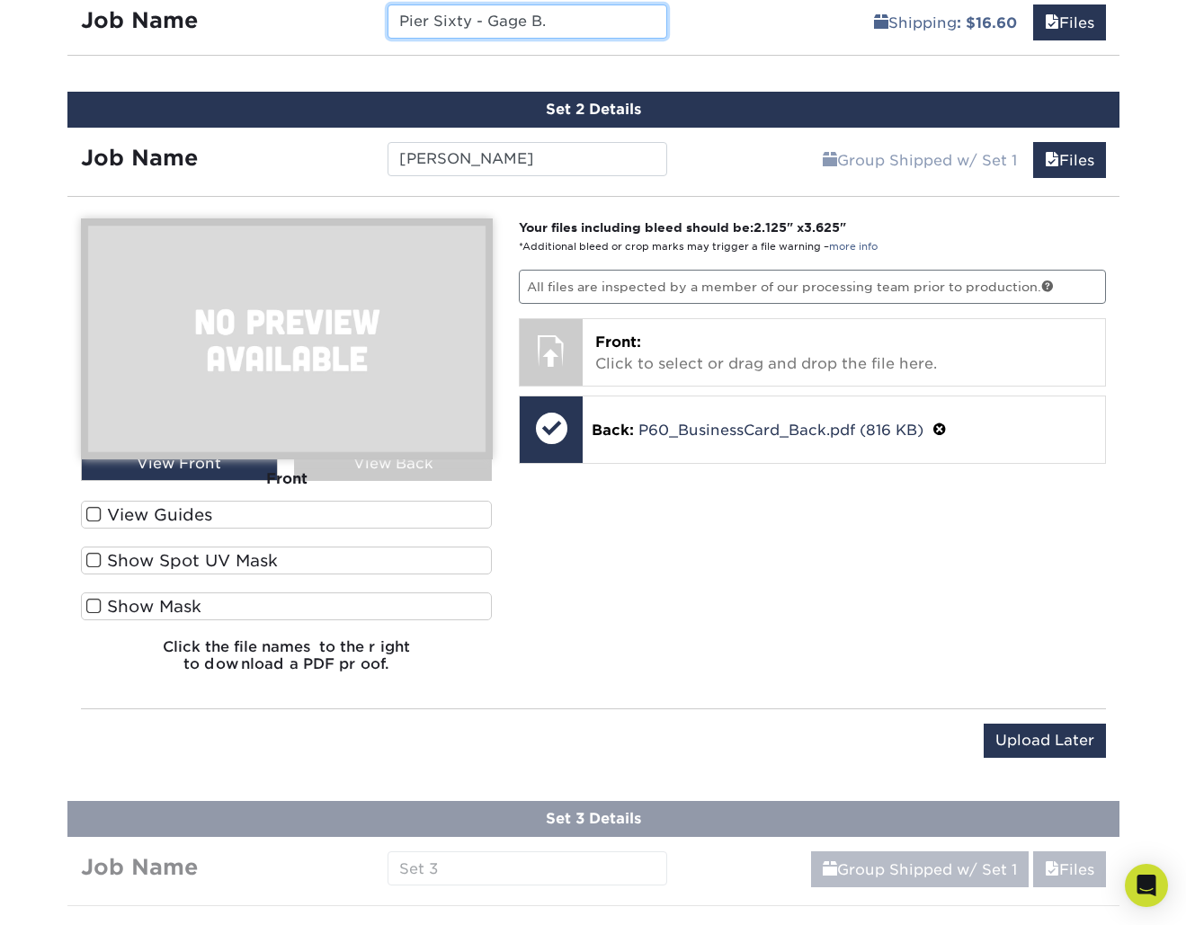
drag, startPoint x: 489, startPoint y: 22, endPoint x: 416, endPoint y: 104, distance: 110.2
click at [359, 22] on div "Job Name Pier Sixty - Gage B." at bounding box center [374, 21] width 614 height 34
click at [468, 160] on input "[PERSON_NAME]" at bounding box center [527, 159] width 280 height 34
drag, startPoint x: 468, startPoint y: 160, endPoint x: 844, endPoint y: 176, distance: 376.1
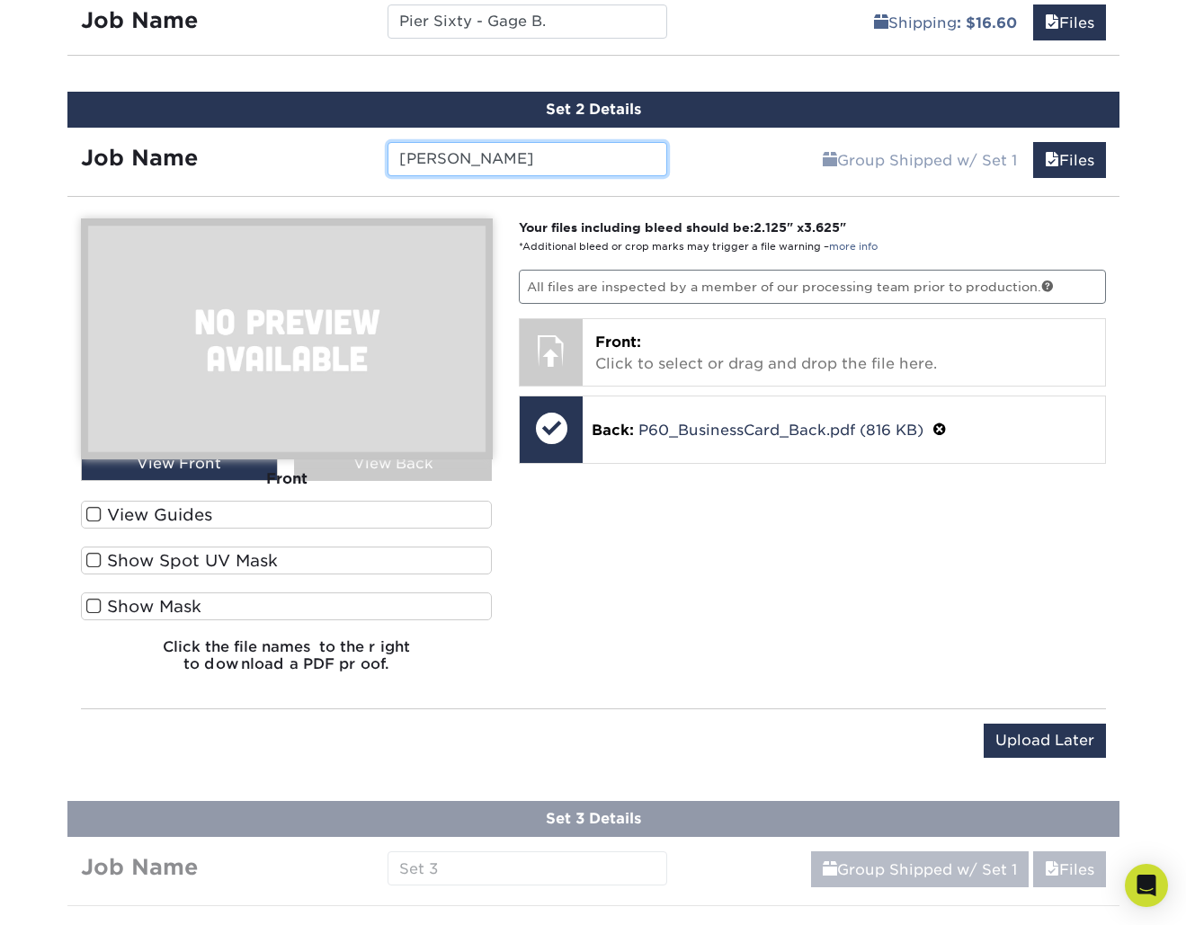
click at [468, 160] on input "[PERSON_NAME]" at bounding box center [527, 159] width 280 height 34
paste input "[PERSON_NAME] -"
type input "[PERSON_NAME] - [PERSON_NAME]"
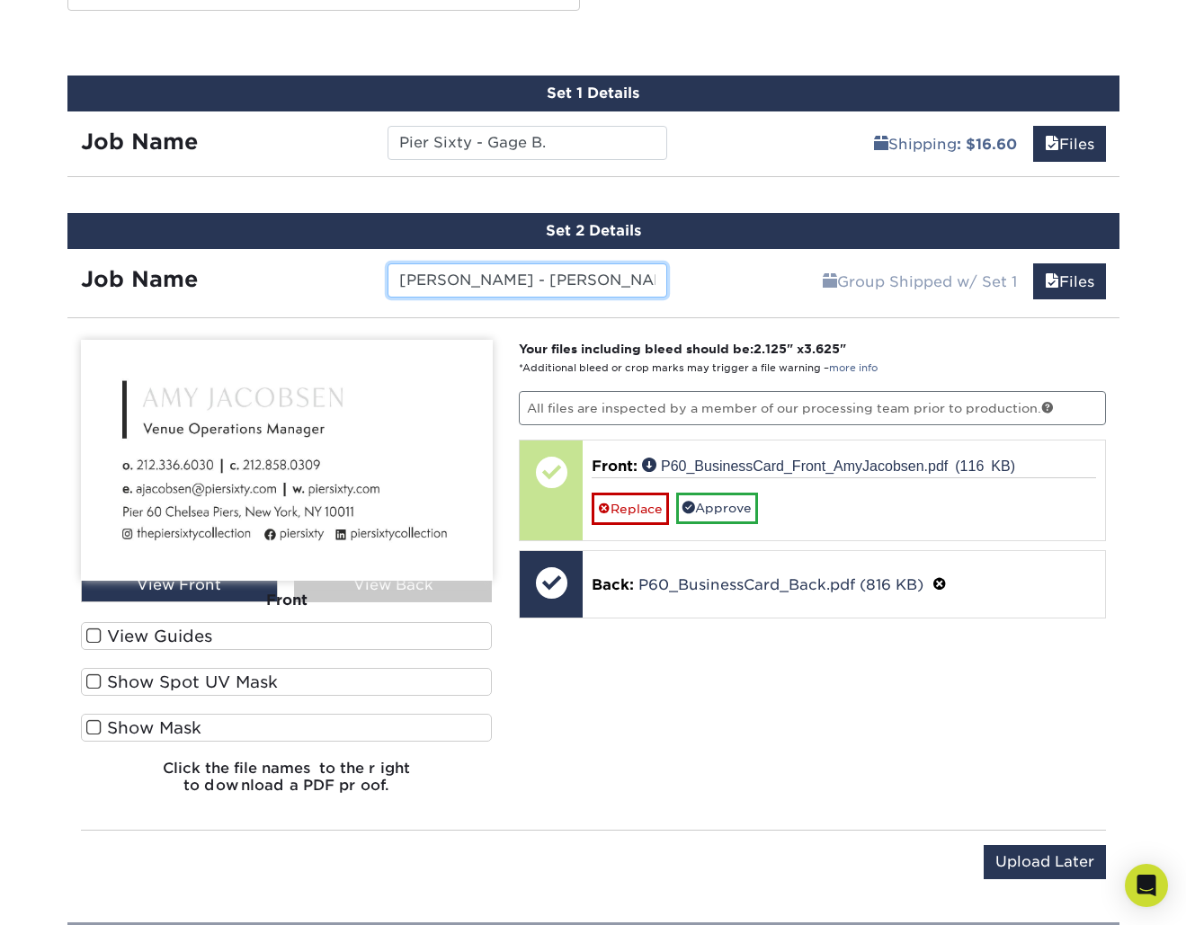
scroll to position [997, 0]
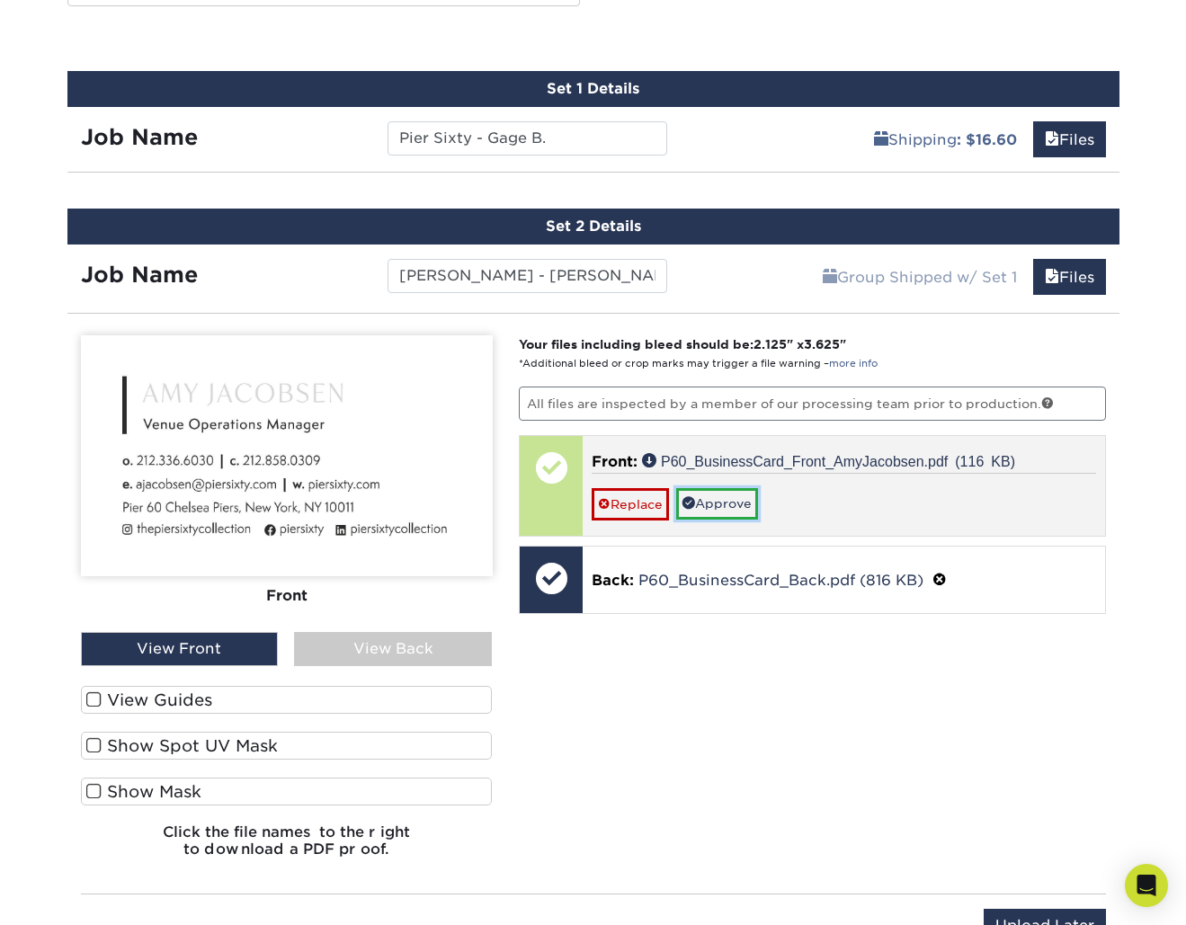
click at [746, 512] on link "Approve" at bounding box center [717, 503] width 82 height 31
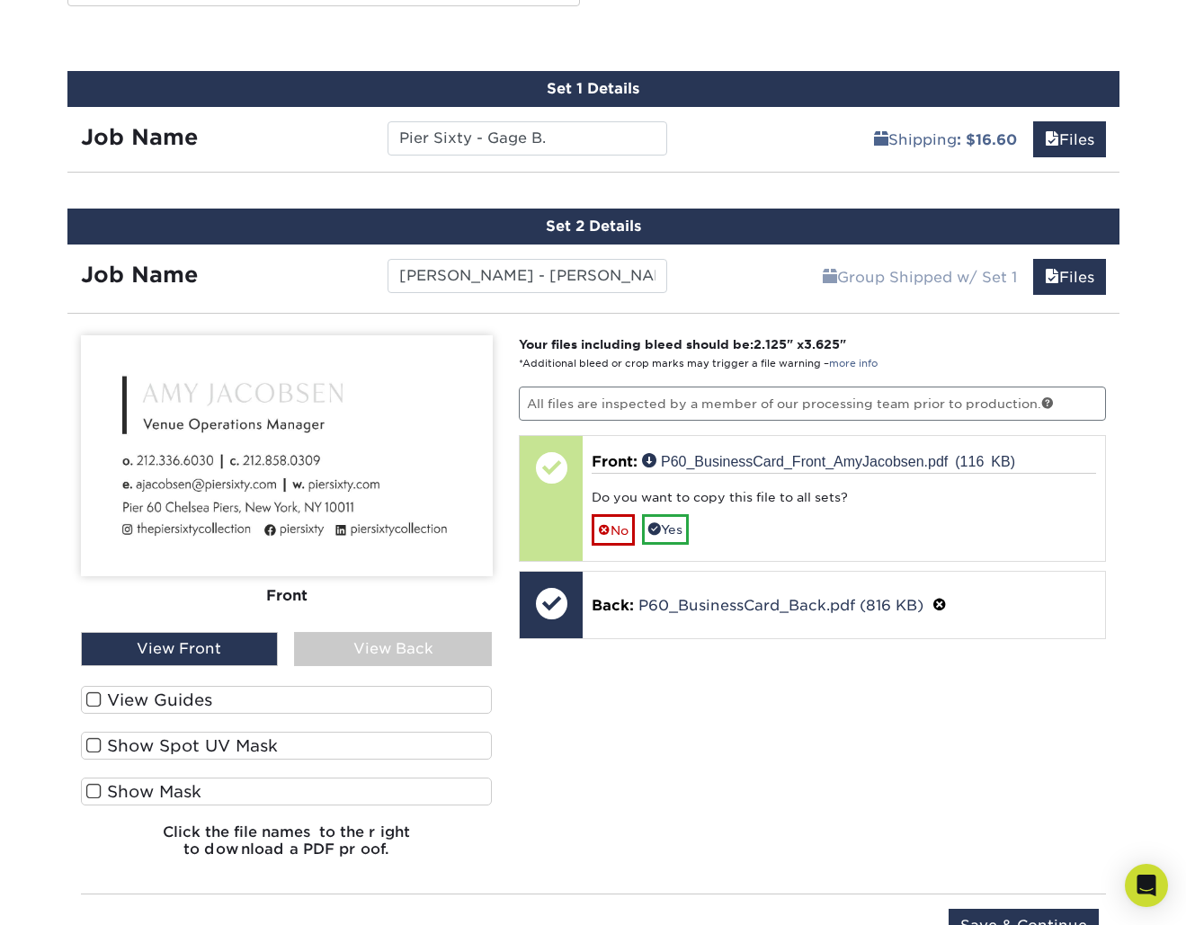
drag, startPoint x: 197, startPoint y: 690, endPoint x: 213, endPoint y: 683, distance: 17.7
click at [197, 690] on label "View Guides" at bounding box center [287, 700] width 412 height 28
click at [0, 0] on input "View Guides" at bounding box center [0, 0] width 0 height 0
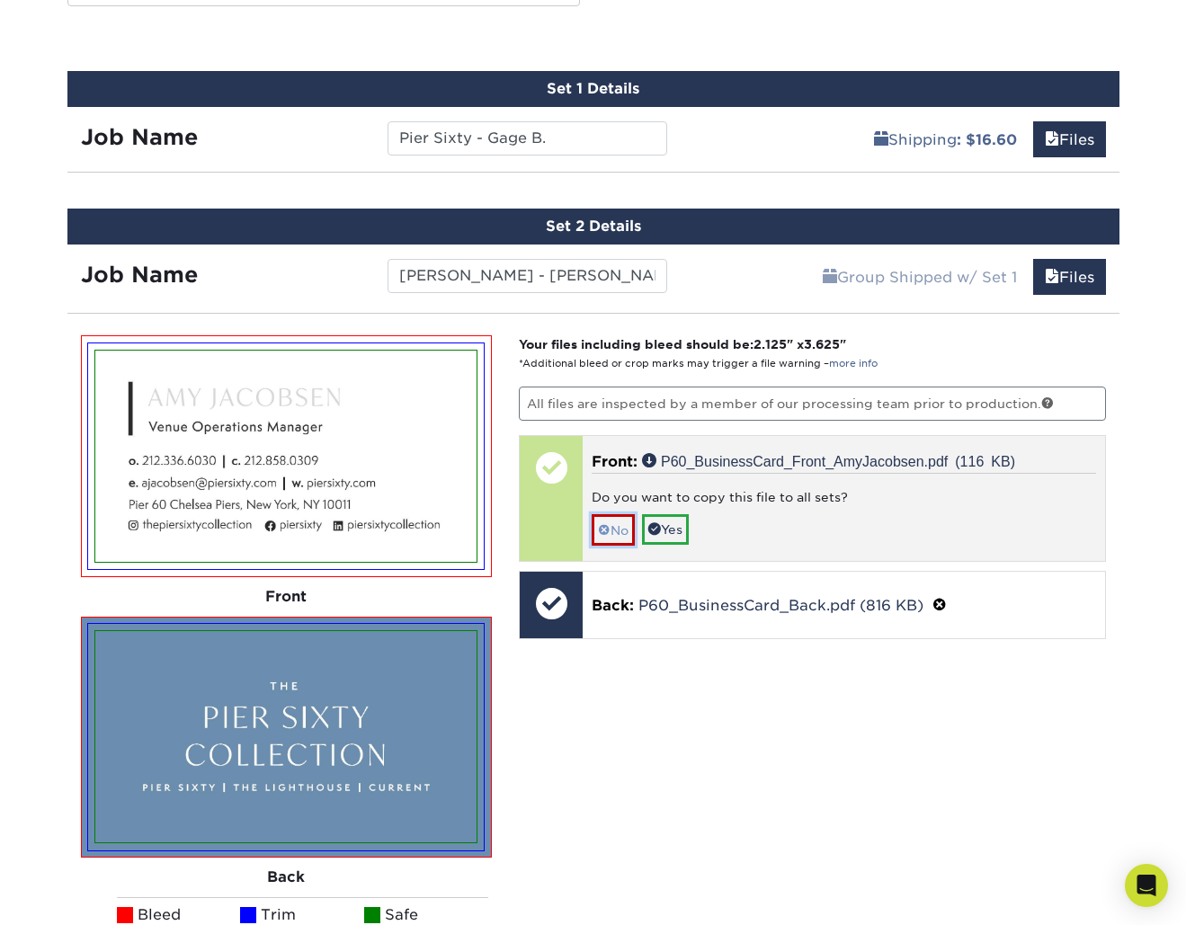
click at [610, 529] on link "No" at bounding box center [613, 529] width 43 height 31
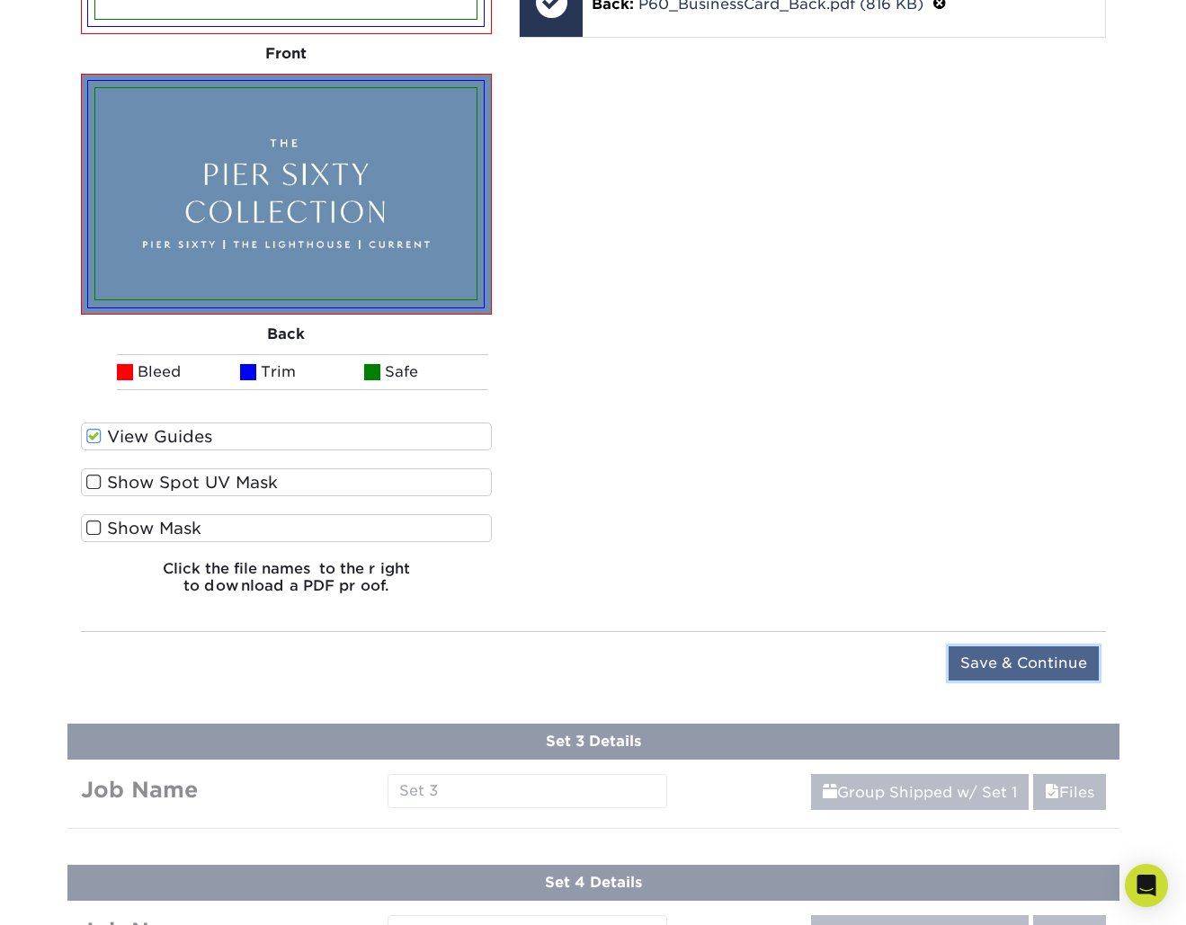
click at [1031, 667] on input "Save & Continue" at bounding box center [1023, 663] width 150 height 34
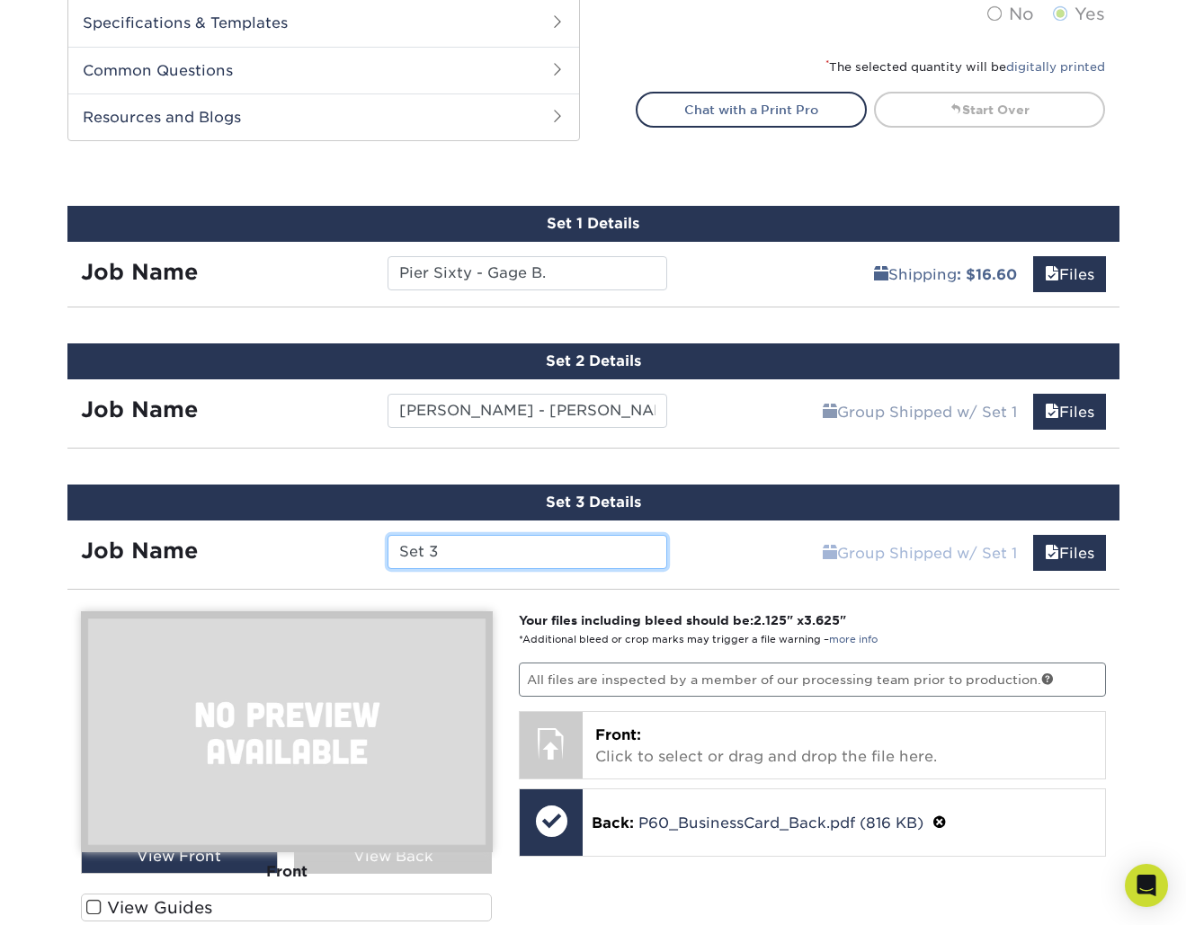
scroll to position [861, 0]
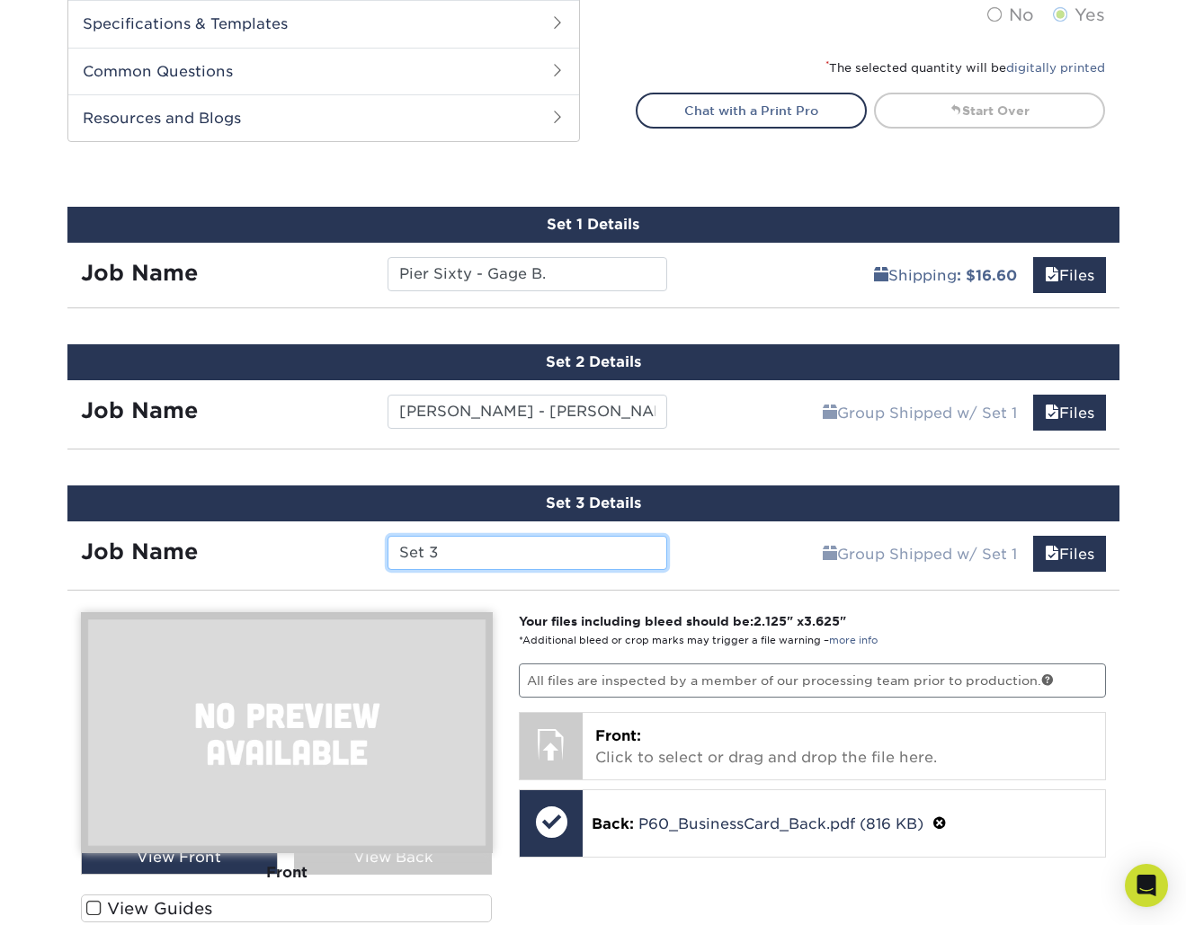
click at [511, 552] on input "Set 3" at bounding box center [527, 553] width 280 height 34
paste input "[PERSON_NAME] -"
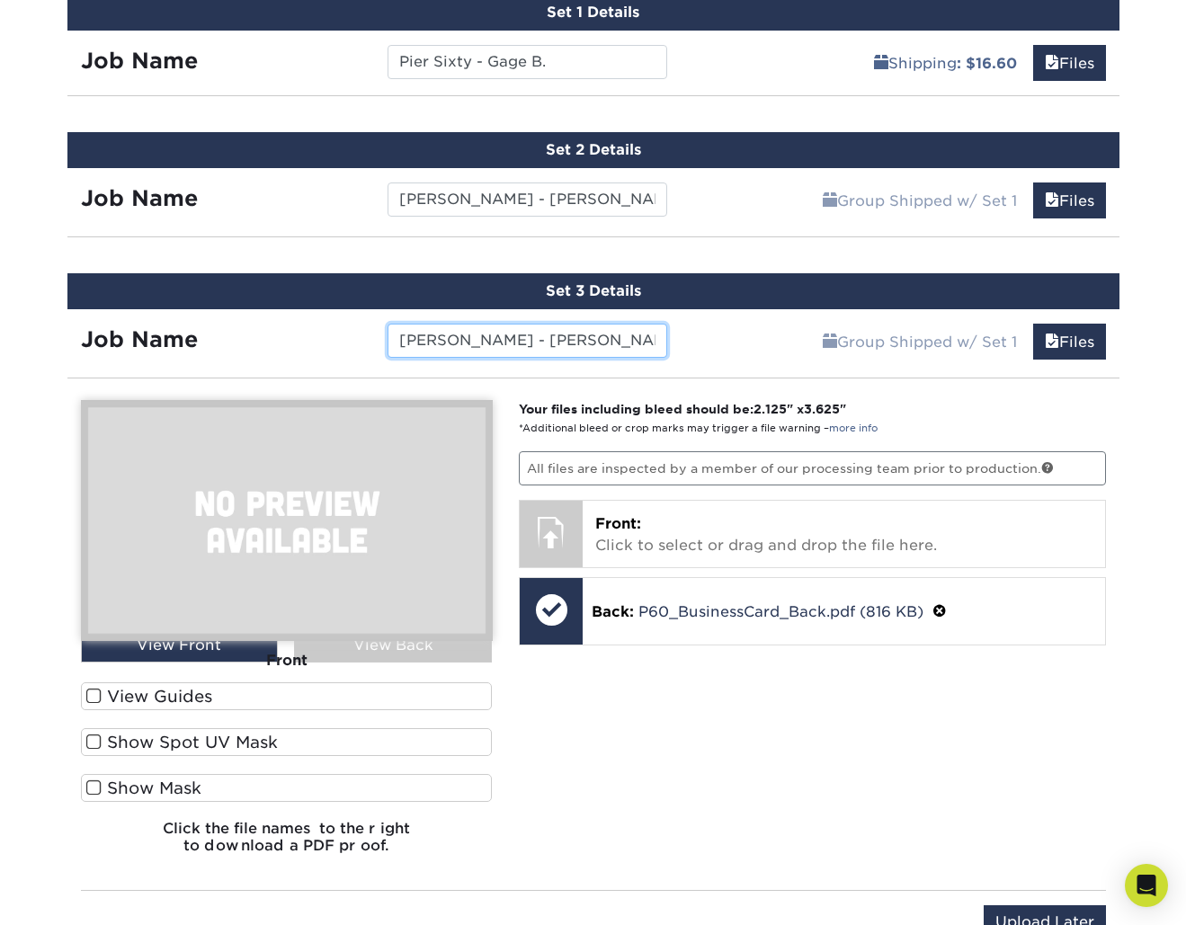
scroll to position [1074, 0]
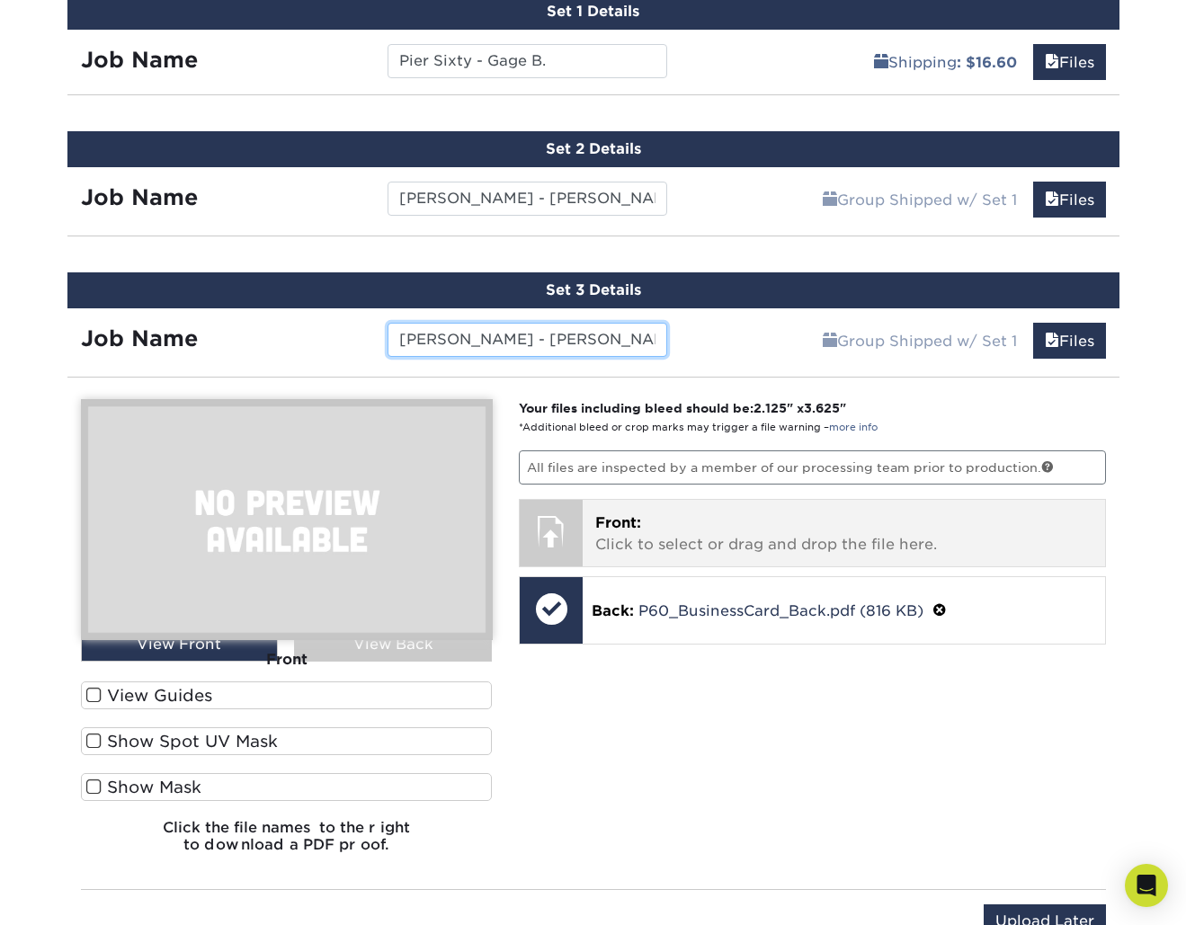
type input "[PERSON_NAME] - [PERSON_NAME]"
click at [666, 541] on p "Front: Click to select or drag and drop the file here." at bounding box center [843, 533] width 497 height 43
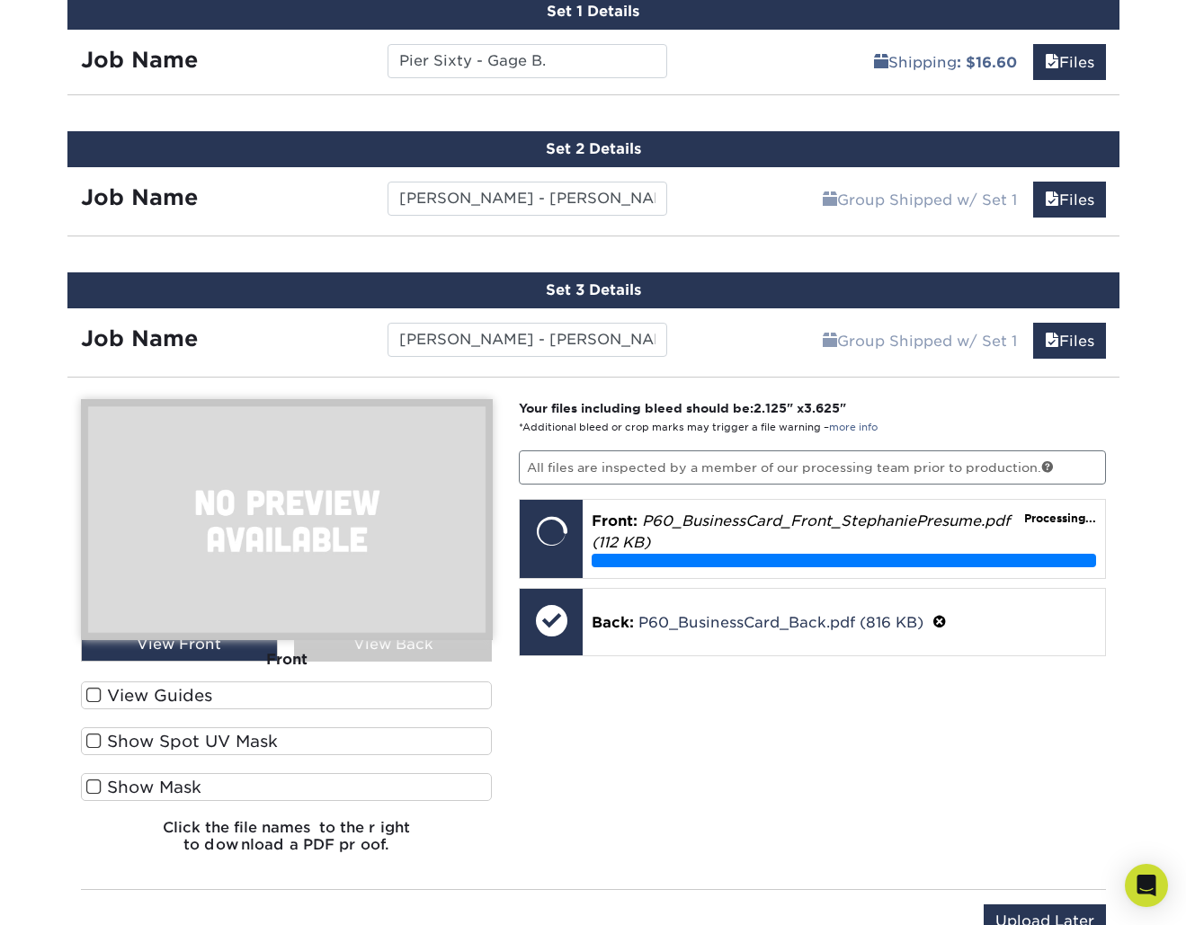
click at [149, 693] on label "View Guides" at bounding box center [287, 695] width 412 height 28
click at [0, 0] on input "View Guides" at bounding box center [0, 0] width 0 height 0
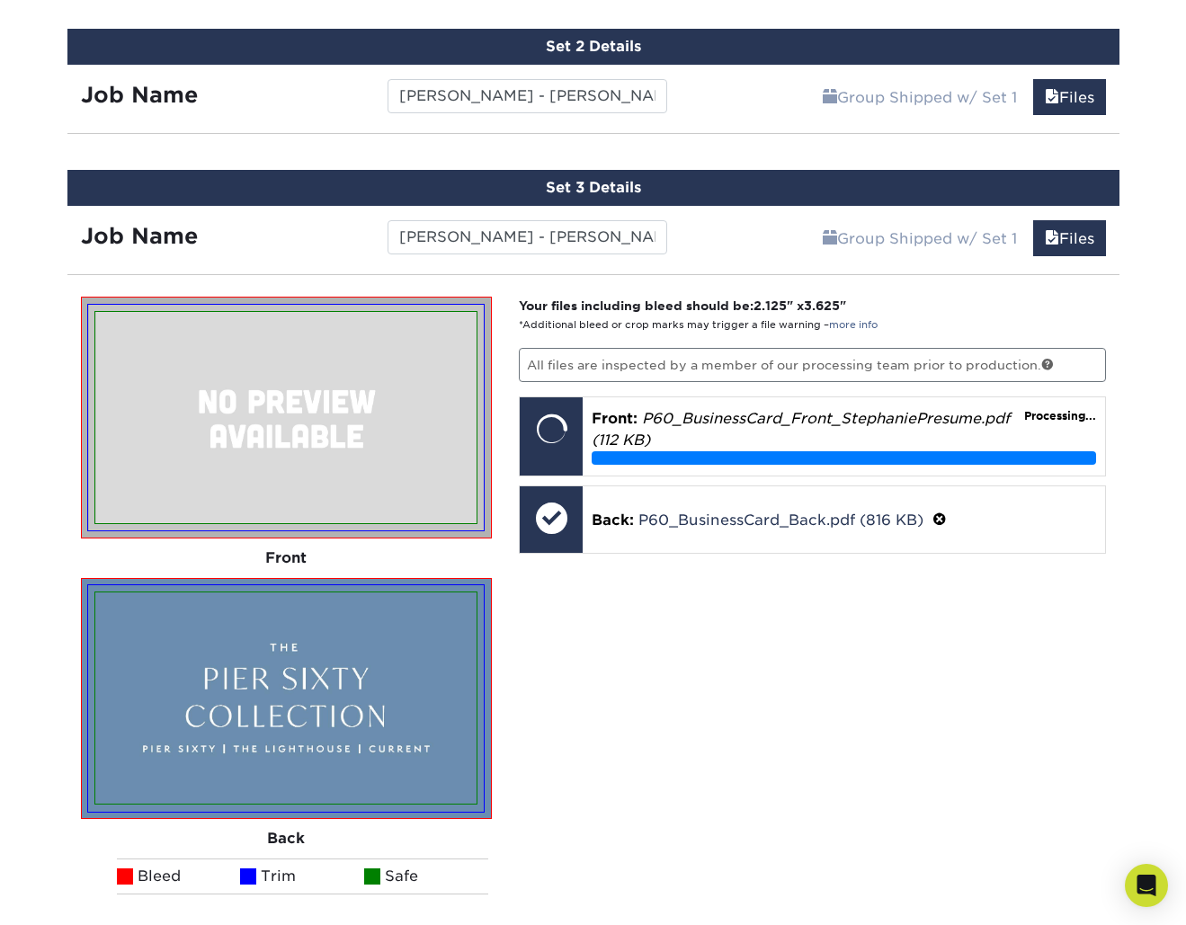
scroll to position [1206, 0]
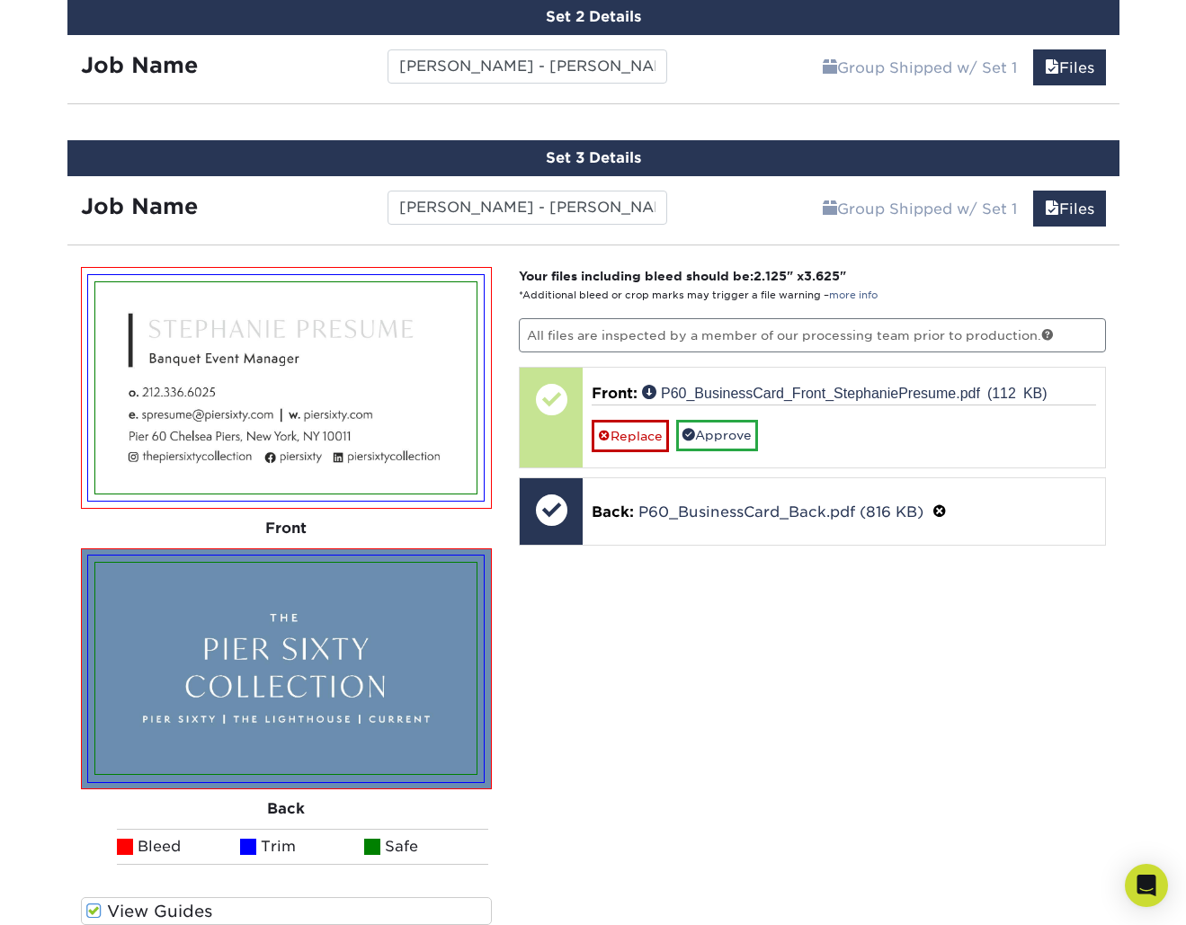
click at [800, 656] on div "Your files including bleed should be: 2.125 " x 3.625 " *Additional bleed or cr…" at bounding box center [812, 675] width 614 height 817
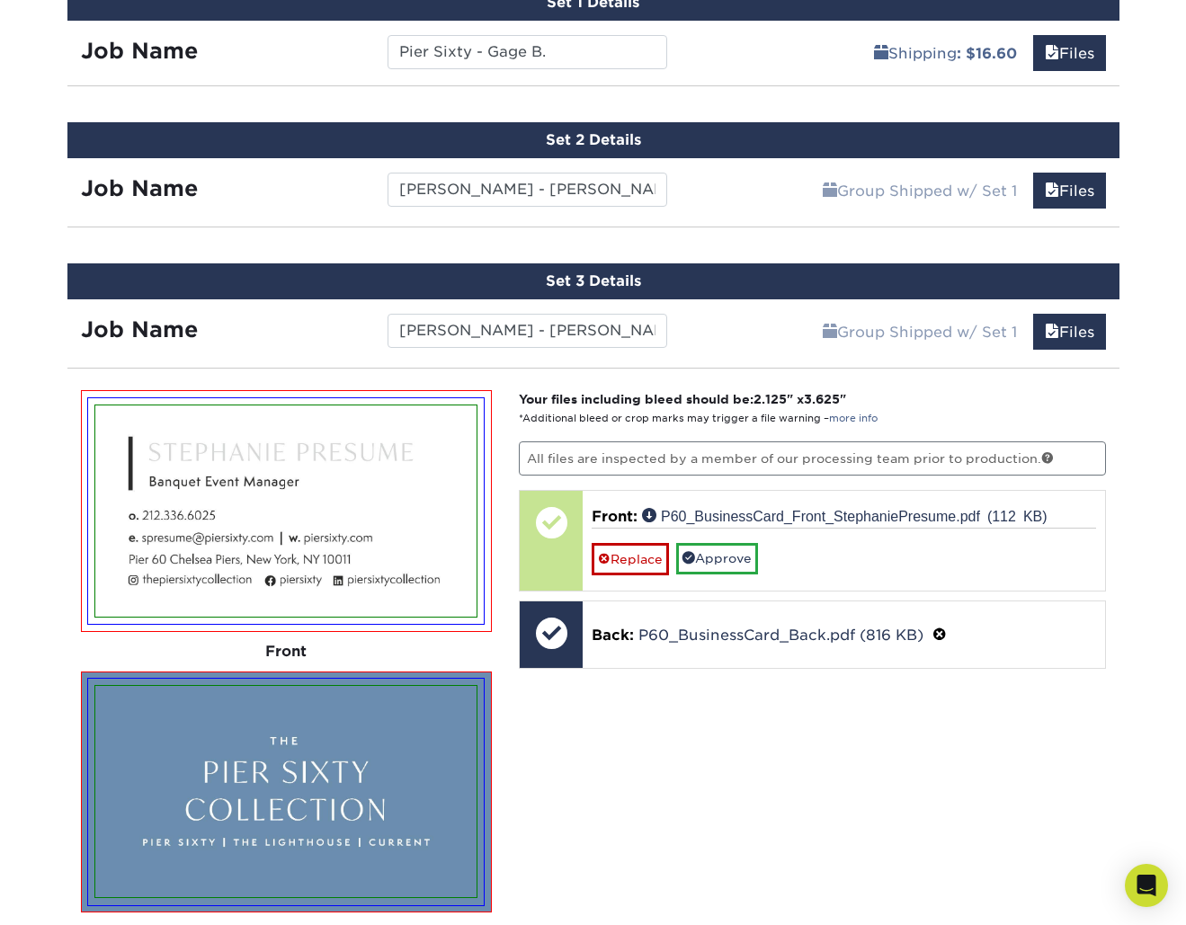
scroll to position [1268, 0]
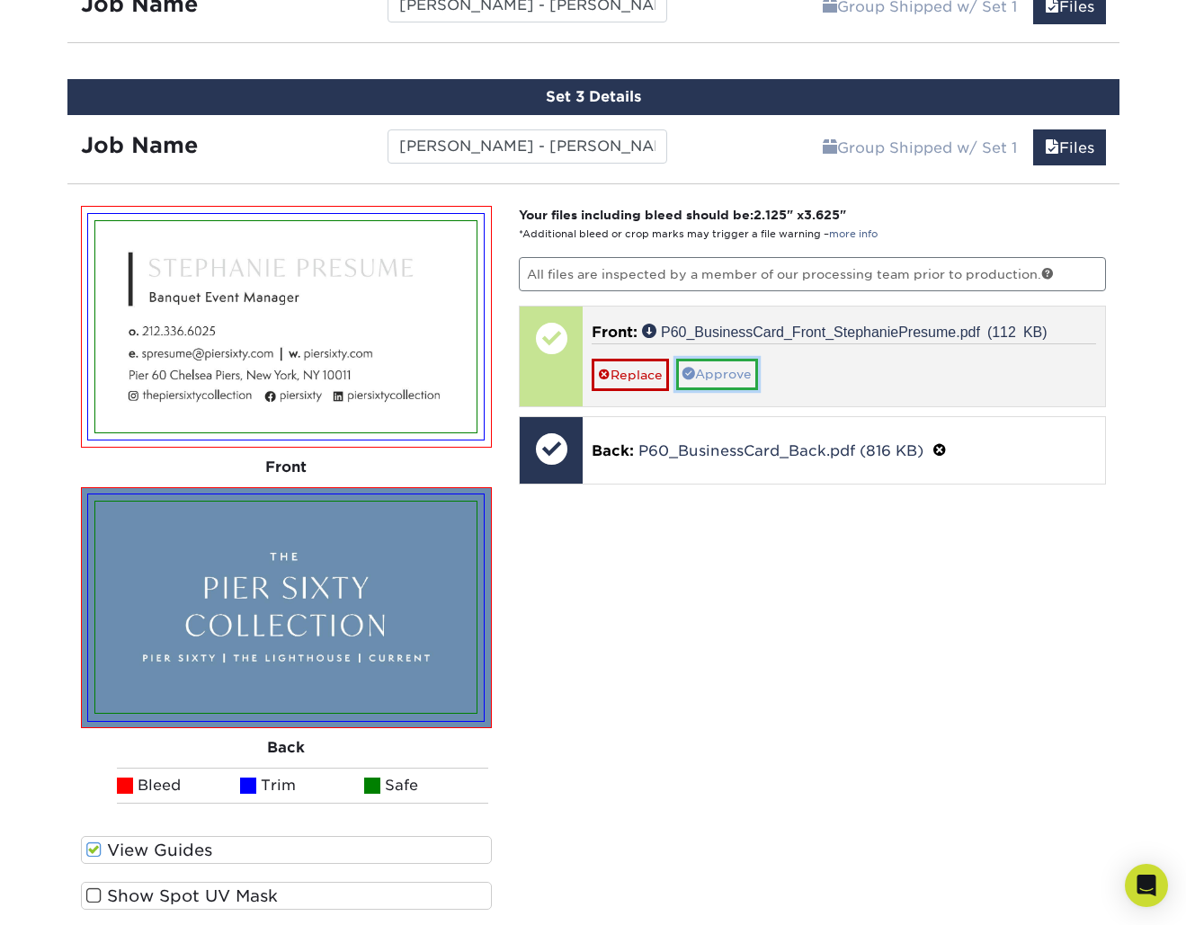
click at [716, 377] on link "Approve" at bounding box center [717, 374] width 82 height 31
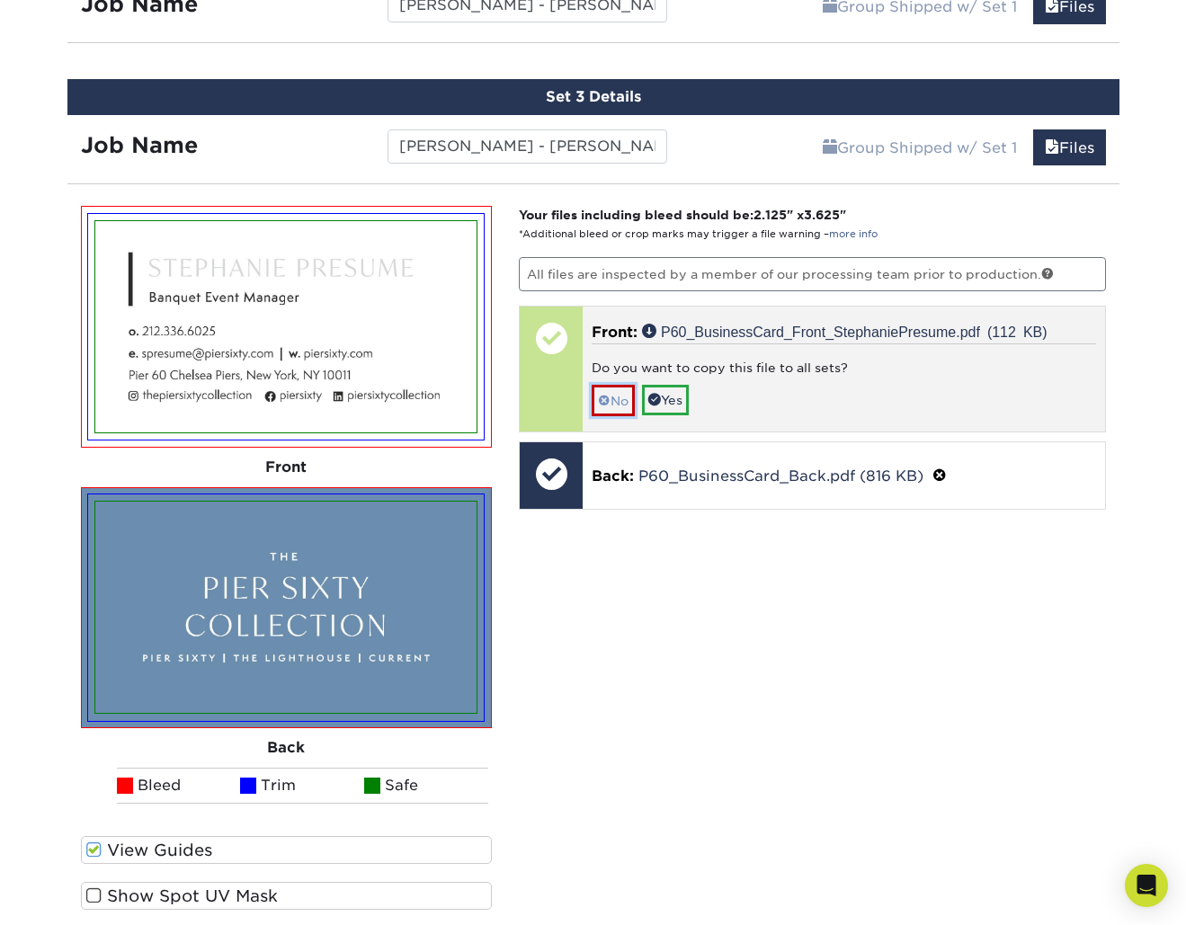
click at [621, 405] on link "No" at bounding box center [613, 400] width 43 height 31
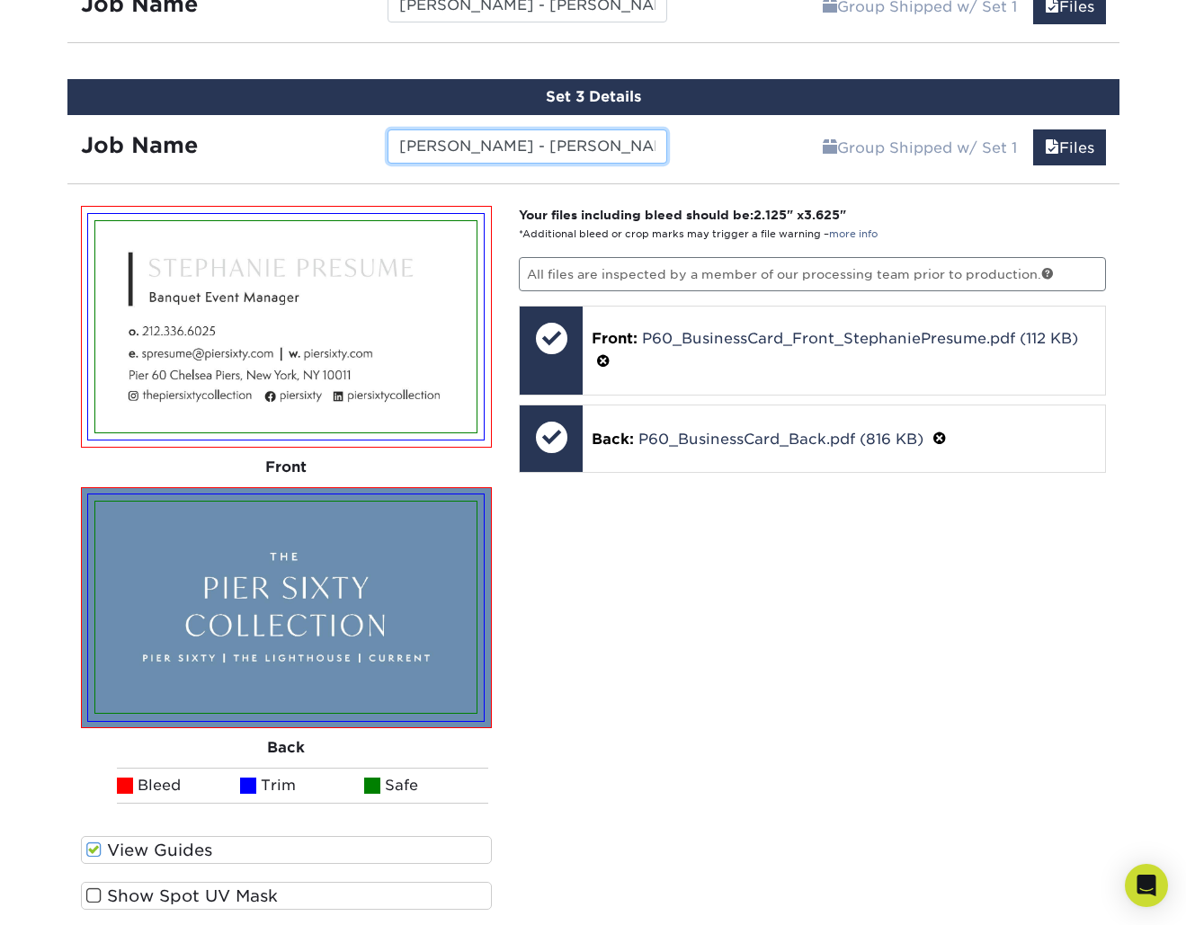
drag, startPoint x: 488, startPoint y: 145, endPoint x: 313, endPoint y: 142, distance: 175.3
click at [314, 142] on div "Job Name [PERSON_NAME]" at bounding box center [374, 146] width 614 height 34
click at [790, 621] on div "Your files including bleed should be: 2.125 " x 3.625 " *Additional bleed or cr…" at bounding box center [812, 614] width 614 height 817
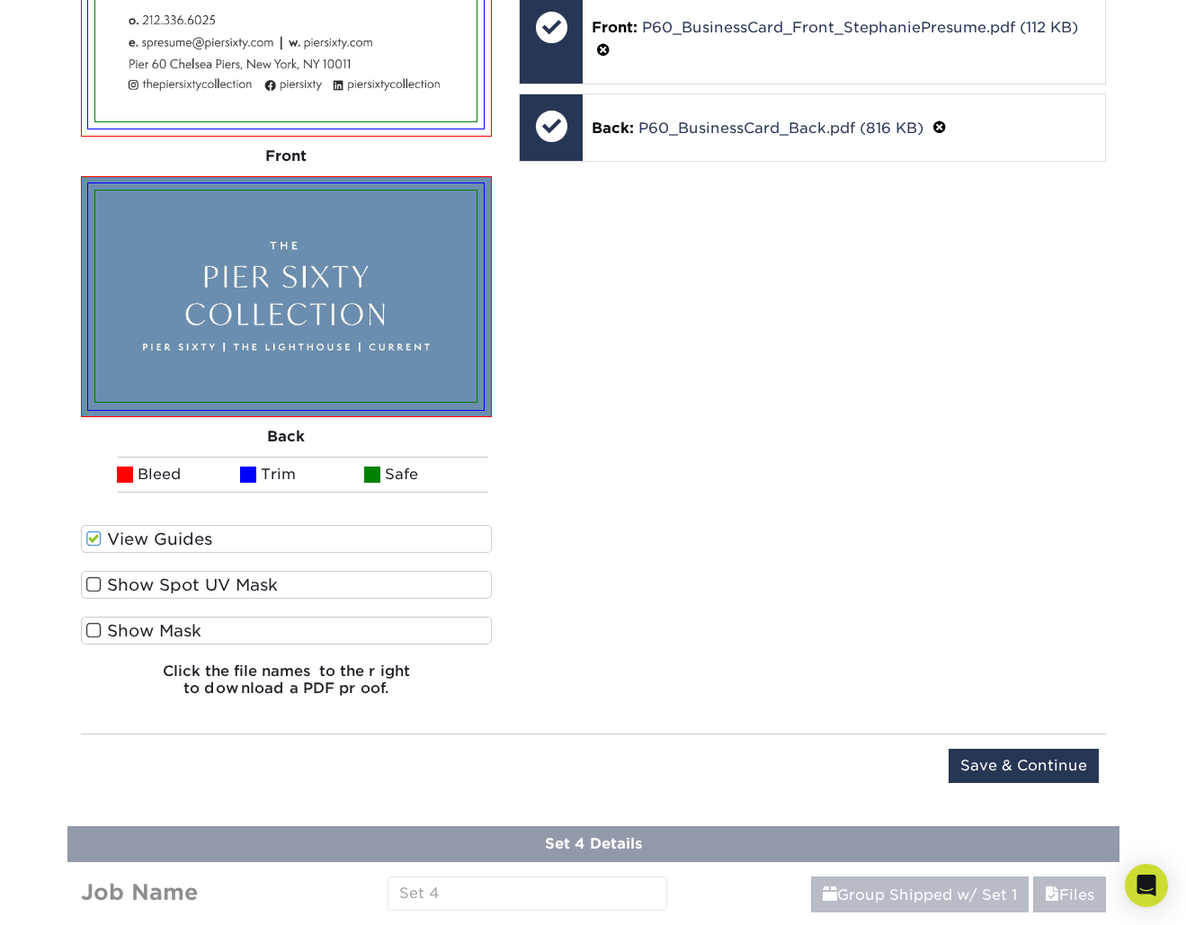
scroll to position [1778, 0]
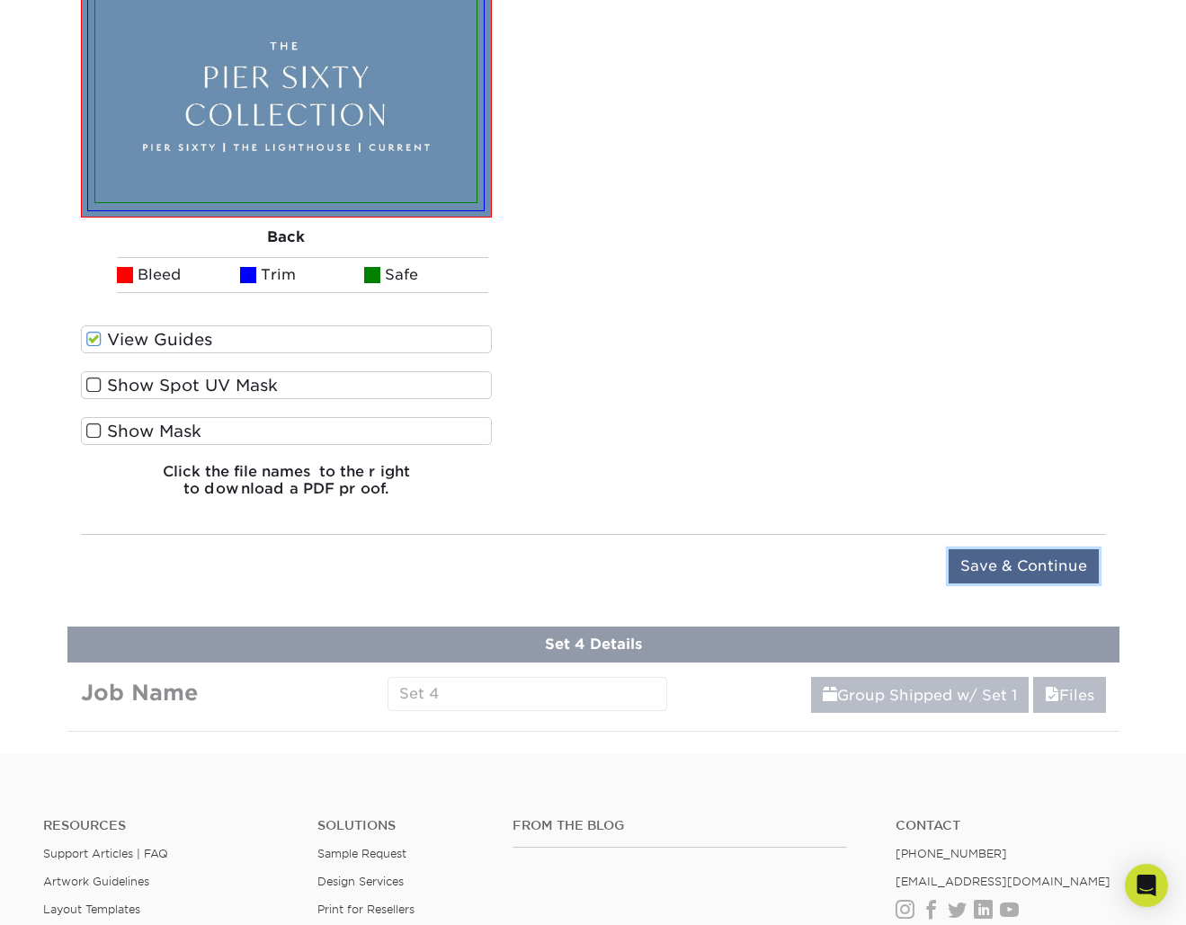
click at [984, 549] on input "Save & Continue" at bounding box center [1023, 566] width 150 height 34
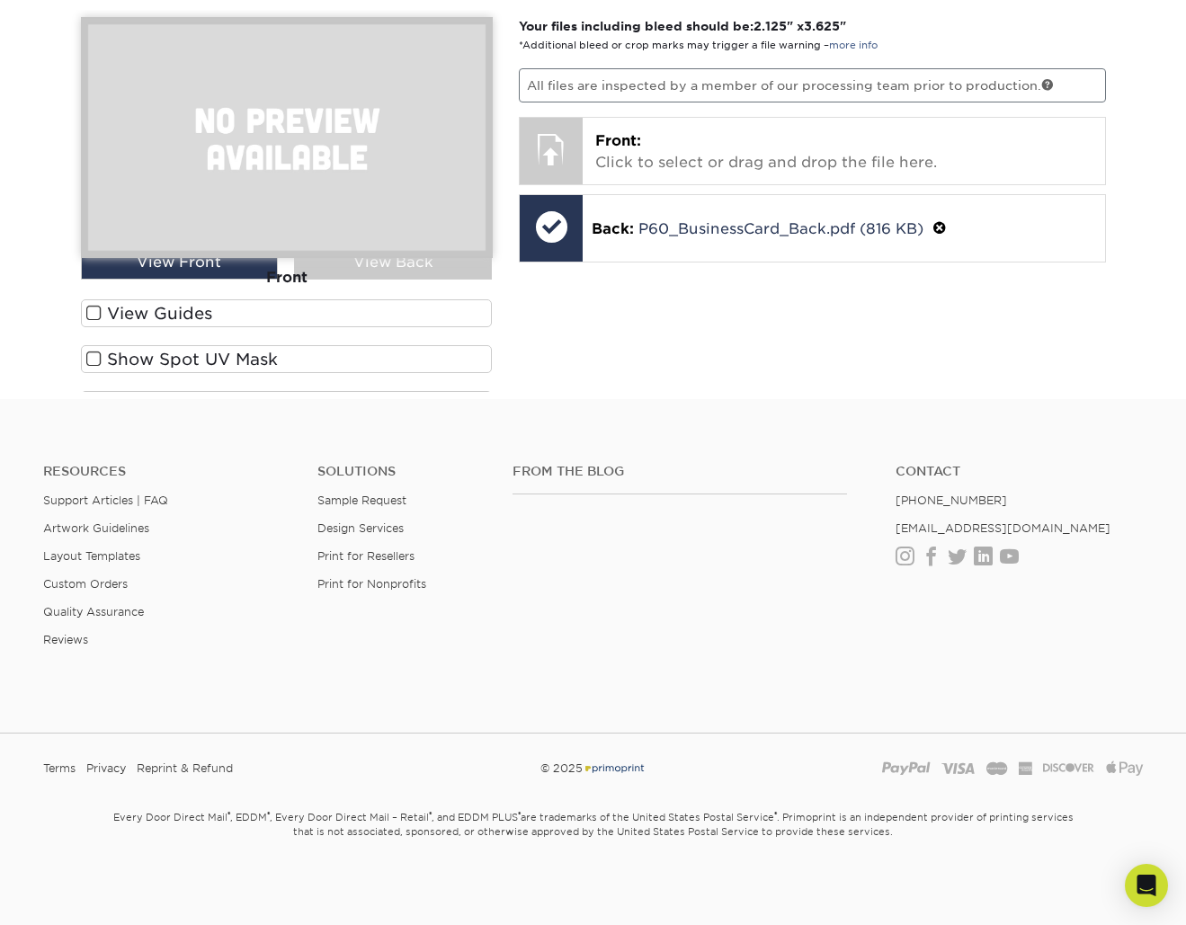
scroll to position [1090, 0]
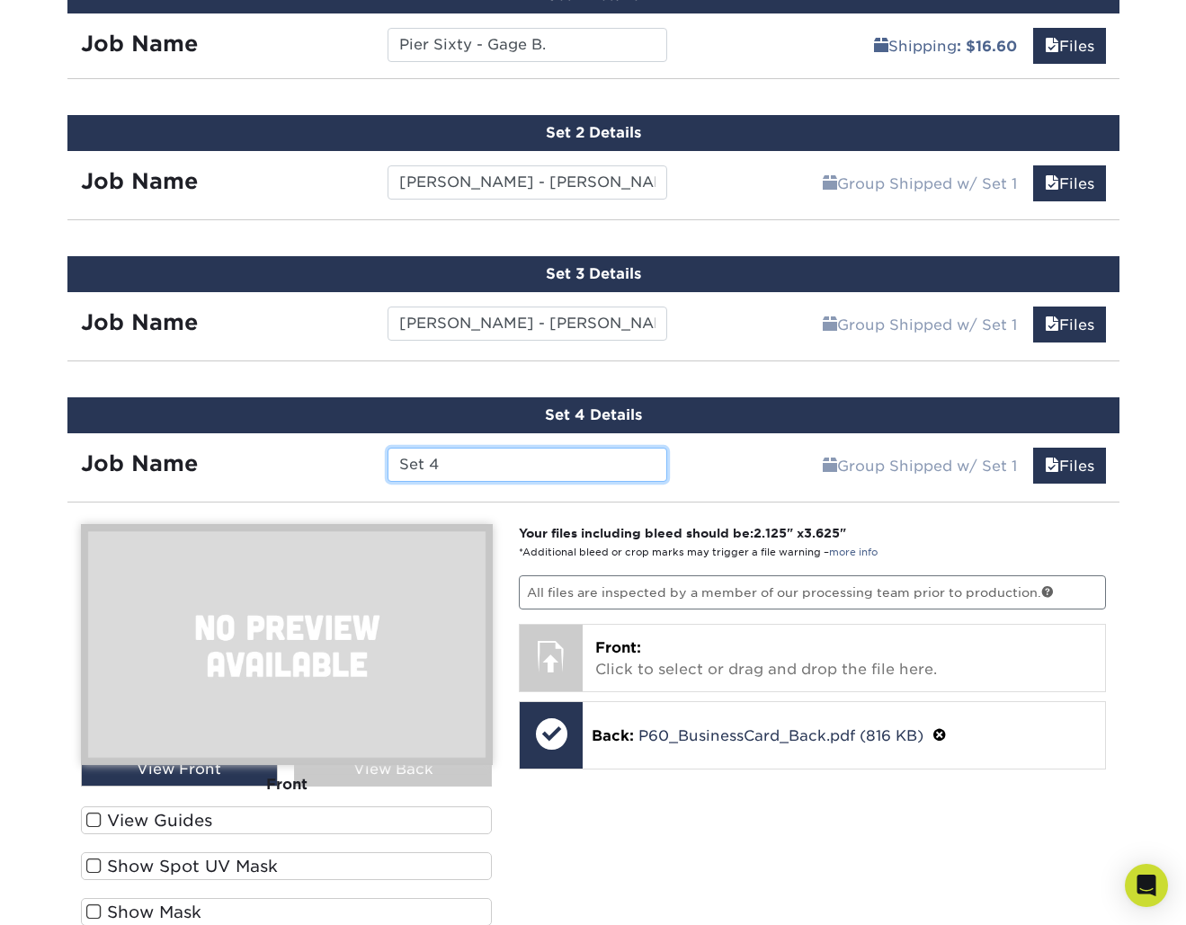
click at [500, 476] on input "Set 4" at bounding box center [527, 465] width 280 height 34
click at [499, 476] on input "Set 4" at bounding box center [527, 465] width 280 height 34
paste input "[PERSON_NAME] -"
type input "[PERSON_NAME]"
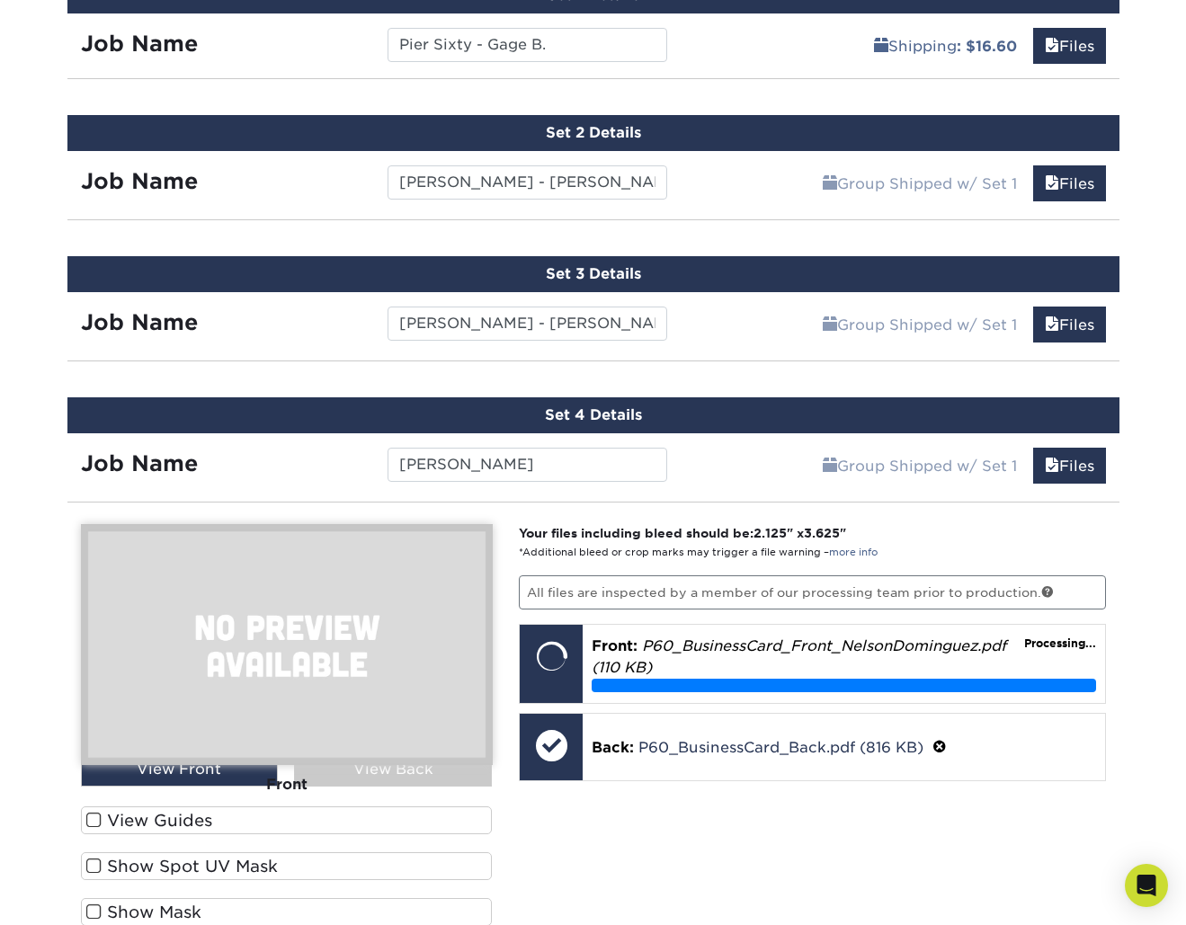
click at [1136, 579] on div "Products Business Cards Painted Edge Business Cards Previous Next" at bounding box center [593, 59] width 1186 height 2068
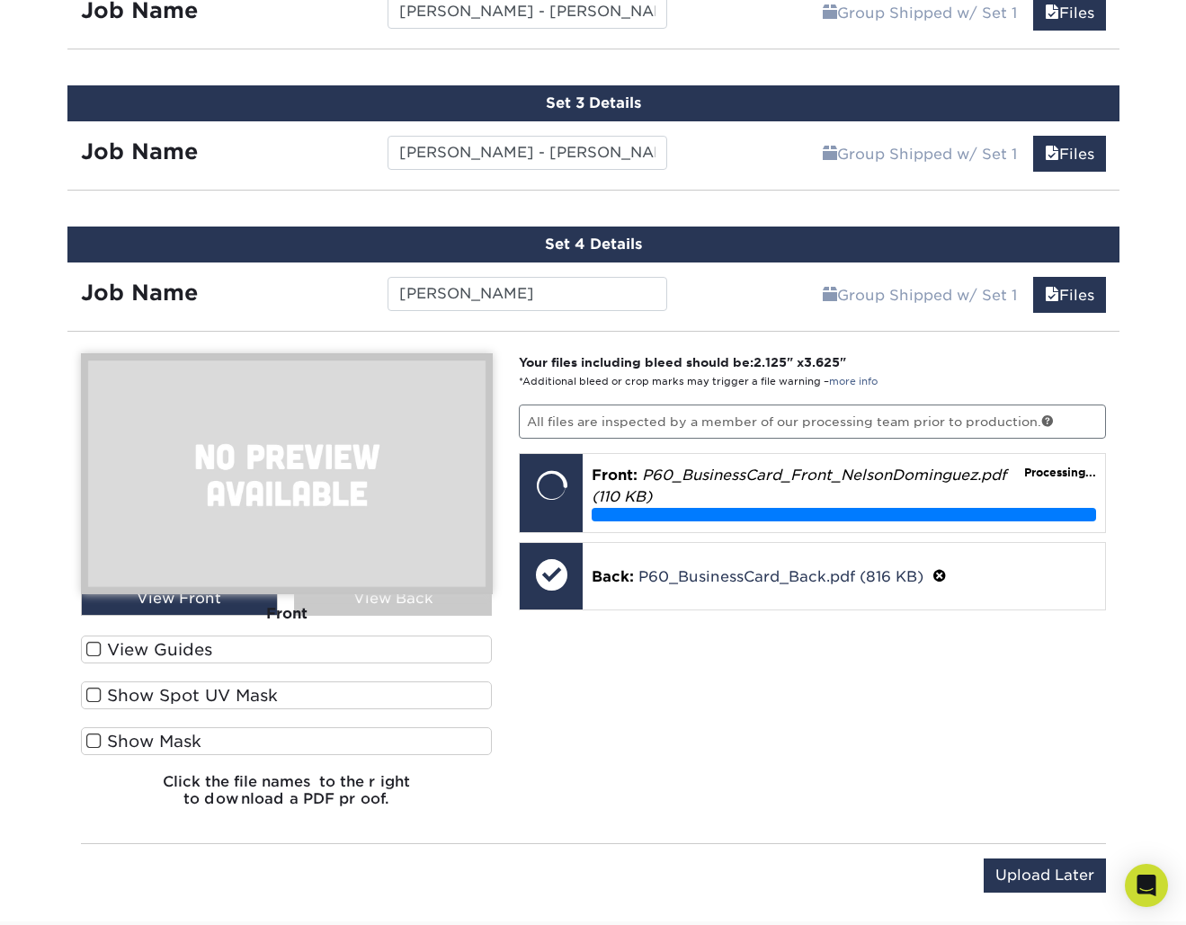
scroll to position [1262, 0]
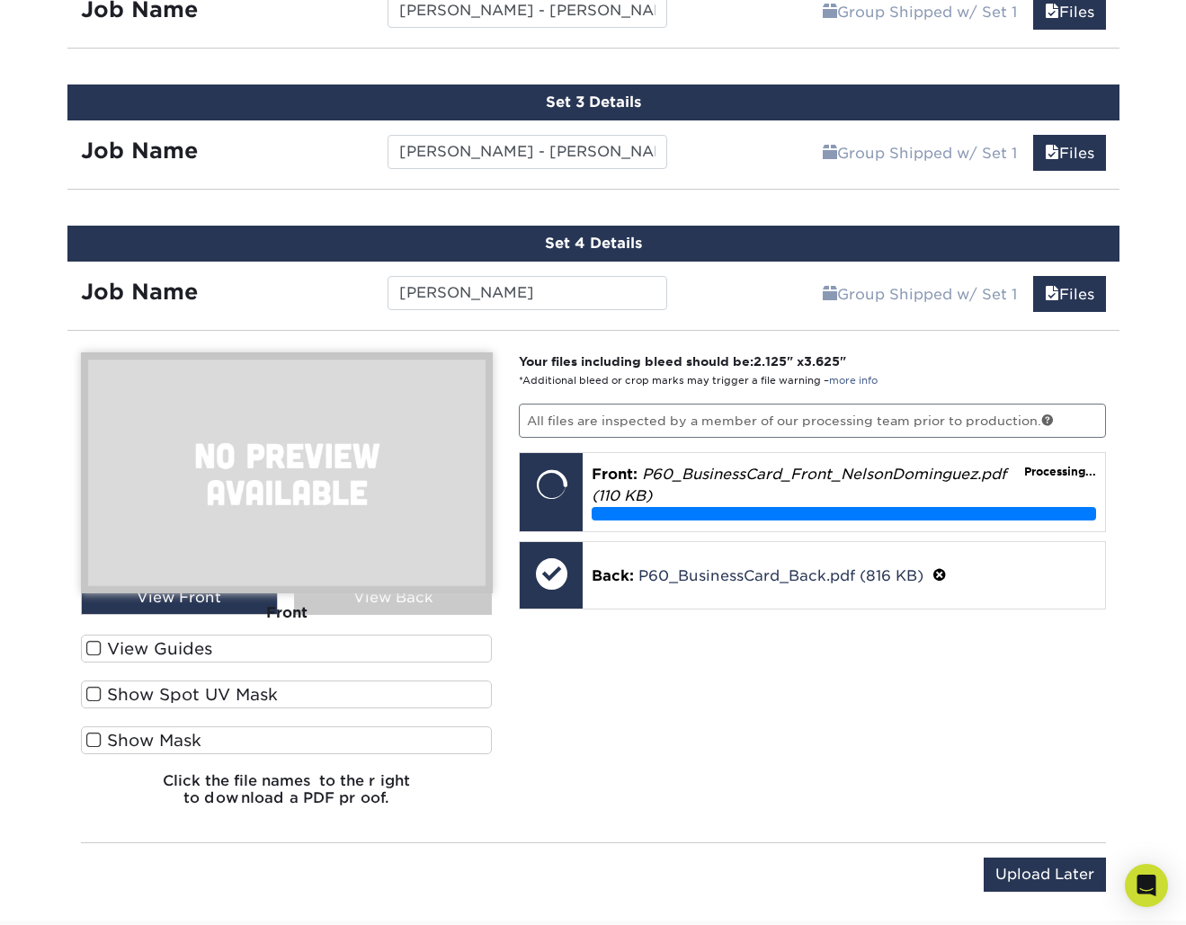
click at [96, 645] on span at bounding box center [93, 648] width 15 height 17
click at [0, 0] on input "View Guides" at bounding box center [0, 0] width 0 height 0
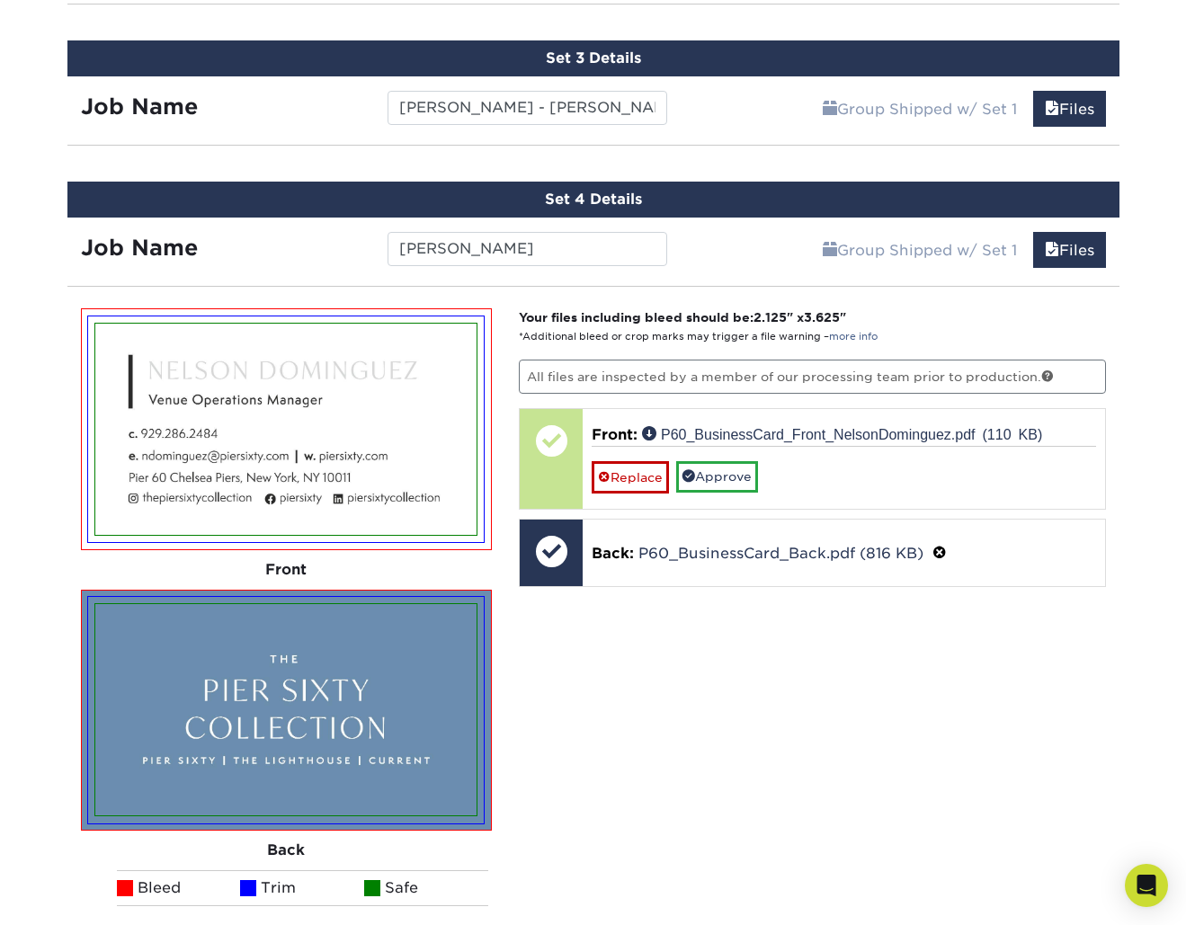
scroll to position [1319, 0]
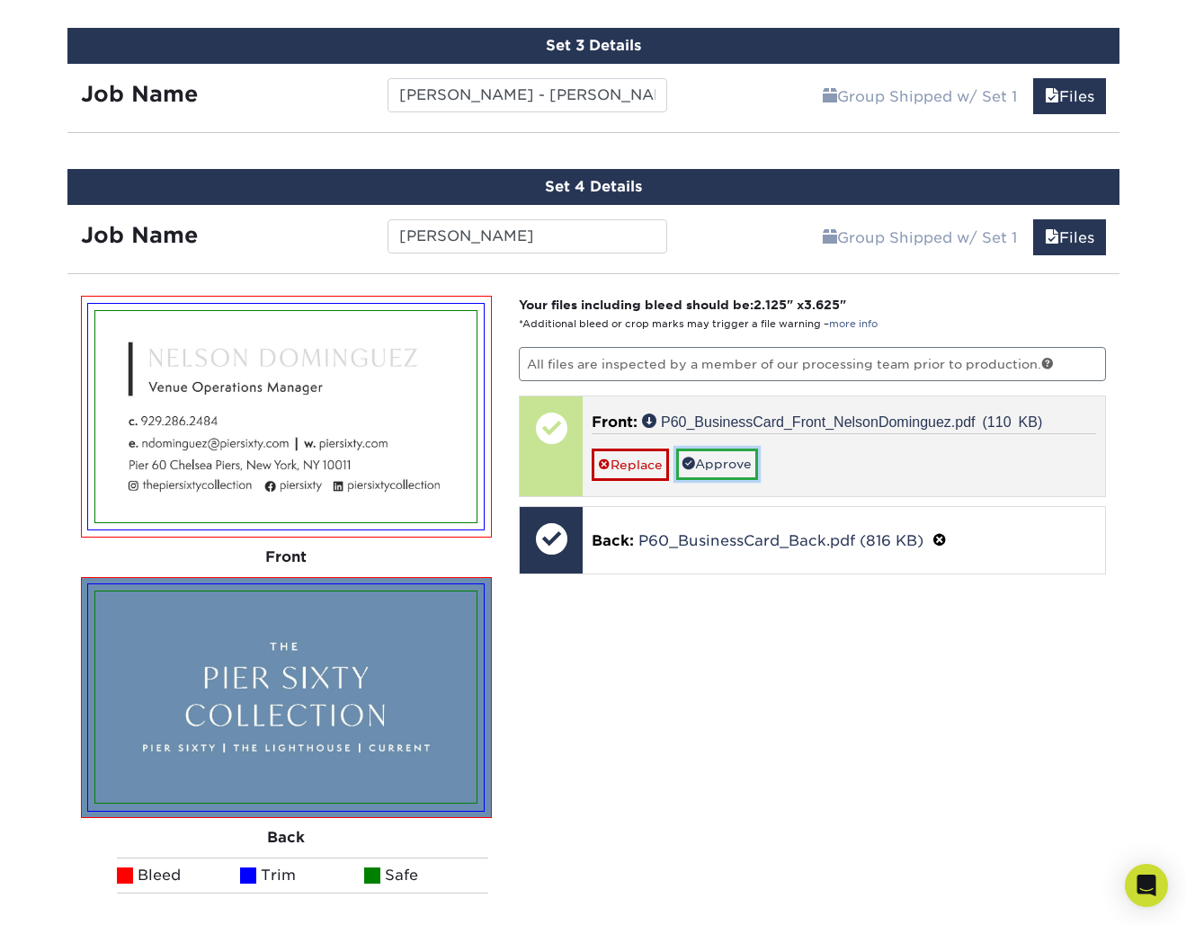
click at [718, 457] on link "Approve" at bounding box center [717, 464] width 82 height 31
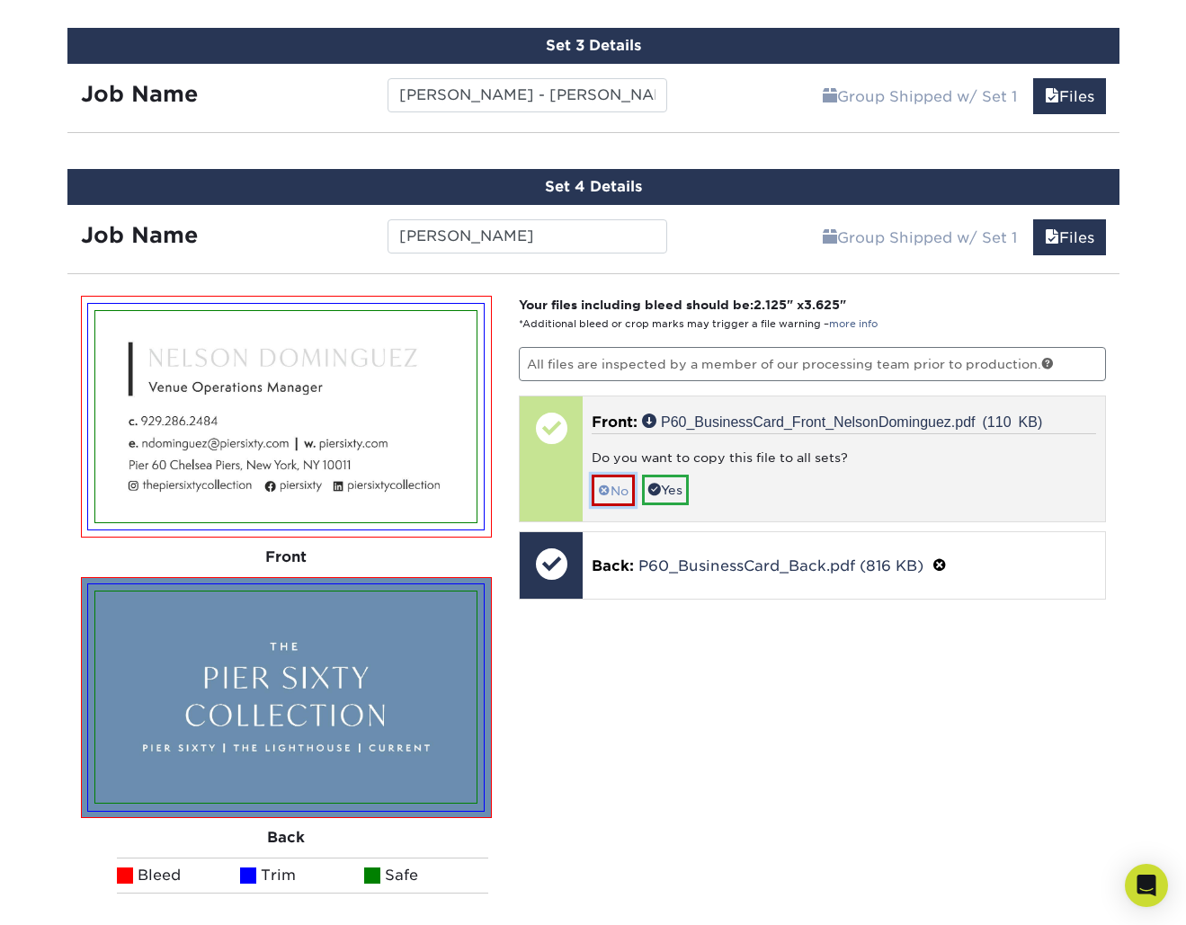
click at [603, 484] on span at bounding box center [604, 491] width 13 height 14
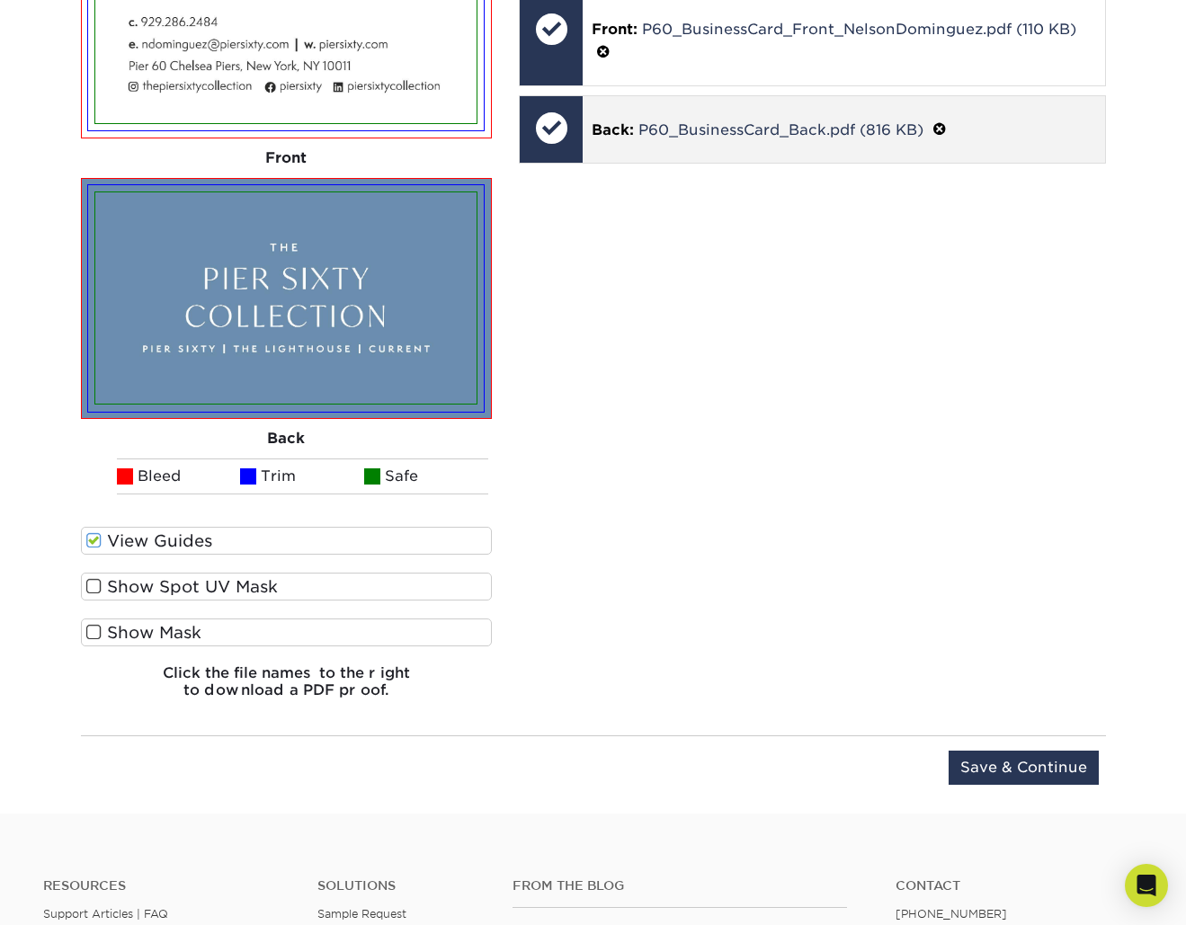
scroll to position [1721, 0]
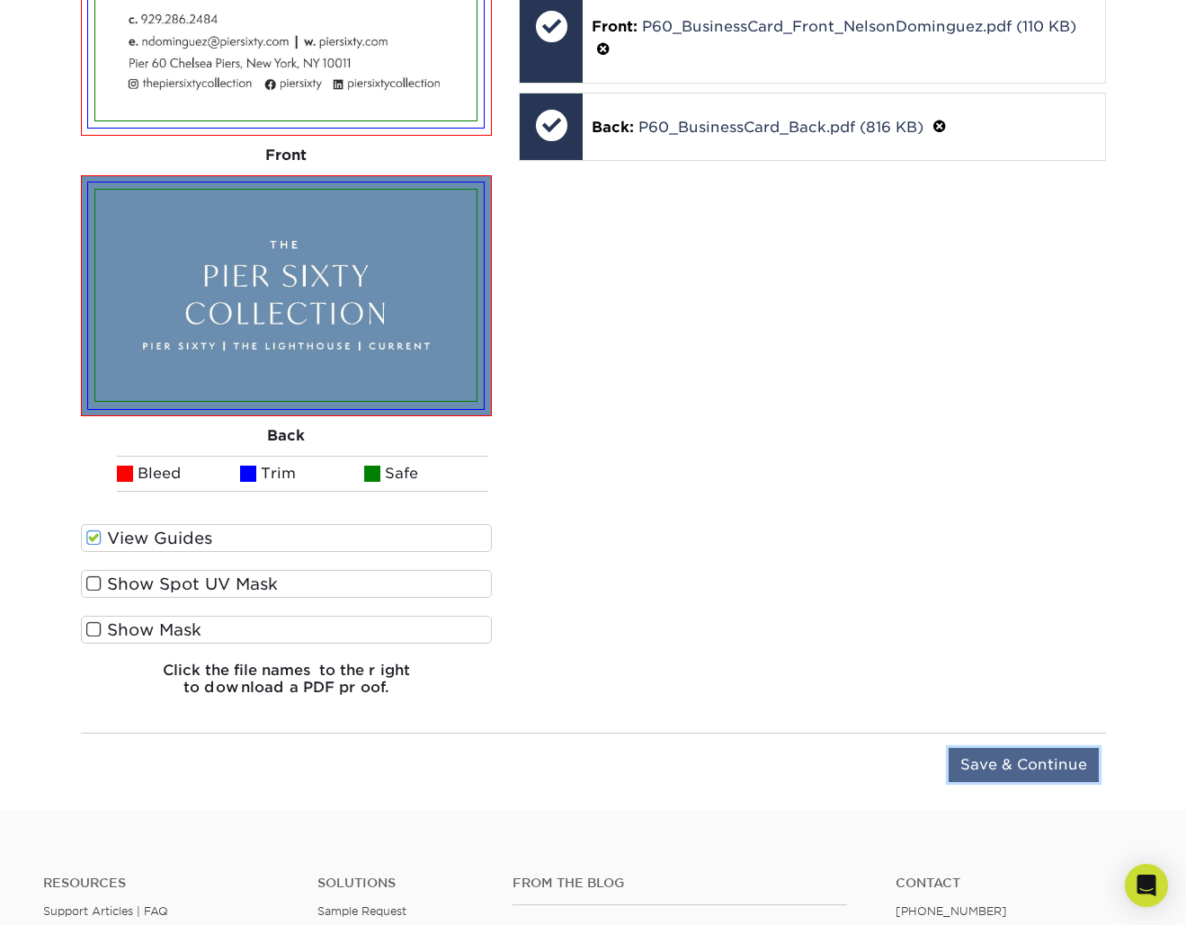
click at [1046, 761] on input "Save & Continue" at bounding box center [1023, 765] width 150 height 34
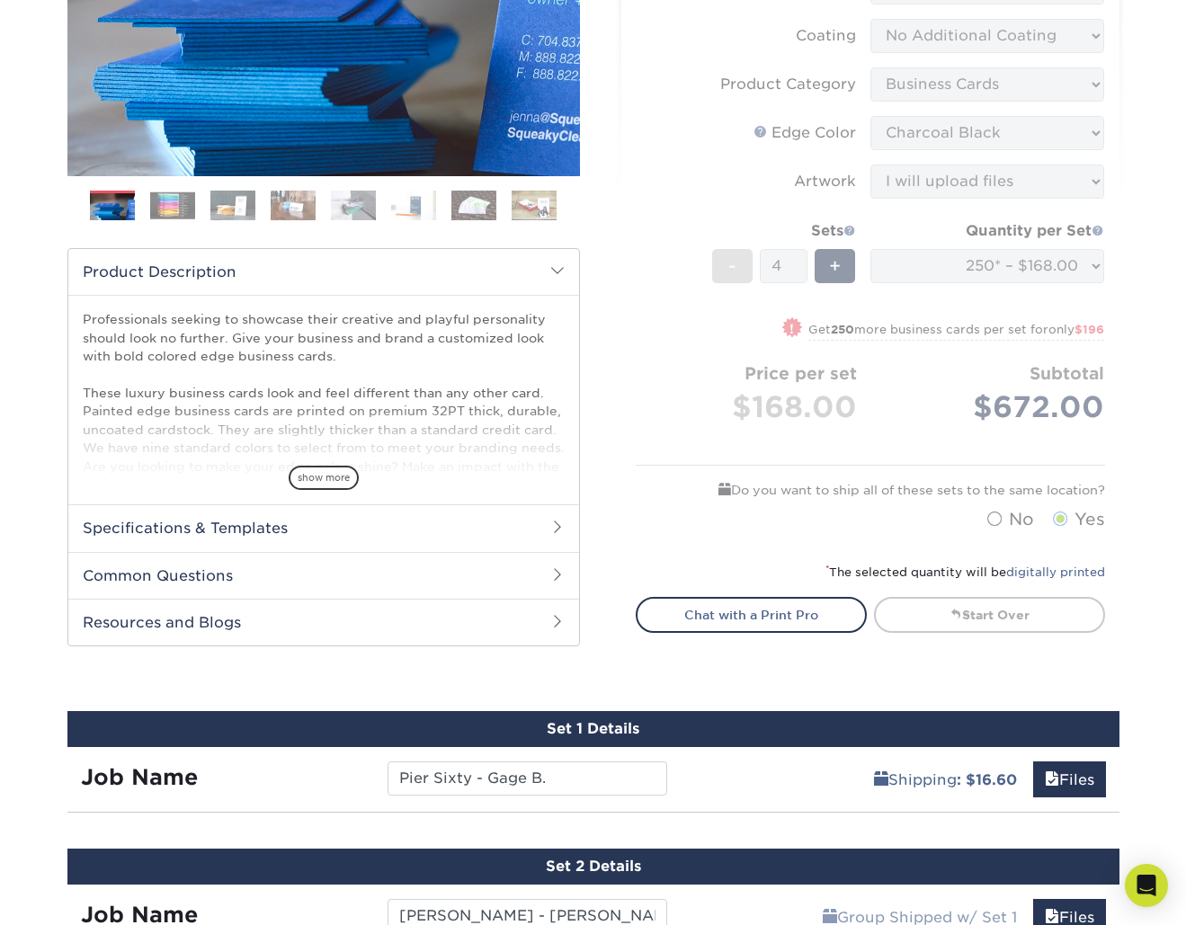
scroll to position [645, 0]
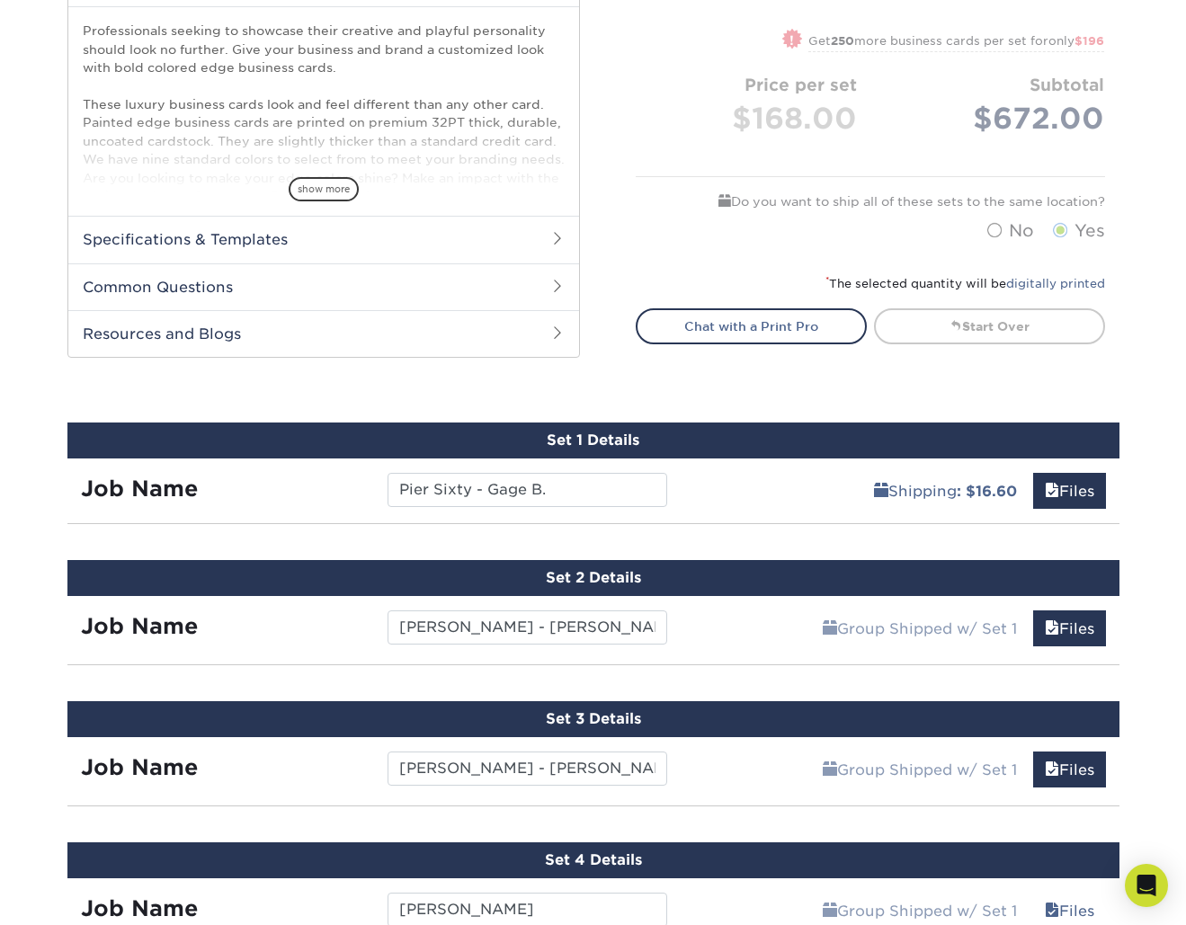
click at [827, 497] on div "Shipping : $16.60 Files" at bounding box center [900, 483] width 439 height 50
drag, startPoint x: 730, startPoint y: 413, endPoint x: 725, endPoint y: 422, distance: 10.5
click at [730, 413] on div "Products Business Cards Painted Edge Business Cards Previous Next" at bounding box center [593, 374] width 1186 height 1808
click at [719, 446] on div "Set 1 Details" at bounding box center [593, 441] width 1052 height 36
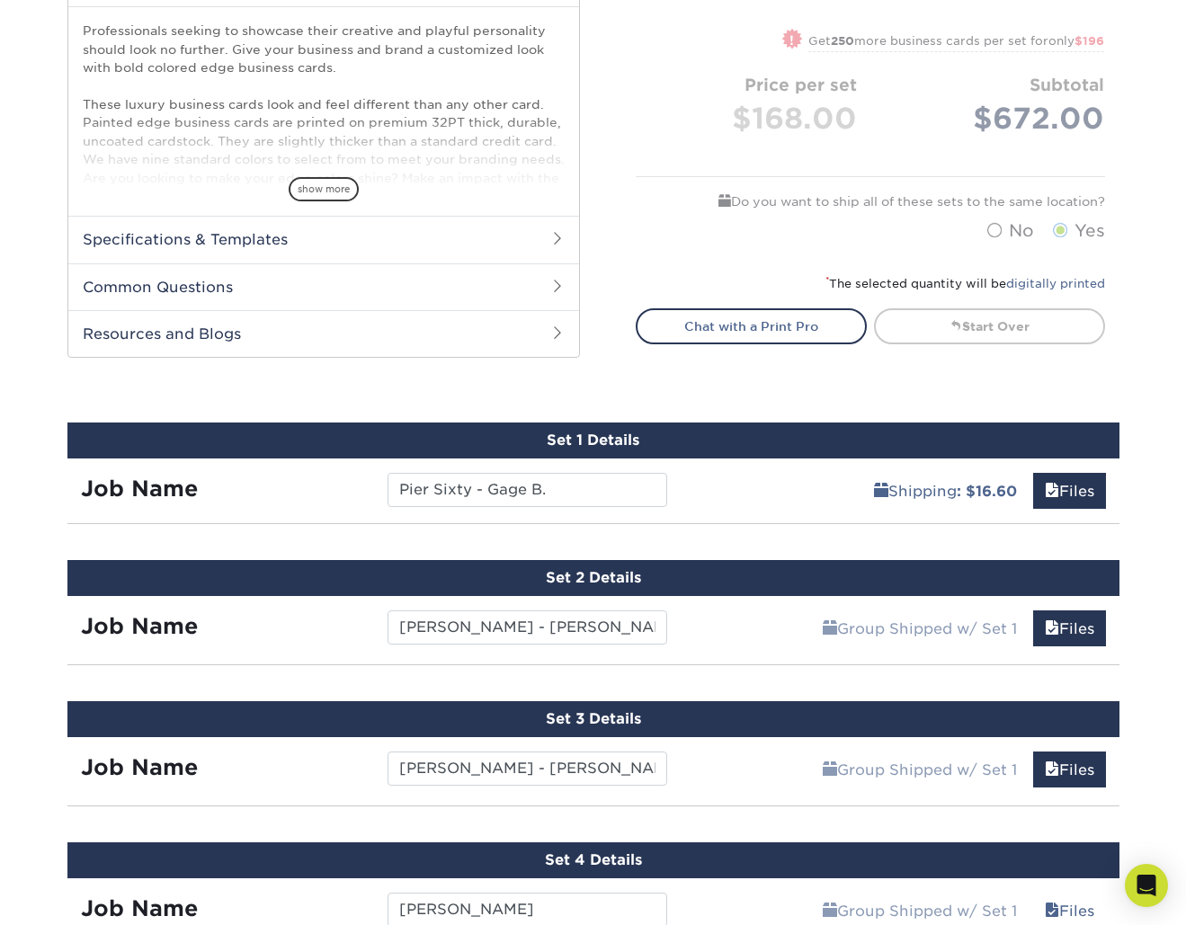
click at [596, 439] on div "Set 1 Details" at bounding box center [593, 441] width 1052 height 36
drag, startPoint x: 210, startPoint y: 483, endPoint x: 174, endPoint y: 487, distance: 37.1
click at [209, 483] on div "Job Name" at bounding box center [220, 490] width 307 height 34
click at [174, 487] on strong "Job Name" at bounding box center [139, 489] width 117 height 26
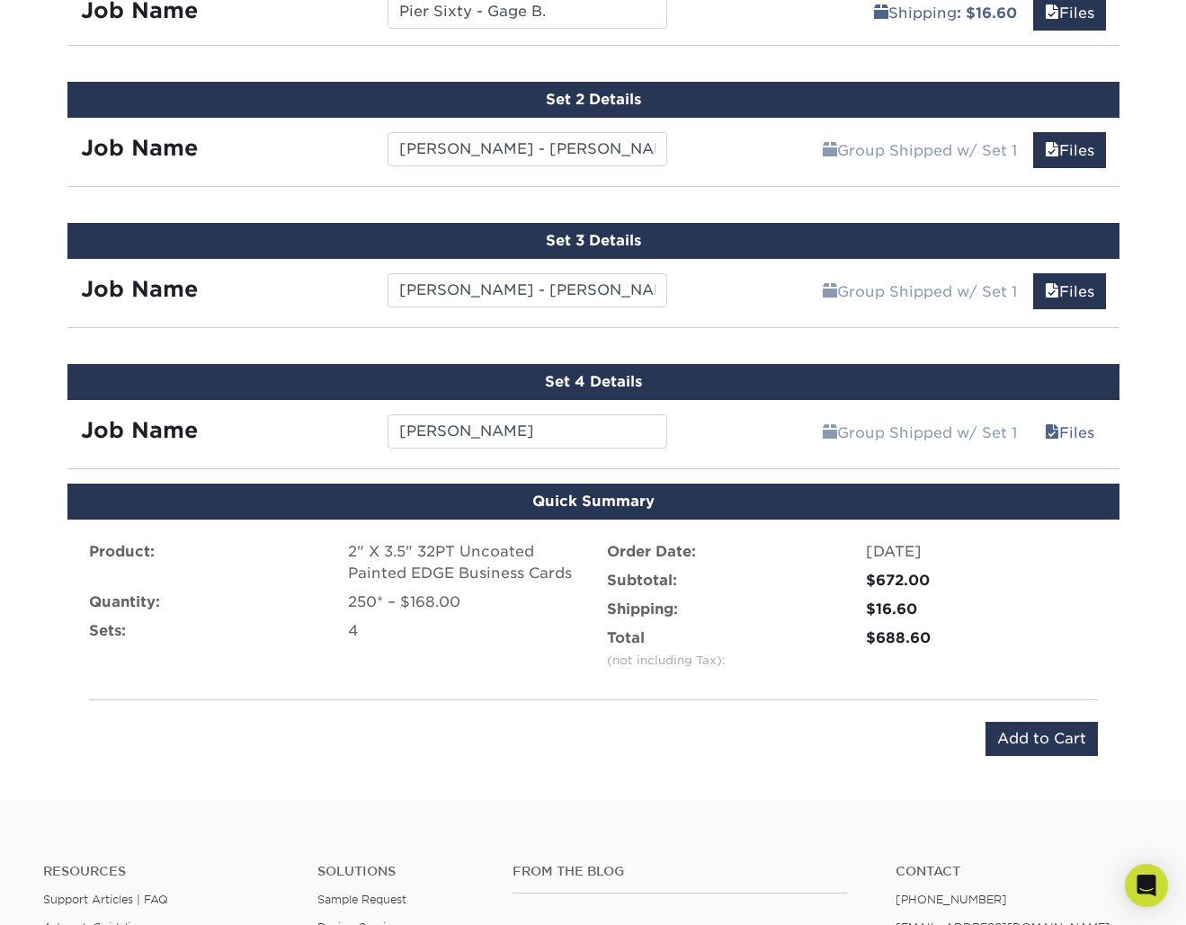
scroll to position [1204, 0]
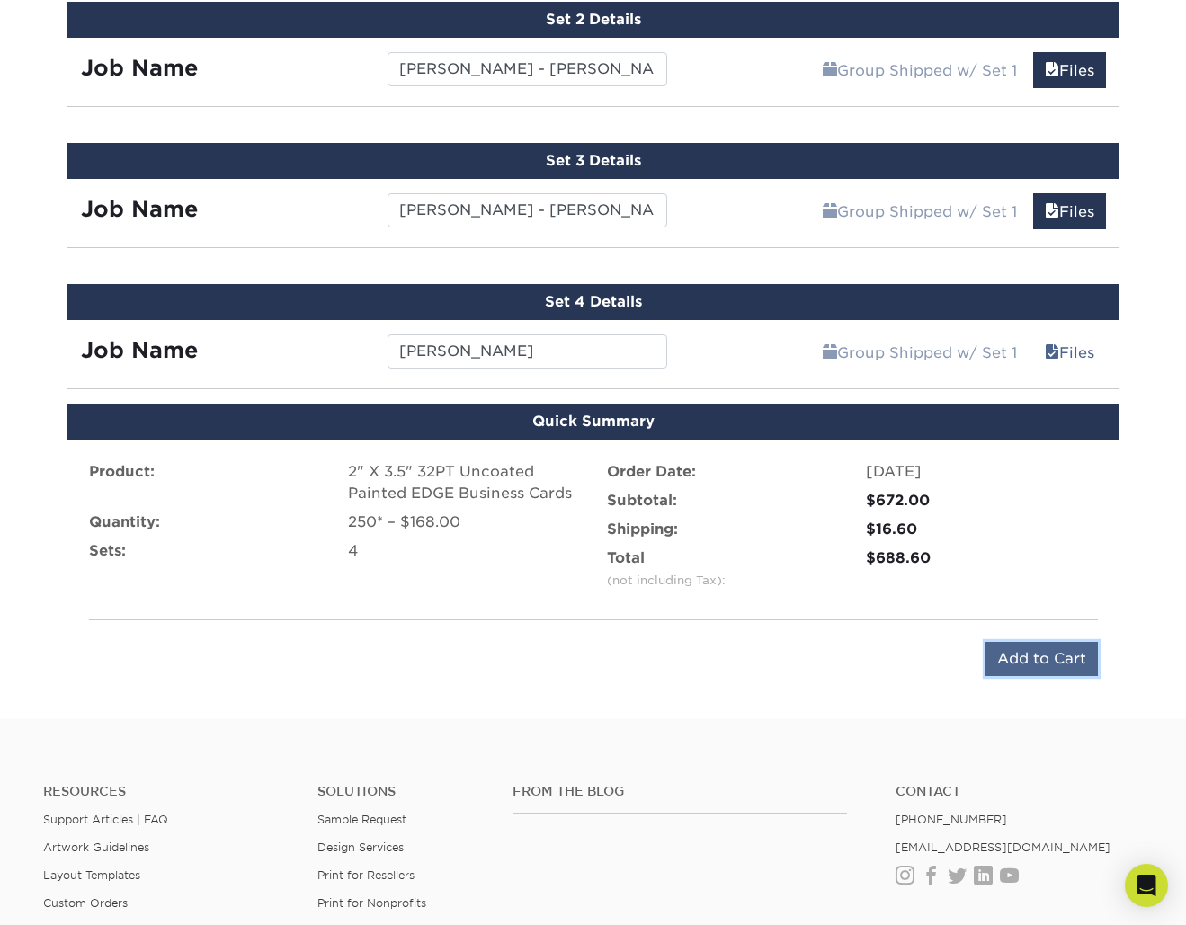
click at [1046, 665] on input "Add to Cart" at bounding box center [1041, 659] width 112 height 34
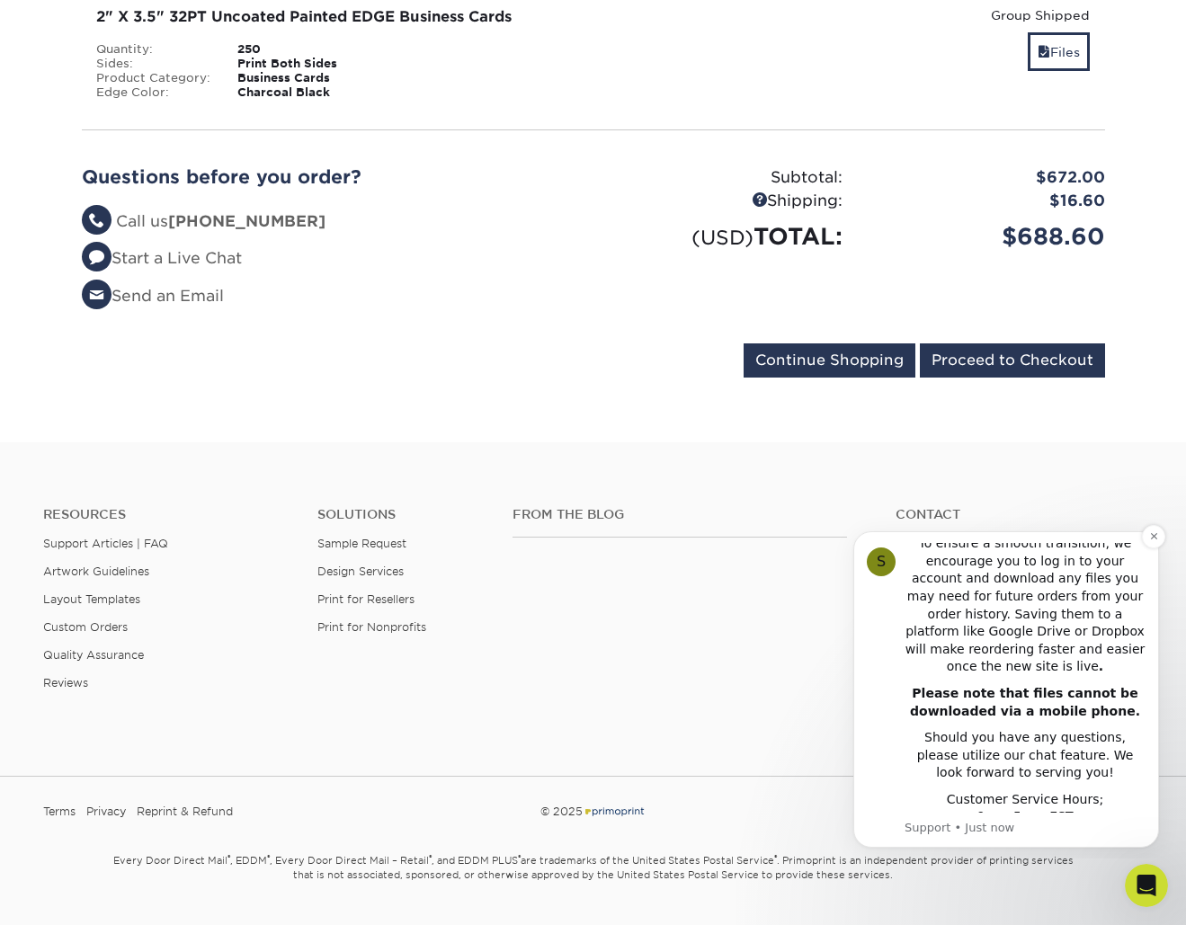
scroll to position [457, 0]
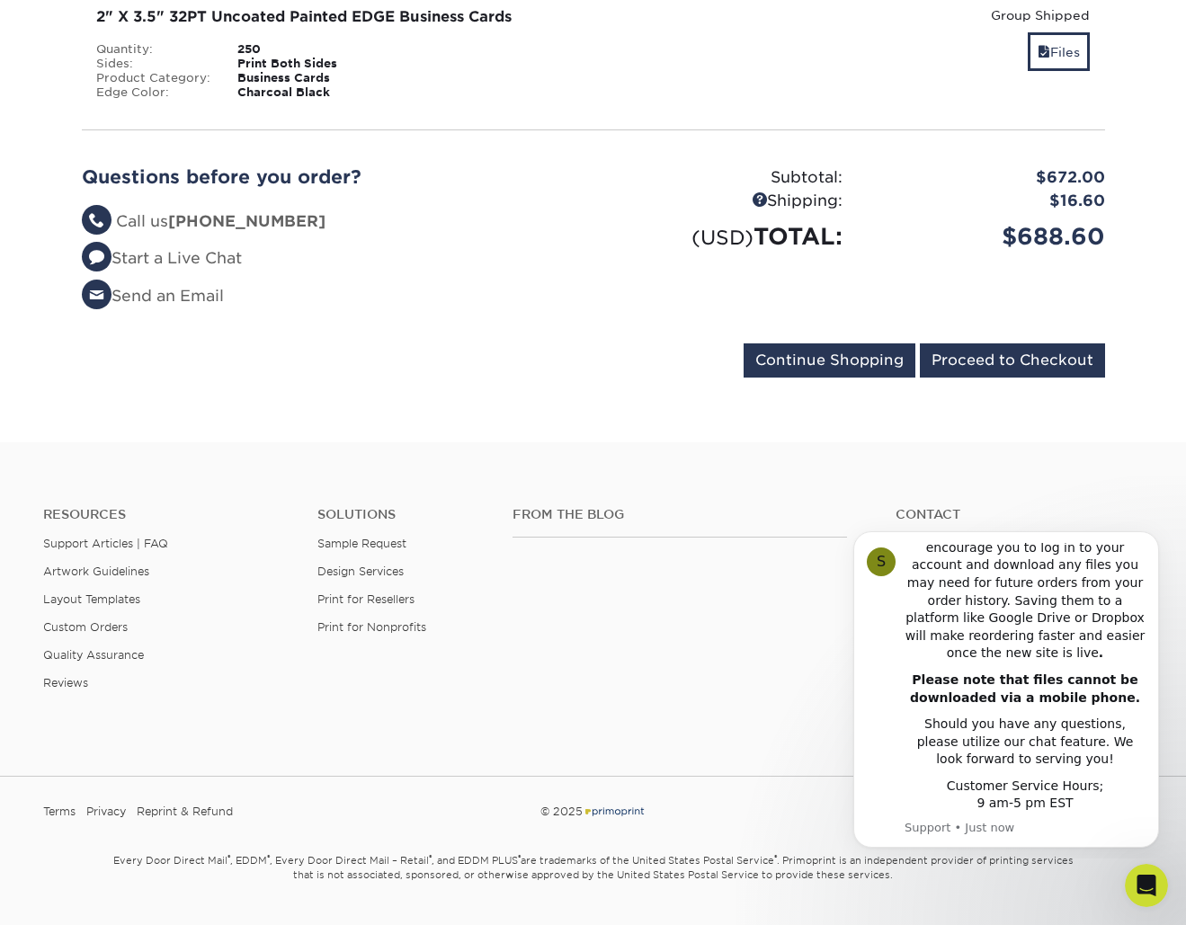
click at [1027, 343] on input "Proceed to Checkout" at bounding box center [1012, 360] width 185 height 34
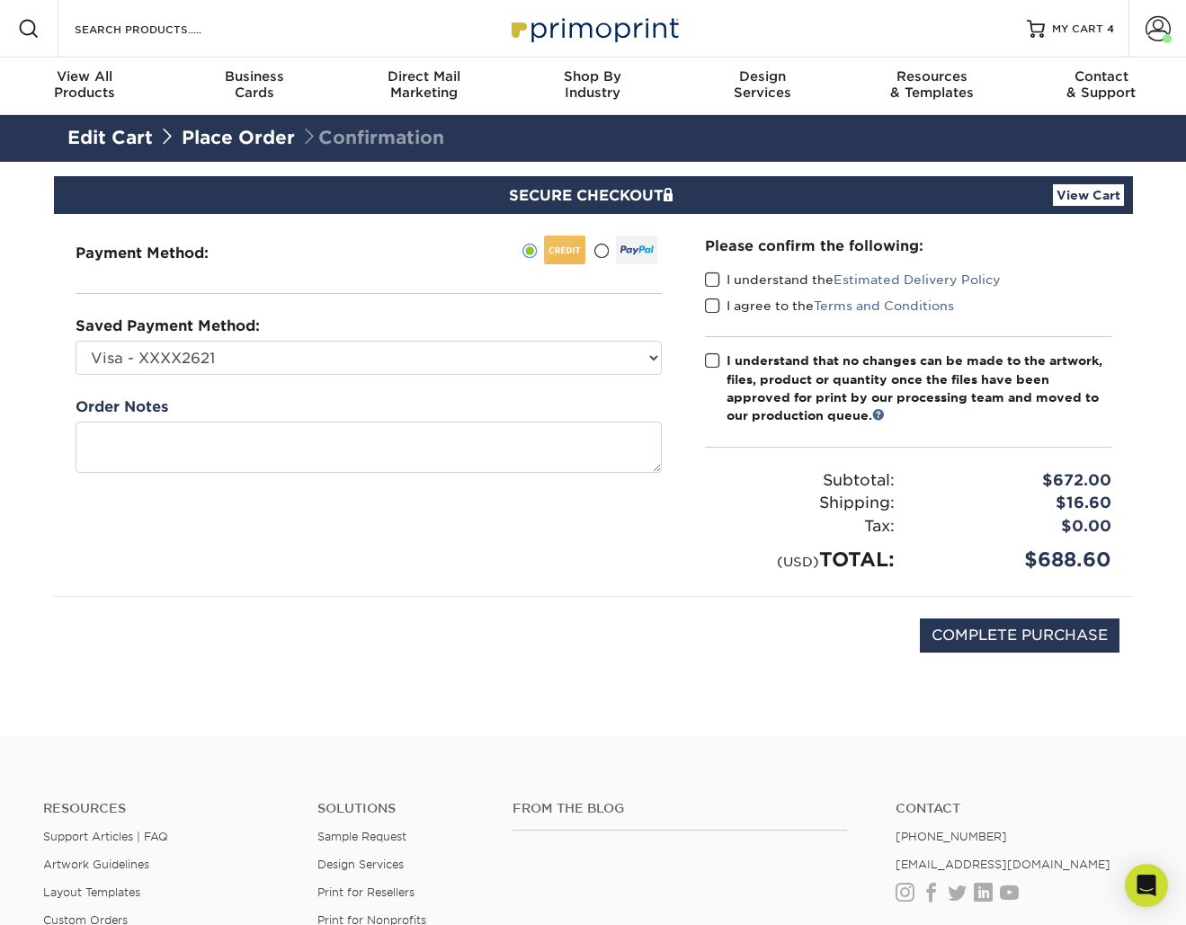
drag, startPoint x: 710, startPoint y: 281, endPoint x: 711, endPoint y: 298, distance: 17.1
click at [710, 281] on span at bounding box center [712, 279] width 15 height 17
click at [0, 0] on input "I understand the Estimated Delivery Policy" at bounding box center [0, 0] width 0 height 0
click at [711, 300] on span at bounding box center [712, 306] width 15 height 17
click at [0, 0] on input "I agree to the Terms and Conditions" at bounding box center [0, 0] width 0 height 0
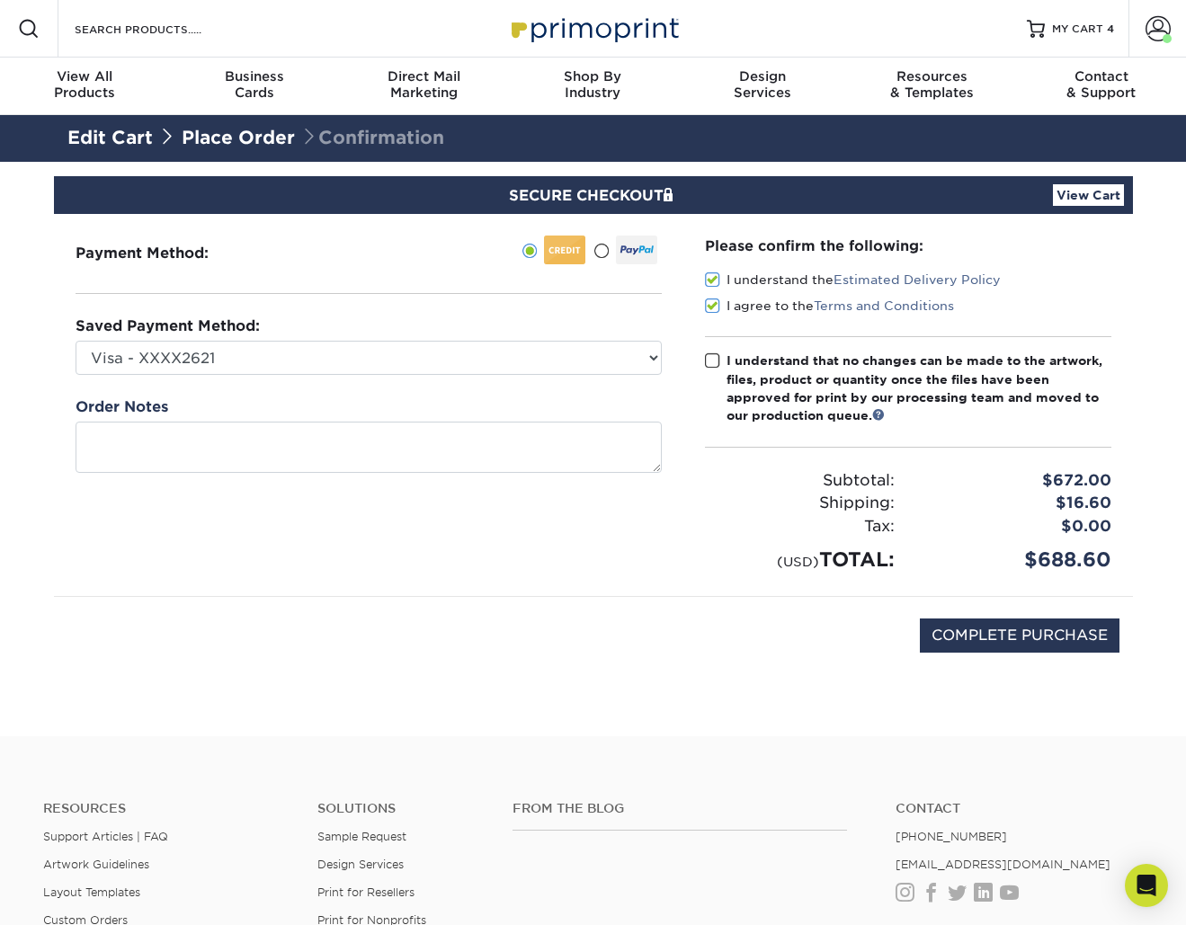
click at [711, 359] on span at bounding box center [712, 360] width 15 height 17
click at [0, 0] on input "I understand that no changes can be made to the artwork, files, product or quan…" at bounding box center [0, 0] width 0 height 0
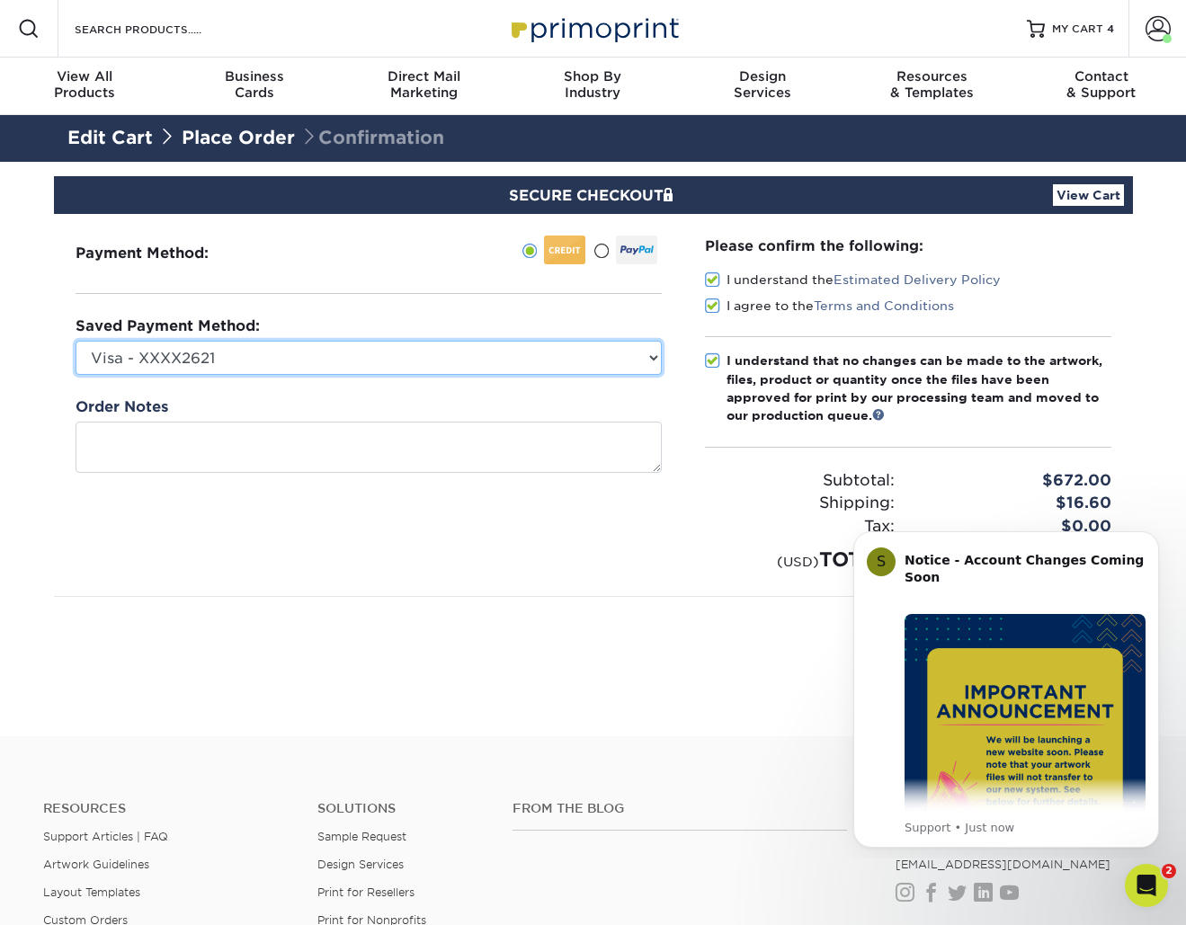
click at [293, 355] on select "Visa - XXXX2621 Visa - XXXX7364 Visa - XXXX7185 MasterCard - XXXX6371 Visa - XX…" at bounding box center [369, 358] width 586 height 34
click at [76, 341] on select "Visa - XXXX2621 Visa - XXXX7364 Visa - XXXX7185 MasterCard - XXXX6371 Visa - XX…" at bounding box center [369, 358] width 586 height 34
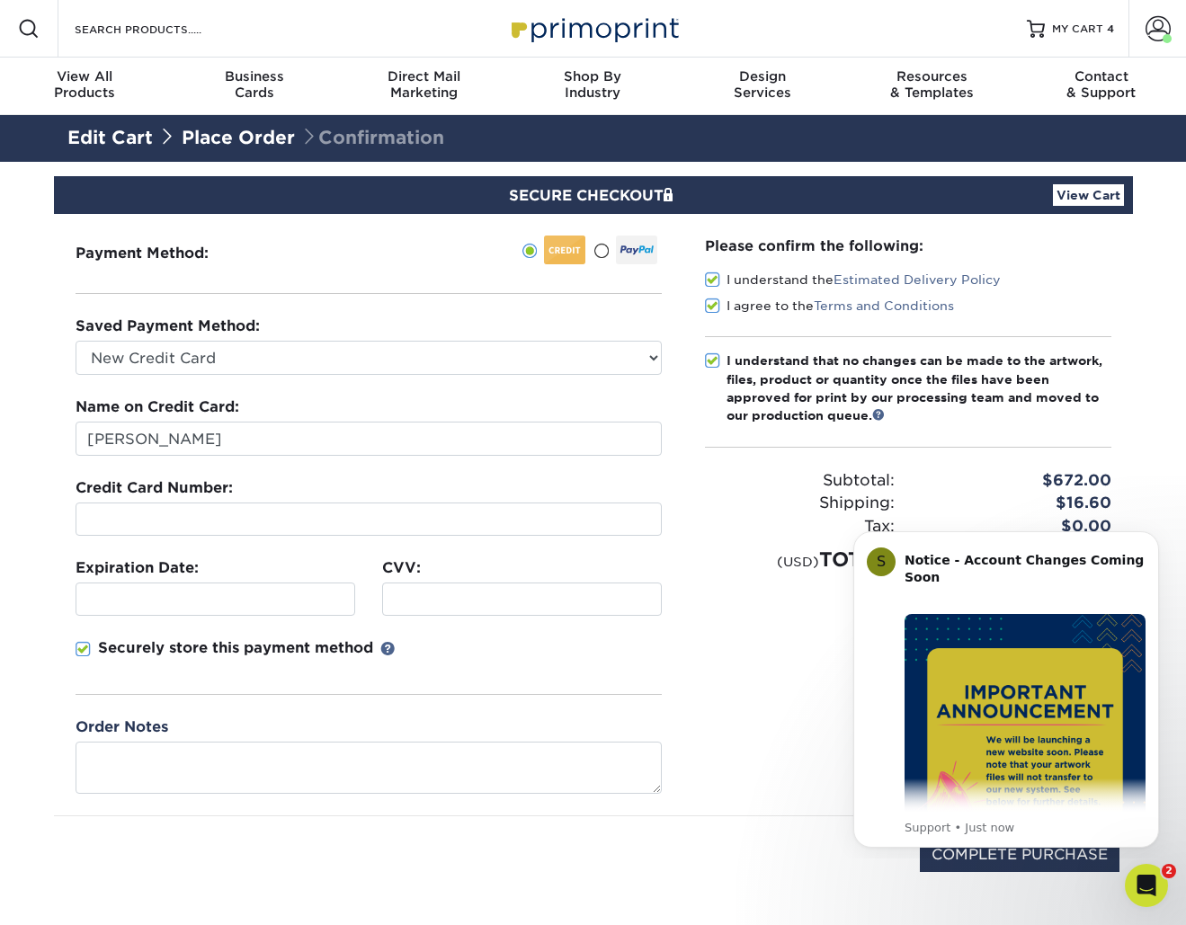
click at [226, 529] on div at bounding box center [369, 519] width 586 height 33
select select "63759"
type input "Kreckel"
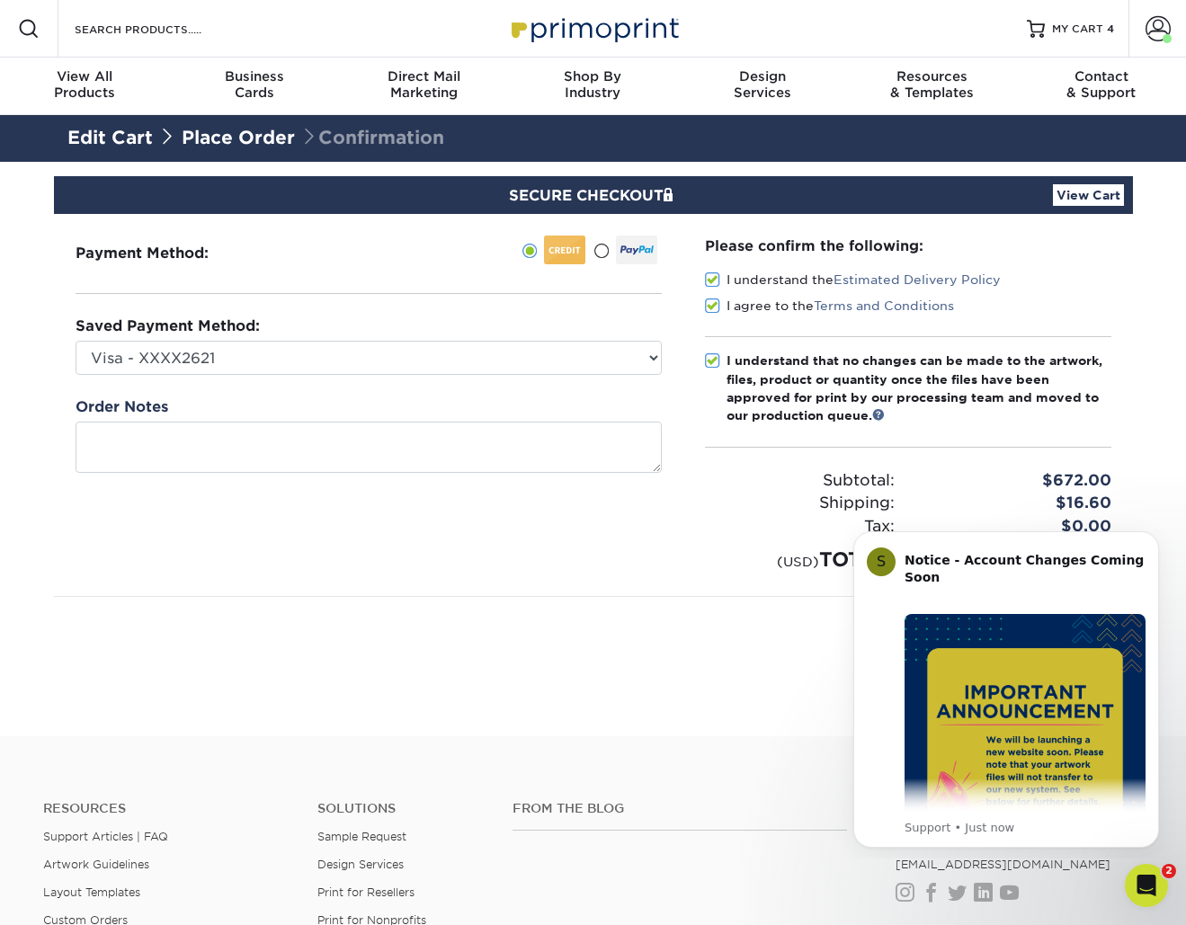
drag, startPoint x: 285, startPoint y: 572, endPoint x: 363, endPoint y: 541, distance: 84.0
click at [285, 572] on div "Payment Method:" at bounding box center [368, 405] width 629 height 382
click at [805, 672] on div "COMPLETE PURCHASE" at bounding box center [593, 645] width 1052 height 96
click at [1125, 874] on div "Open Intercom Messenger" at bounding box center [1143, 882] width 59 height 59
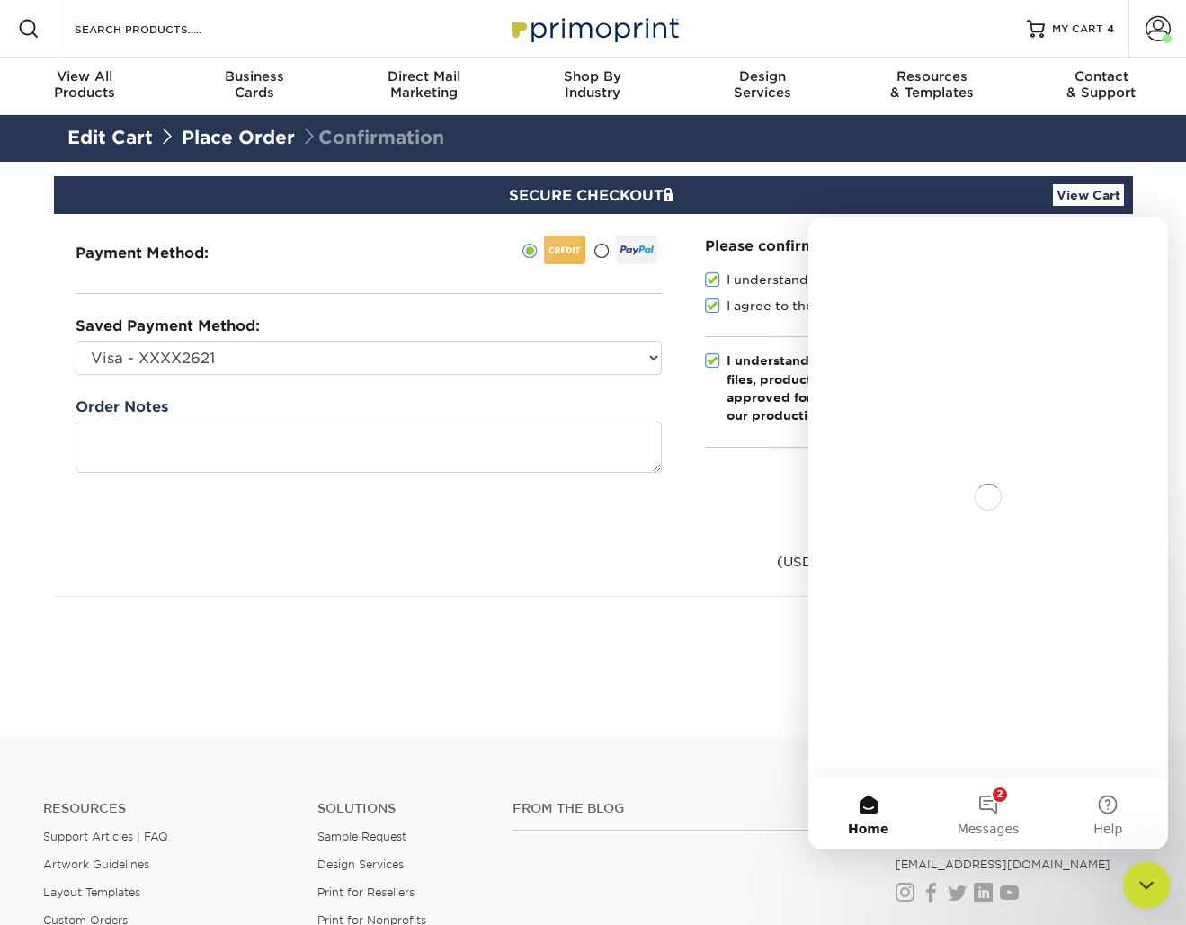
click at [1138, 877] on icon "Close Intercom Messenger" at bounding box center [1144, 883] width 22 height 22
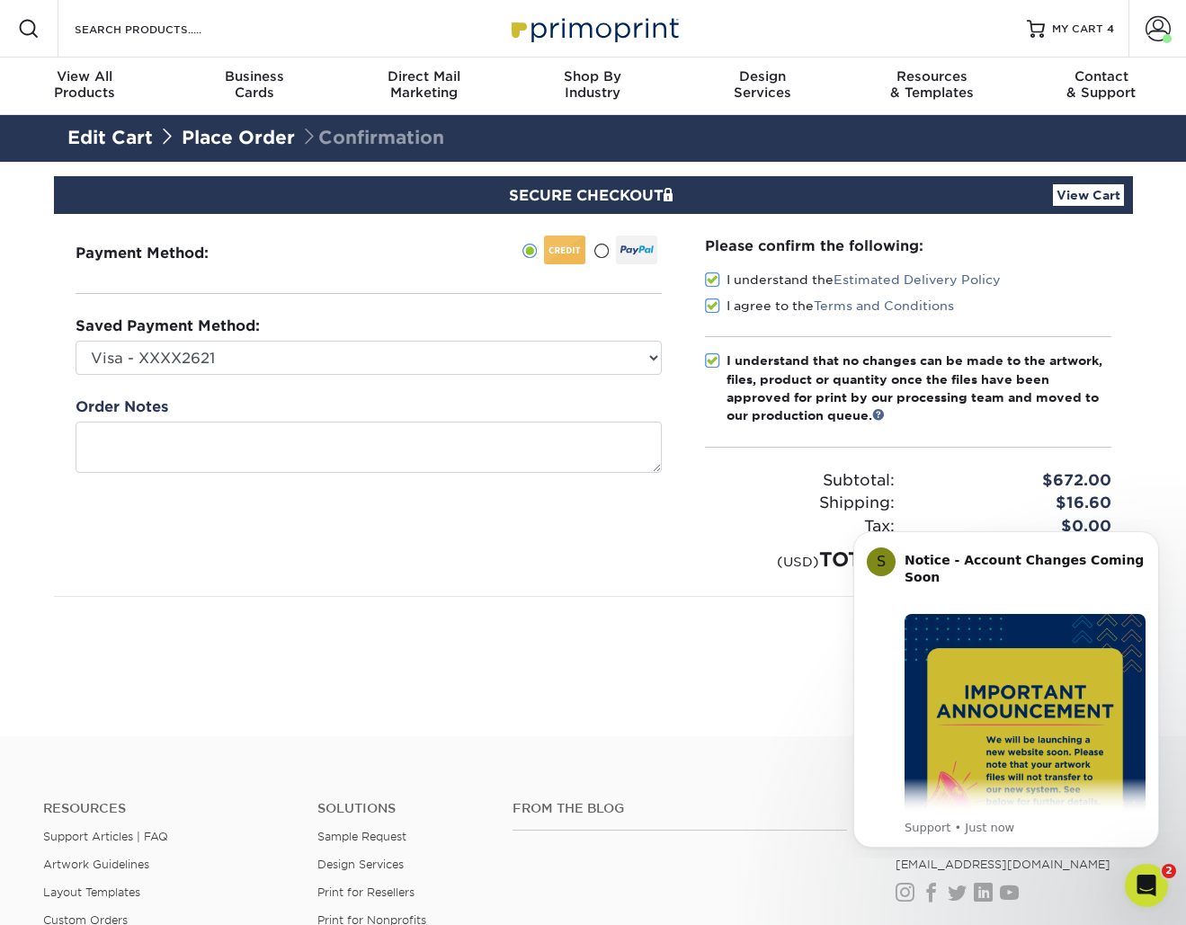
click at [821, 699] on section "SECURE CHECKOUT View Cart Payment Method: Saved Payment Method:" at bounding box center [593, 449] width 1186 height 574
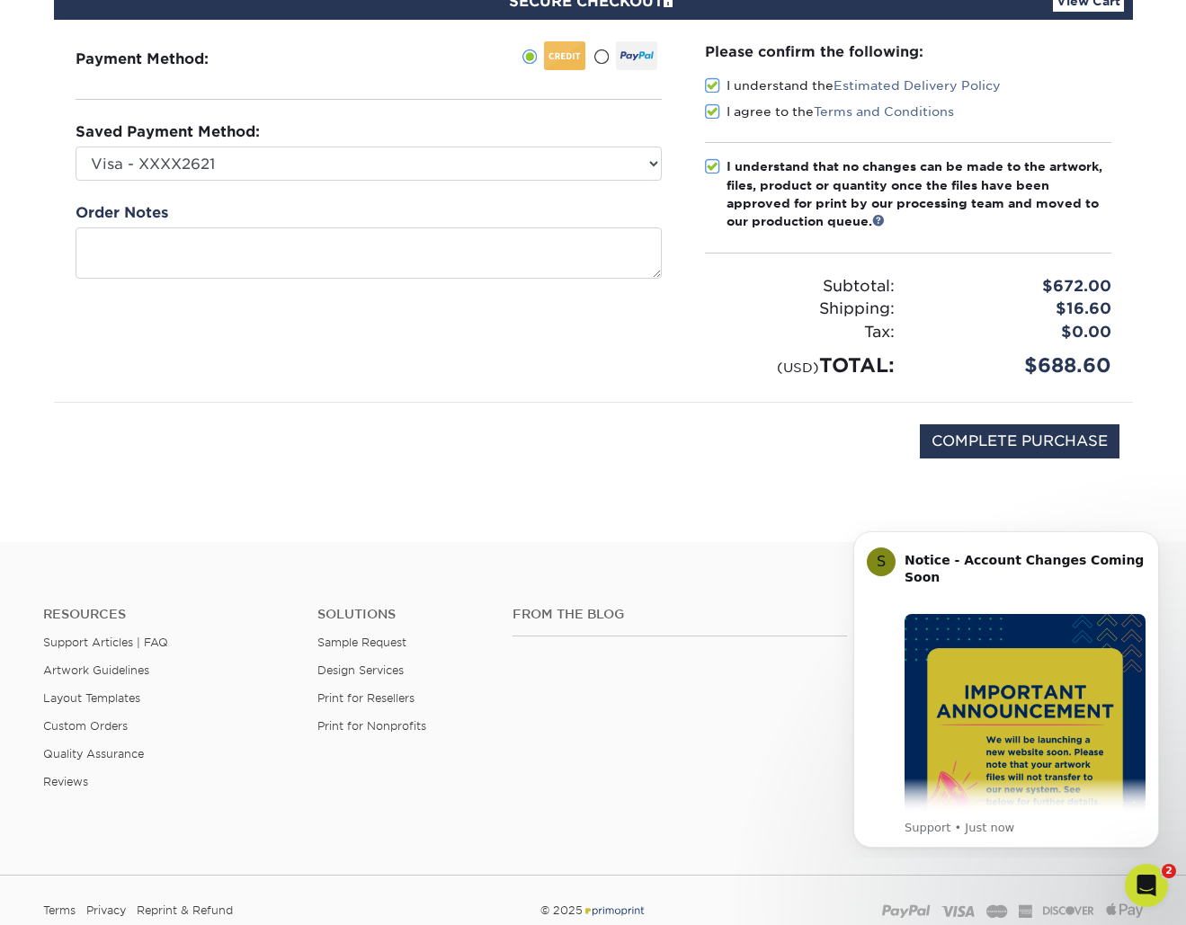
scroll to position [195, 0]
click at [1083, 364] on div "$688.60" at bounding box center [1016, 365] width 217 height 30
click at [1110, 362] on div "$688.60" at bounding box center [1016, 365] width 217 height 30
click at [180, 356] on div "Payment Method:" at bounding box center [368, 210] width 629 height 382
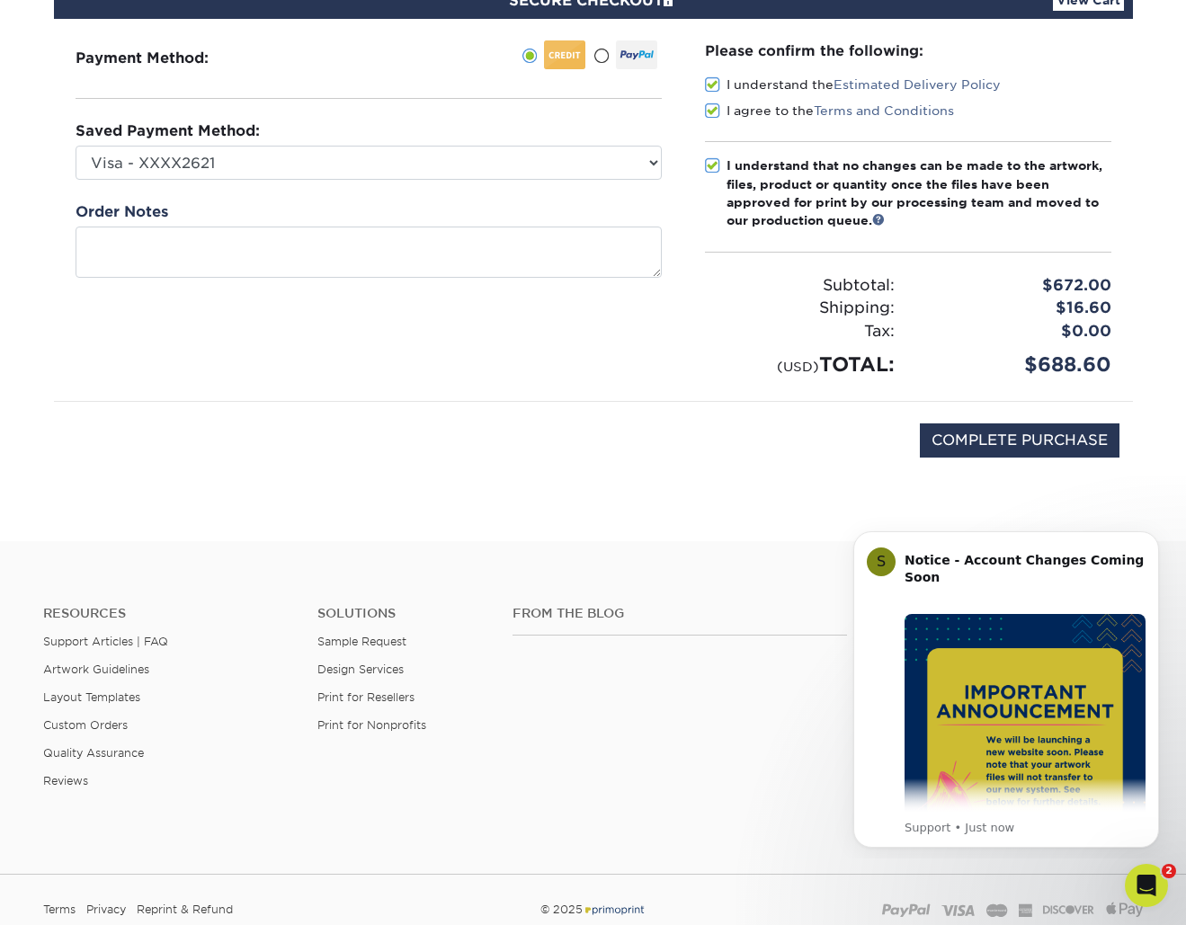
drag, startPoint x: 951, startPoint y: 355, endPoint x: 1152, endPoint y: 360, distance: 200.5
click at [1161, 360] on section "SECURE CHECKOUT View Cart Payment Method: Saved Payment Method:" at bounding box center [593, 254] width 1186 height 574
drag, startPoint x: 1152, startPoint y: 360, endPoint x: 1040, endPoint y: 22, distance: 356.8
click at [1028, 349] on section "SECURE CHECKOUT View Cart Payment Method: Saved Payment Method:" at bounding box center [593, 254] width 1186 height 574
